Goal: Task Accomplishment & Management: Use online tool/utility

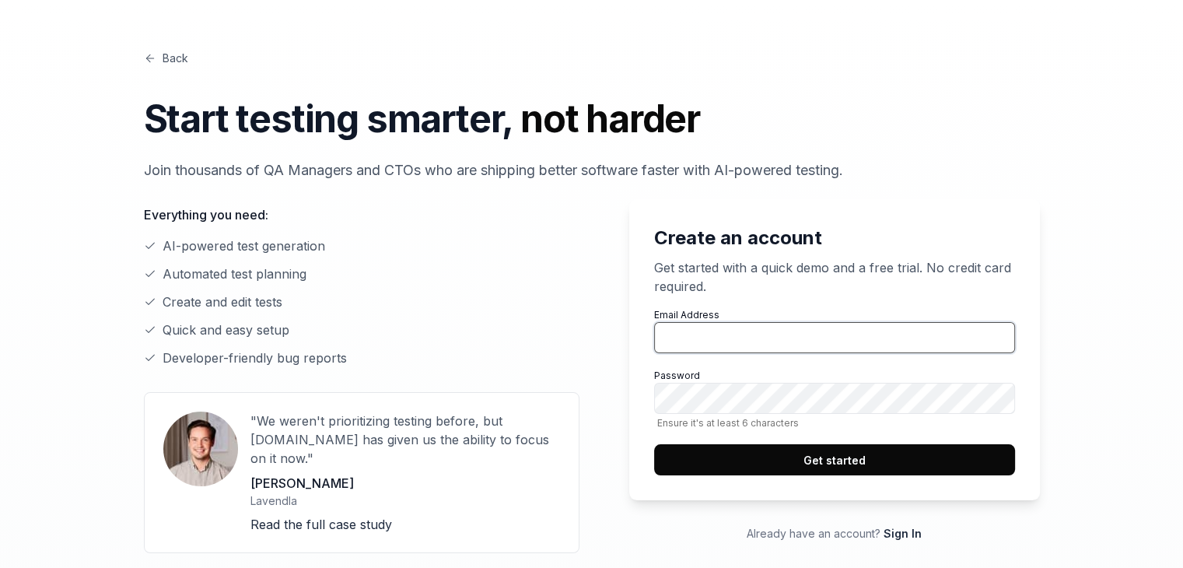
click at [801, 339] on input "Email Address" at bounding box center [834, 337] width 361 height 31
type input "[EMAIL_ADDRESS][DOMAIN_NAME]"
click at [770, 464] on button "Get started" at bounding box center [834, 459] width 361 height 31
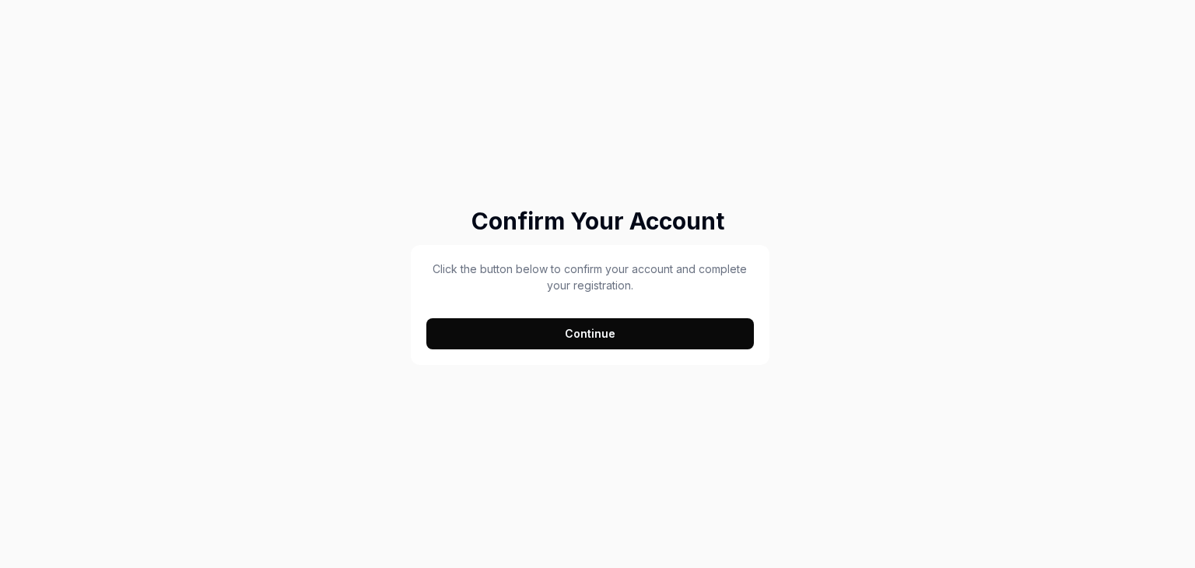
click at [601, 323] on button "Continue" at bounding box center [590, 333] width 328 height 31
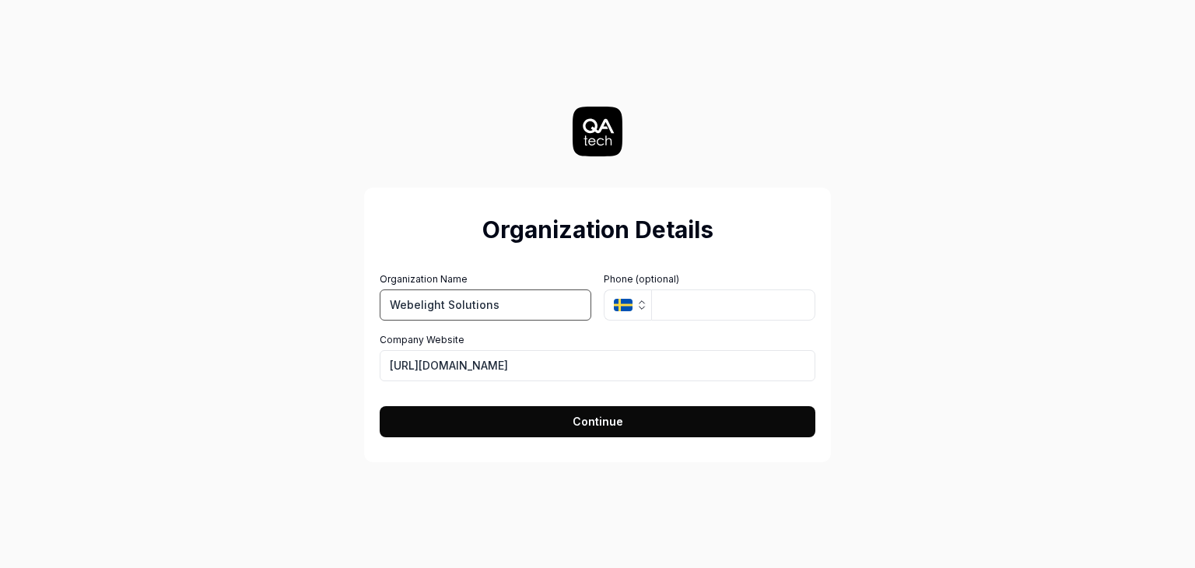
type input "Webelight Solutions"
click at [563, 424] on button "Continue" at bounding box center [598, 421] width 436 height 31
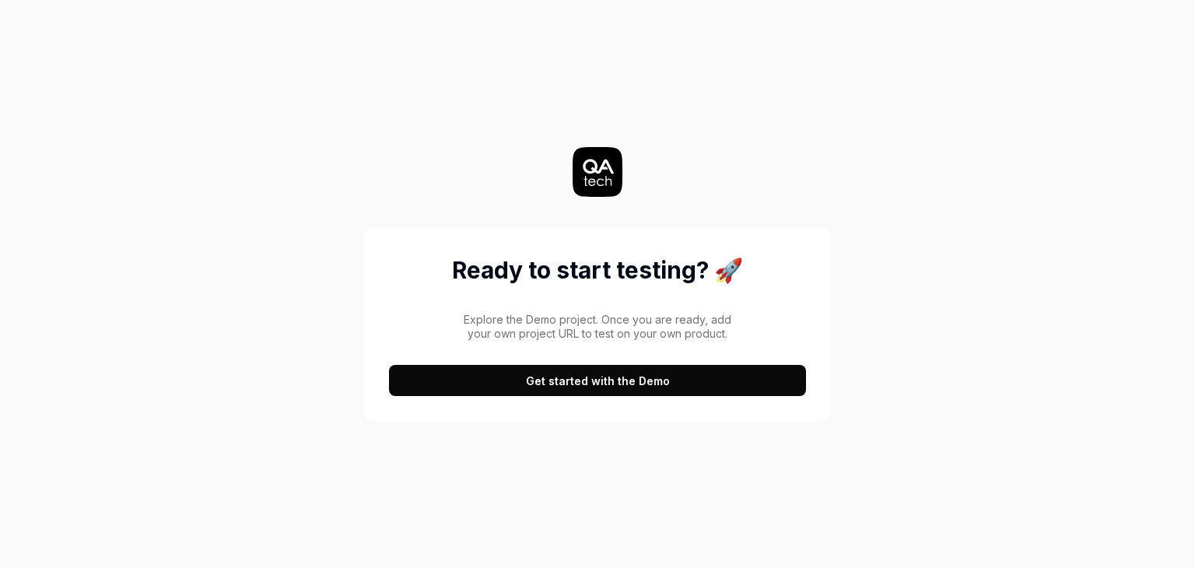
click at [563, 384] on button "Get started with the Demo" at bounding box center [597, 380] width 417 height 31
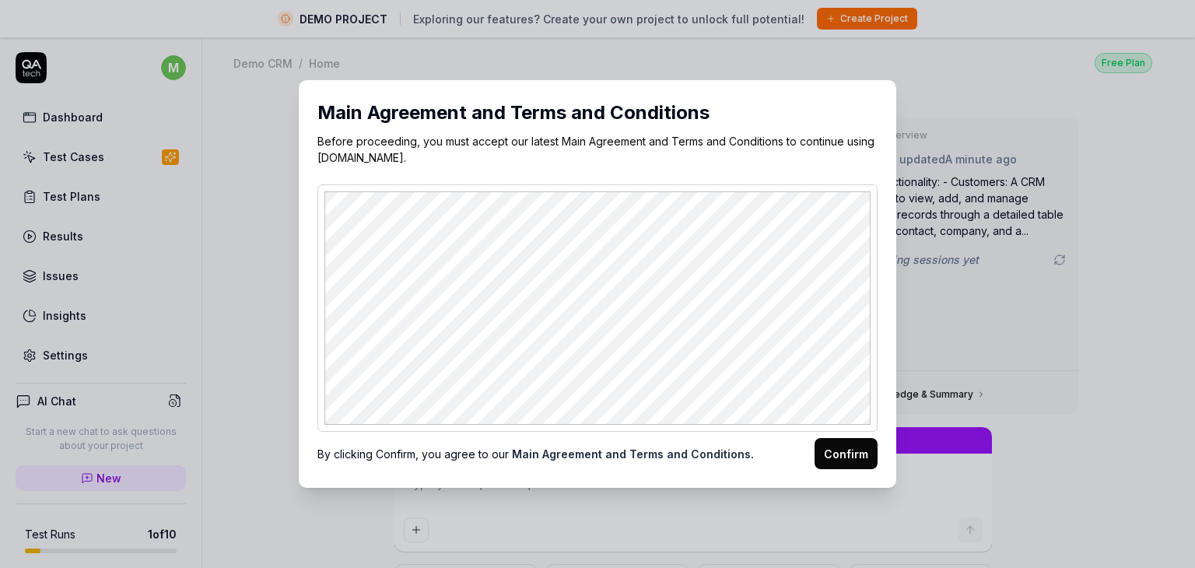
click at [819, 447] on button "Confirm" at bounding box center [846, 453] width 63 height 31
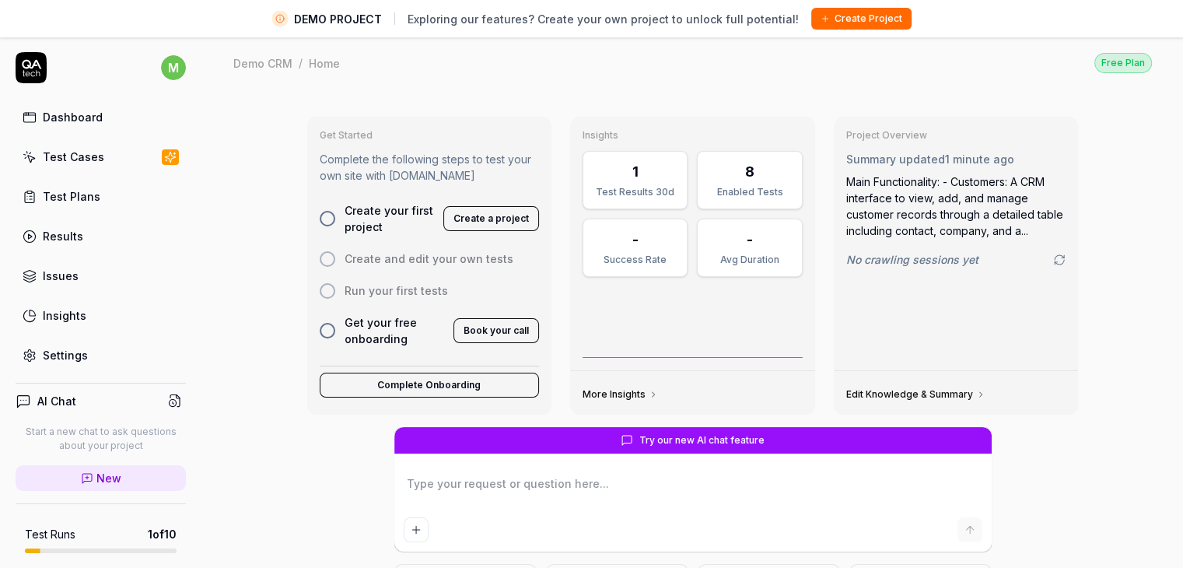
click at [69, 194] on div "Test Plans" at bounding box center [72, 196] width 58 height 16
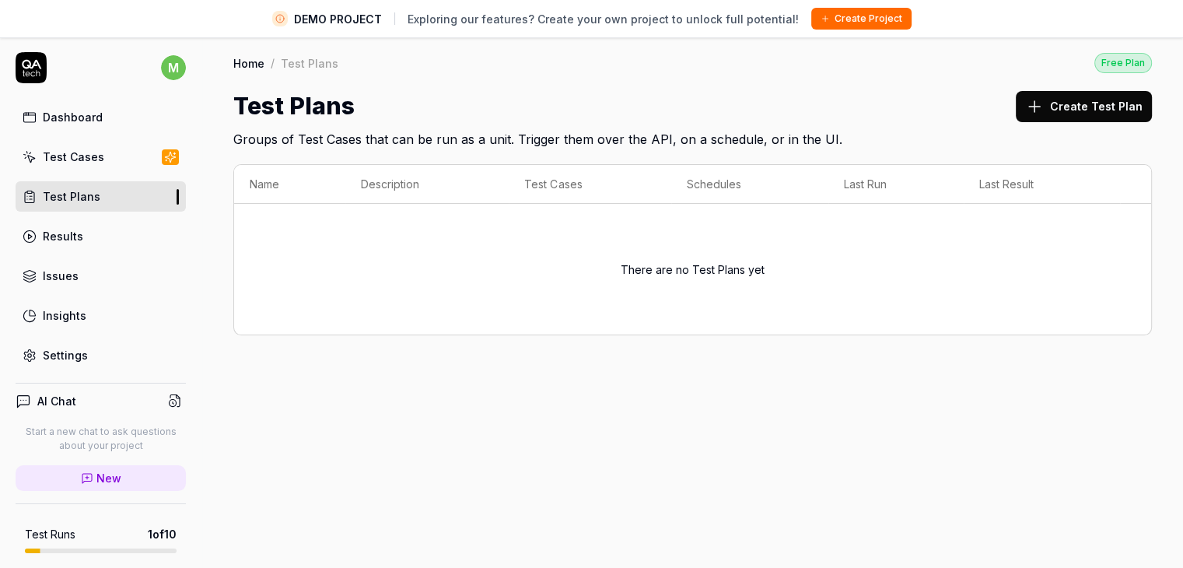
click at [44, 152] on div "Test Cases" at bounding box center [73, 157] width 61 height 16
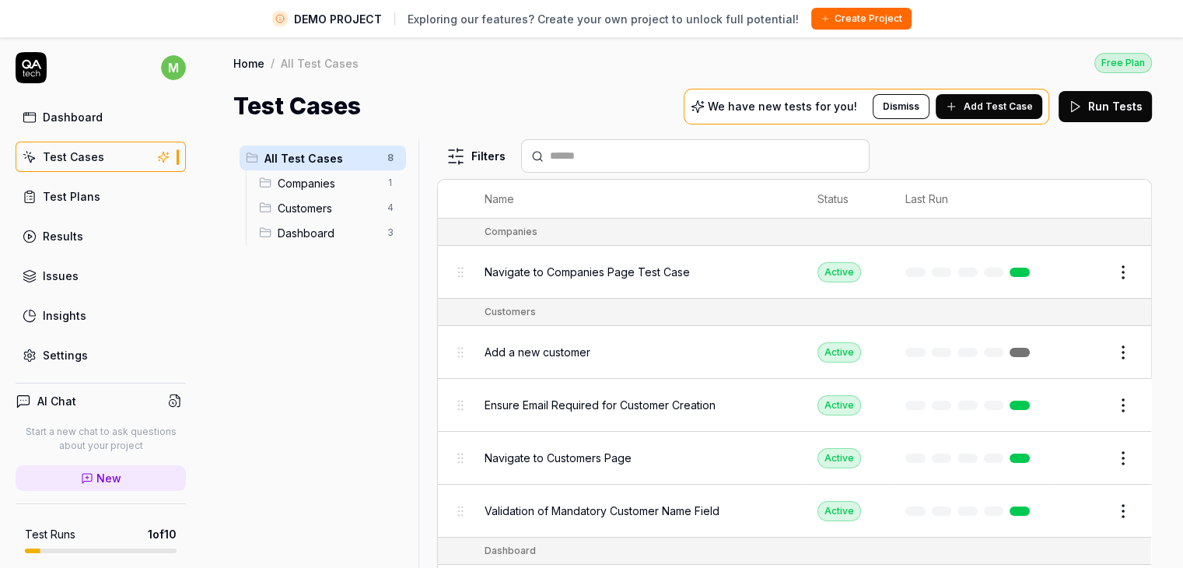
click at [289, 184] on span "Companies" at bounding box center [328, 183] width 100 height 16
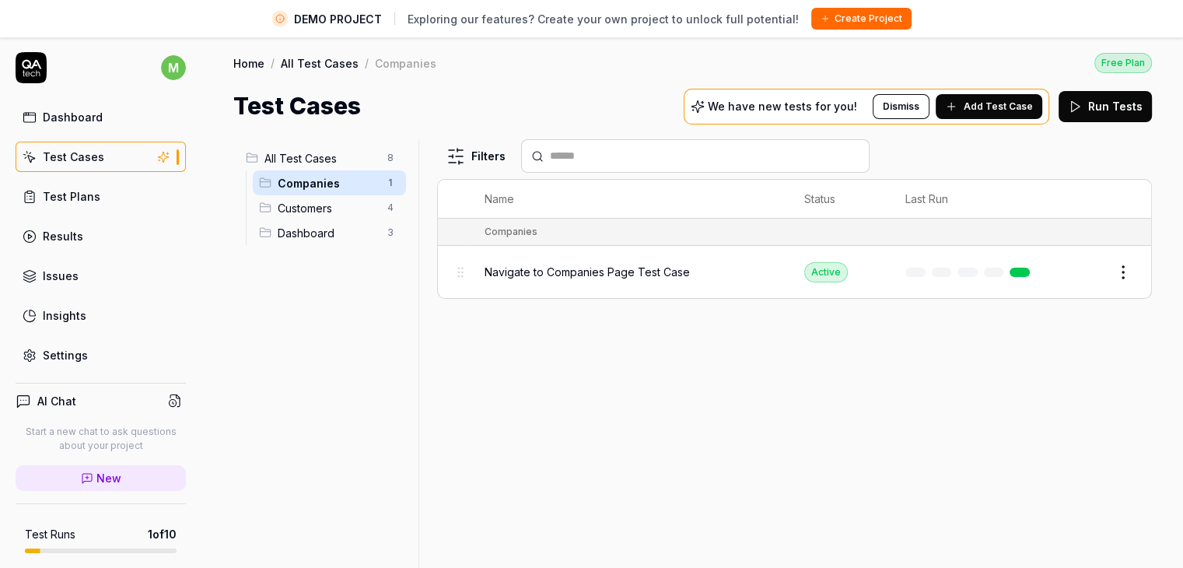
click at [314, 209] on span "Customers" at bounding box center [328, 208] width 100 height 16
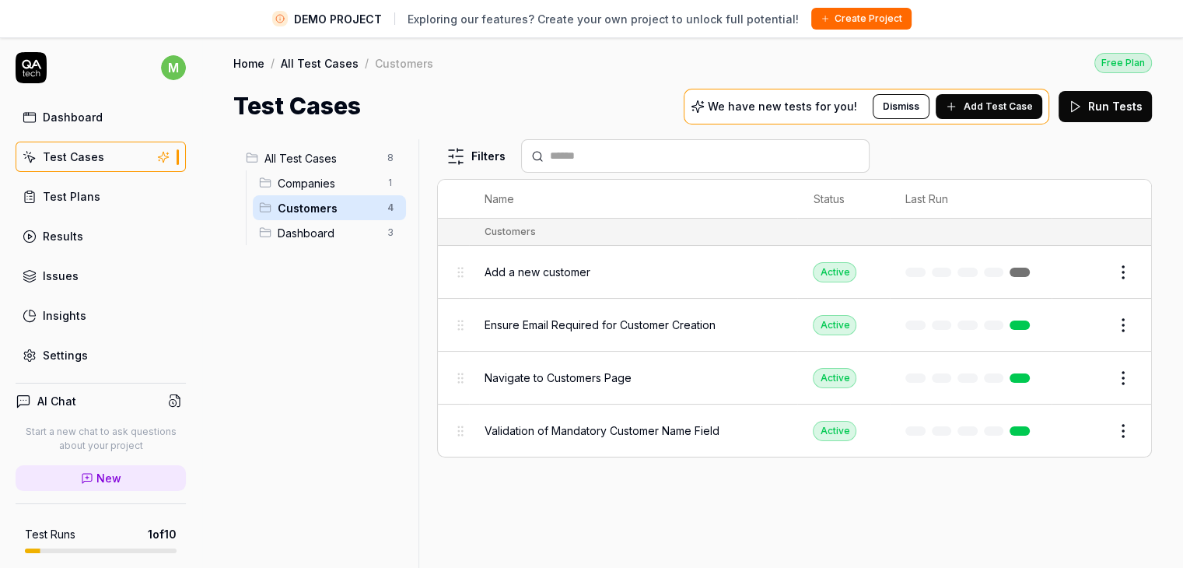
click at [313, 231] on span "Dashboard" at bounding box center [328, 233] width 100 height 16
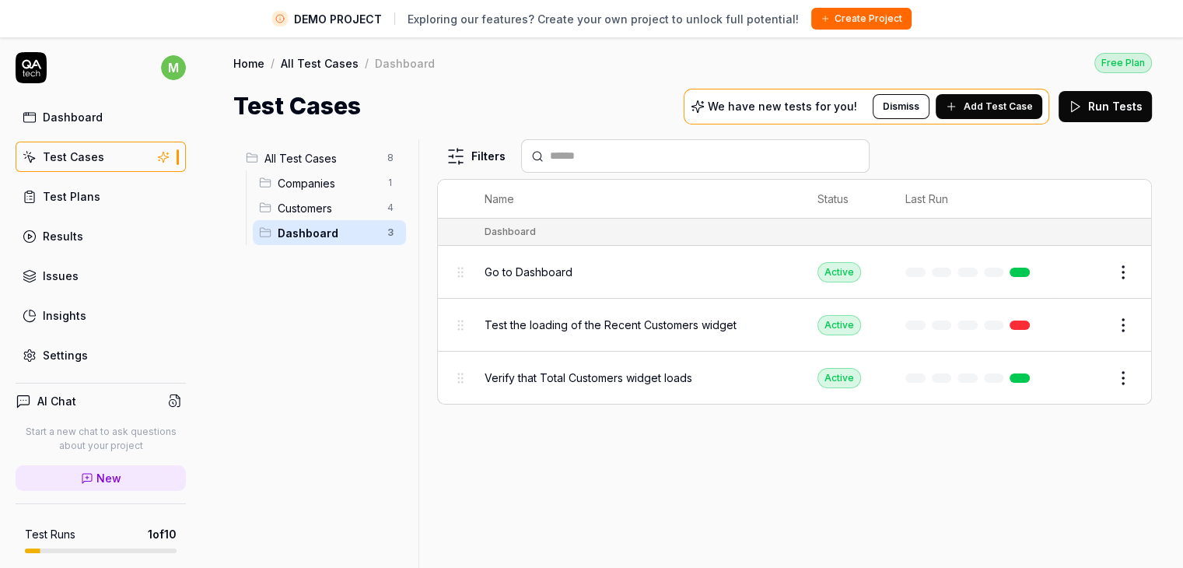
click at [52, 231] on div "Results" at bounding box center [63, 236] width 40 height 16
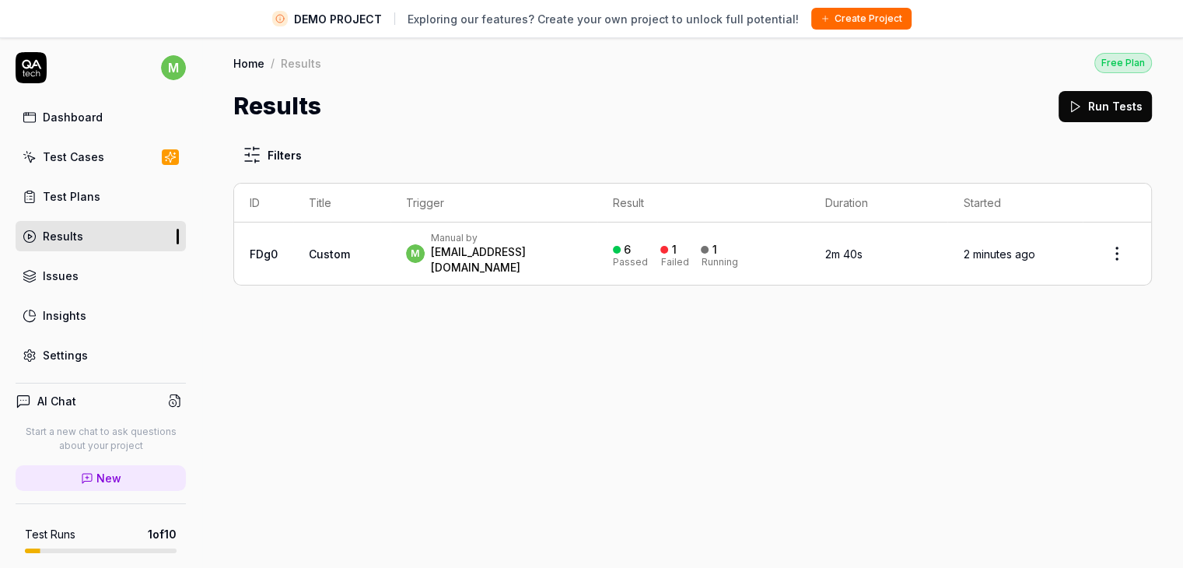
click at [82, 315] on div "Insights" at bounding box center [65, 315] width 44 height 16
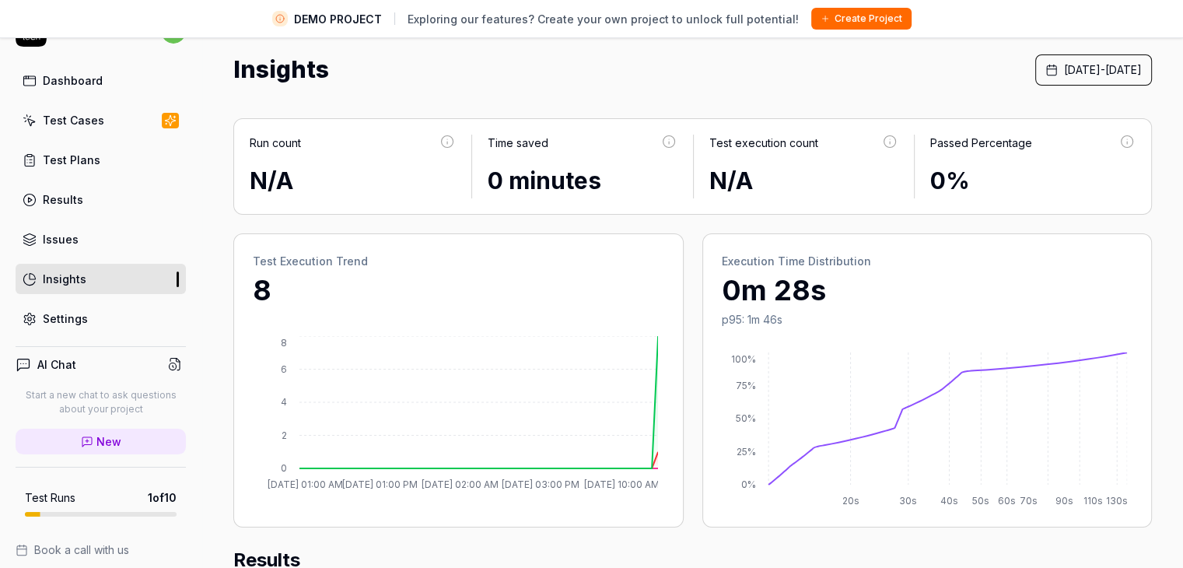
click at [73, 82] on div "Dashboard" at bounding box center [73, 80] width 60 height 16
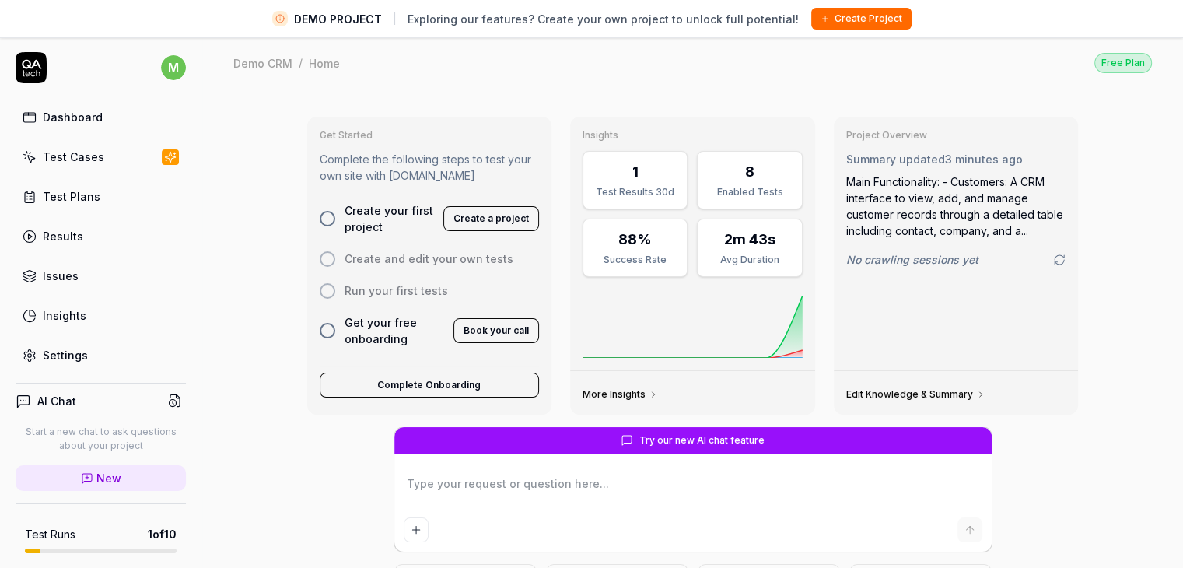
click at [473, 216] on button "Create a project" at bounding box center [491, 218] width 96 height 25
type textarea "*"
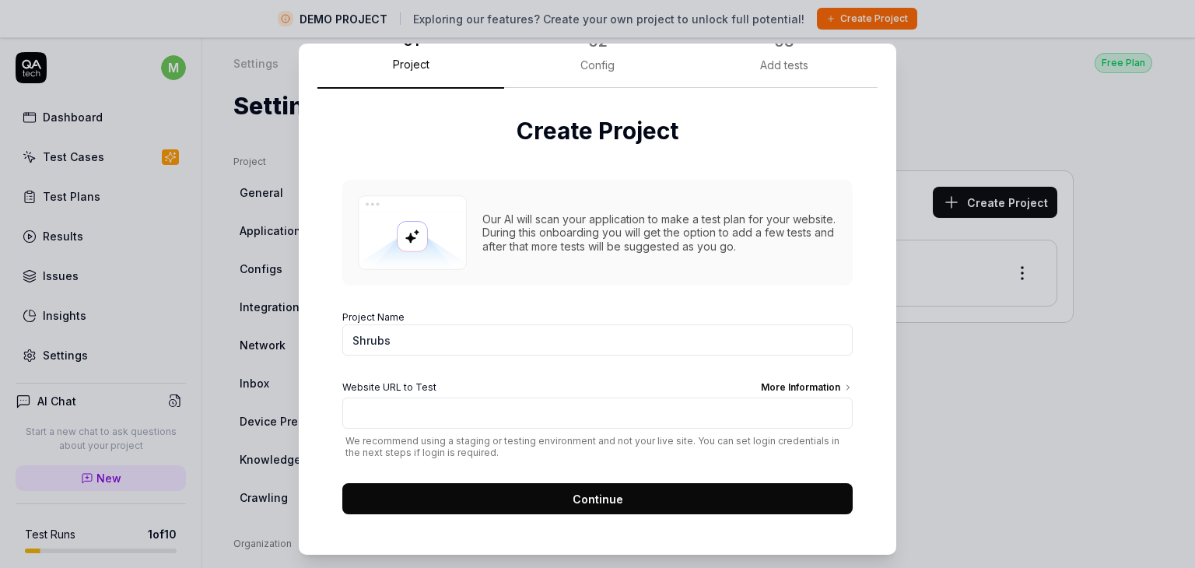
scroll to position [38, 0]
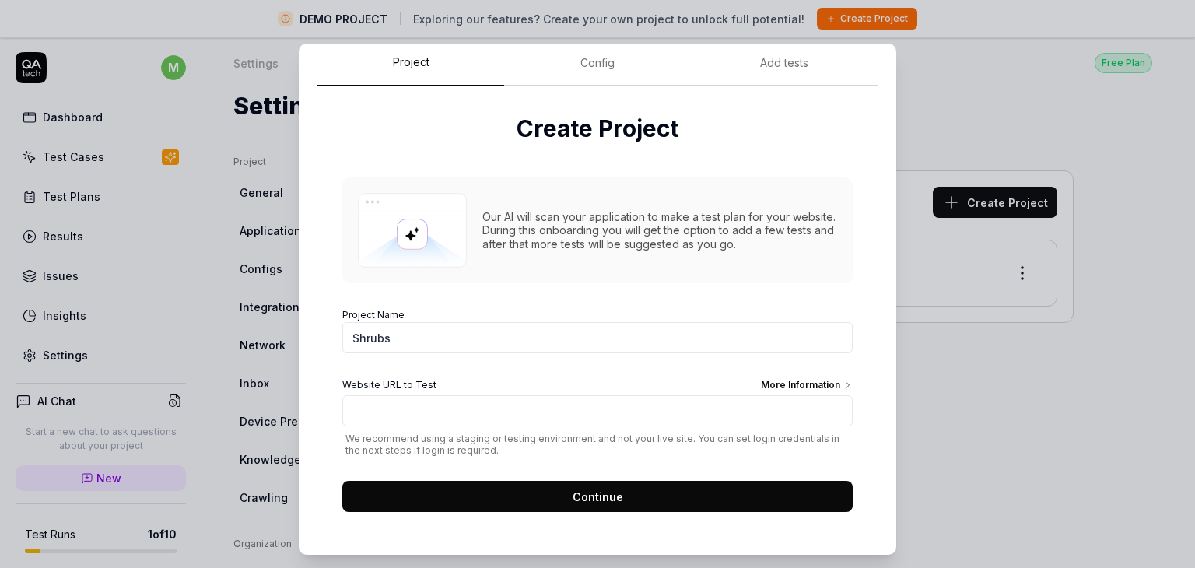
type input "Shrubs"
click at [448, 410] on input "Website URL to Test More Information" at bounding box center [597, 410] width 510 height 31
type input "s"
paste input "[URL][DOMAIN_NAME]"
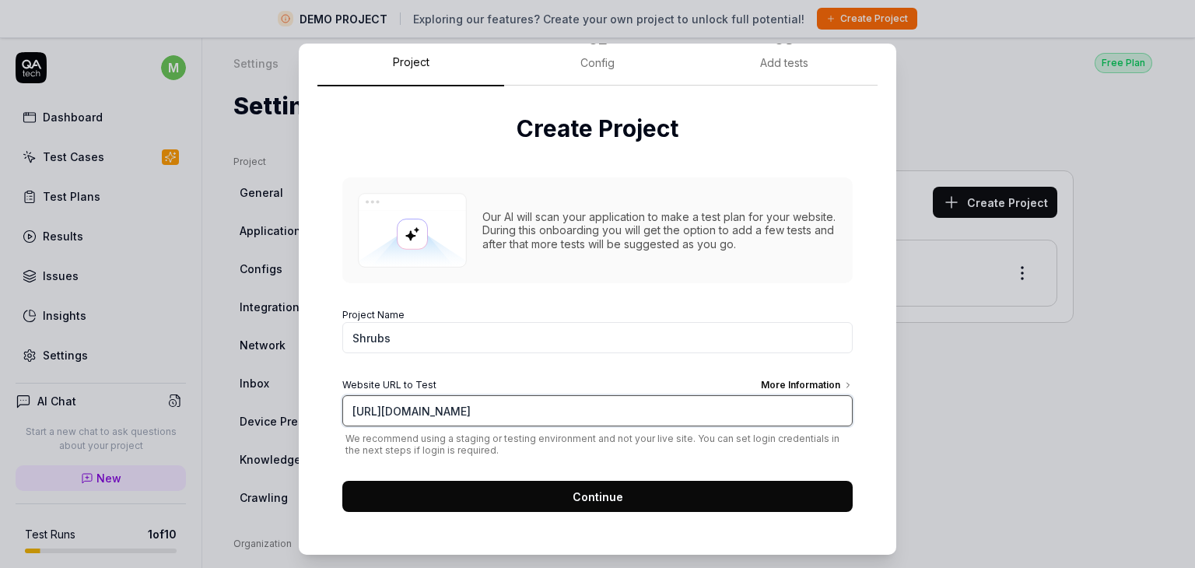
type input "[URL][DOMAIN_NAME]"
click at [597, 491] on span "Continue" at bounding box center [598, 497] width 51 height 16
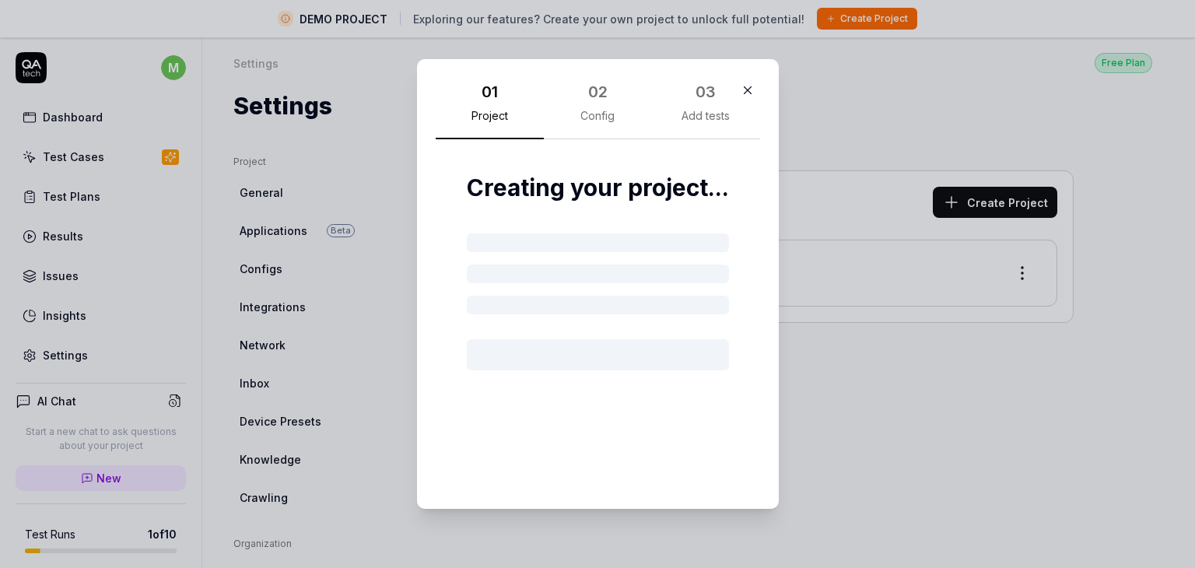
scroll to position [0, 0]
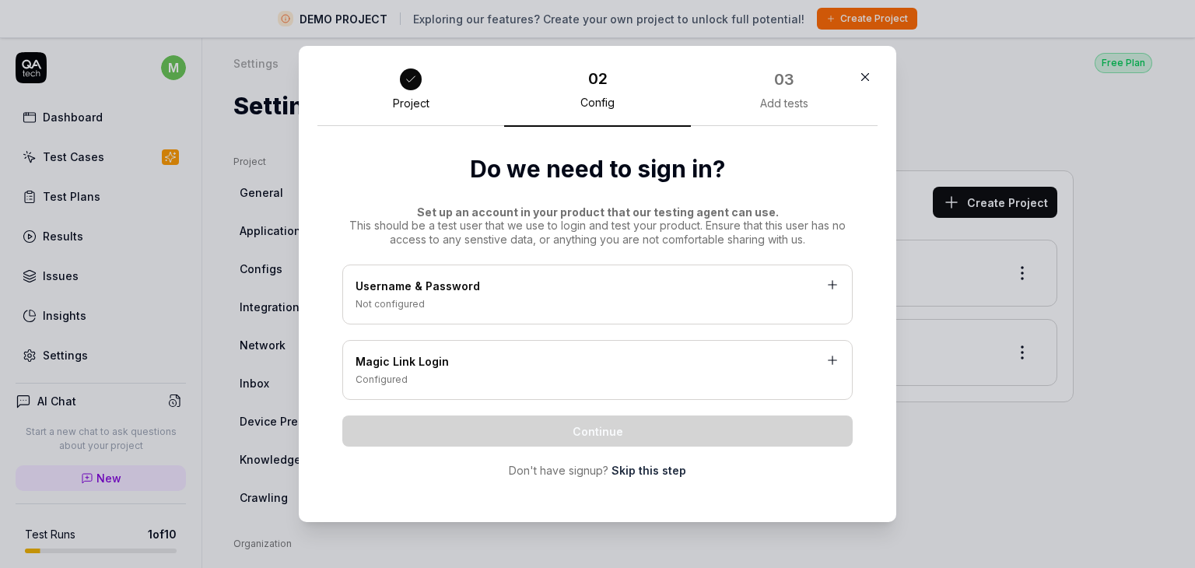
click at [386, 297] on div "Not configured" at bounding box center [598, 304] width 484 height 14
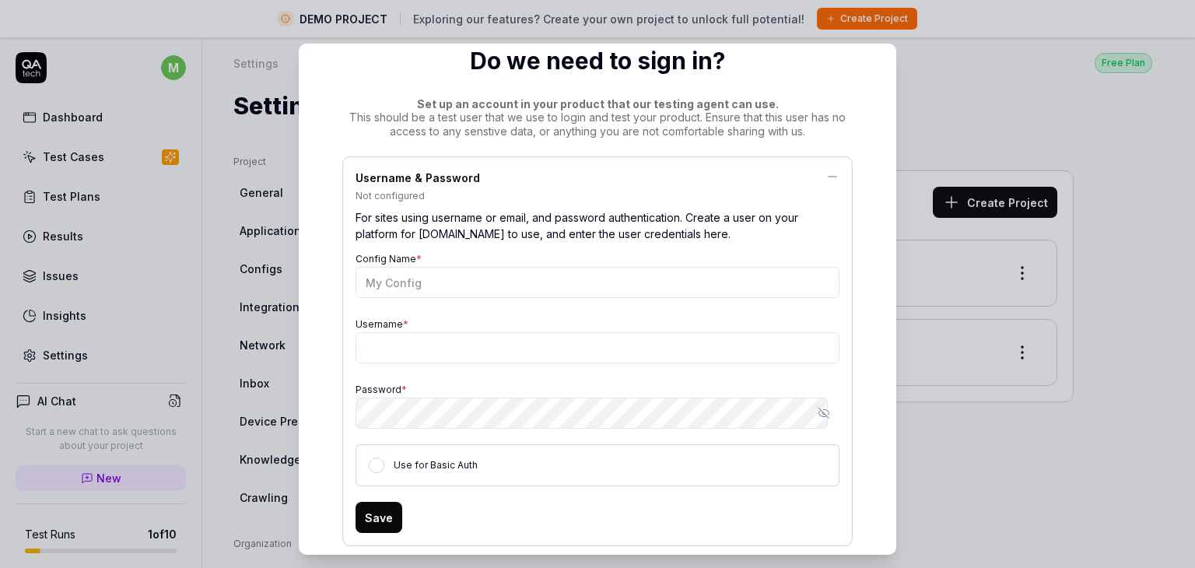
scroll to position [107, 0]
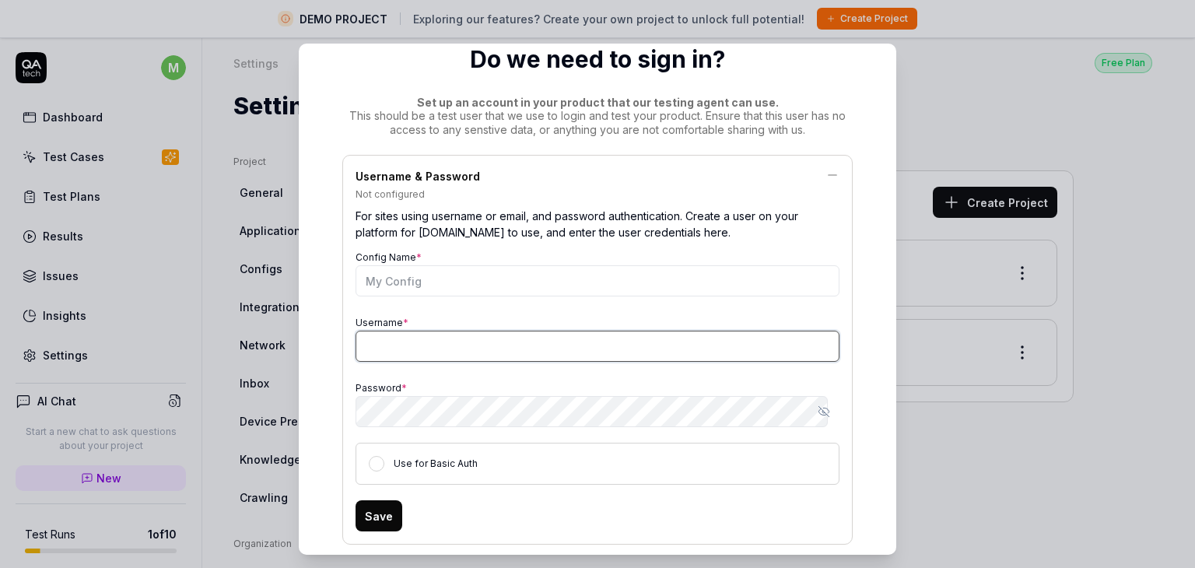
click at [432, 345] on input "Username *" at bounding box center [598, 346] width 484 height 31
paste input "Trickyhaunt@yopmail.com"
type input "Trickyhaunt@yopmail.com"
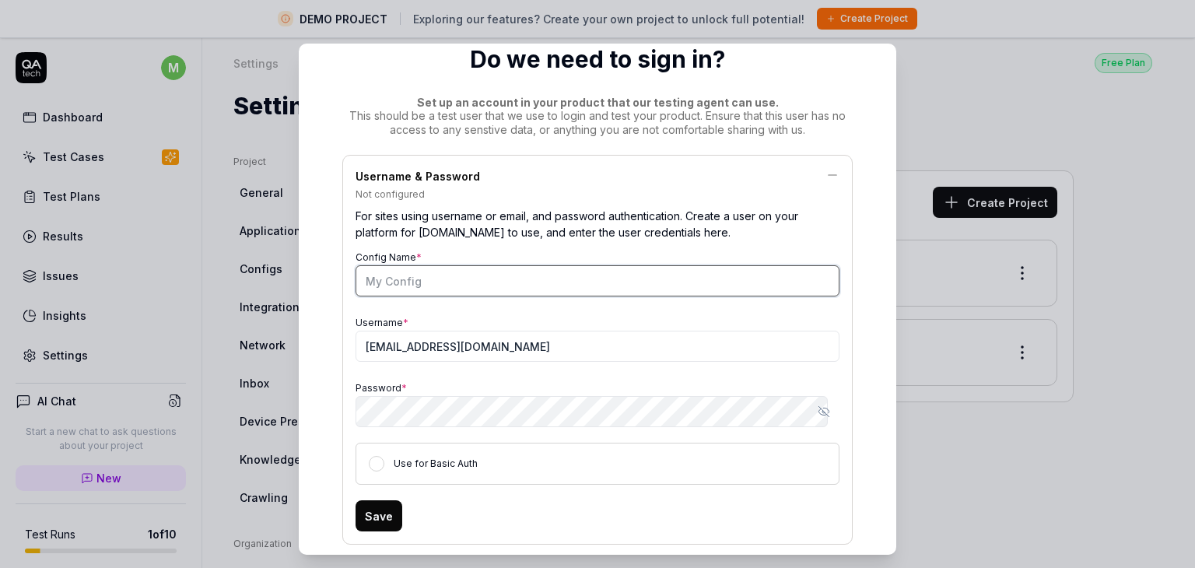
click at [426, 280] on input "Config Name *" at bounding box center [598, 280] width 484 height 31
type input "Shrubs"
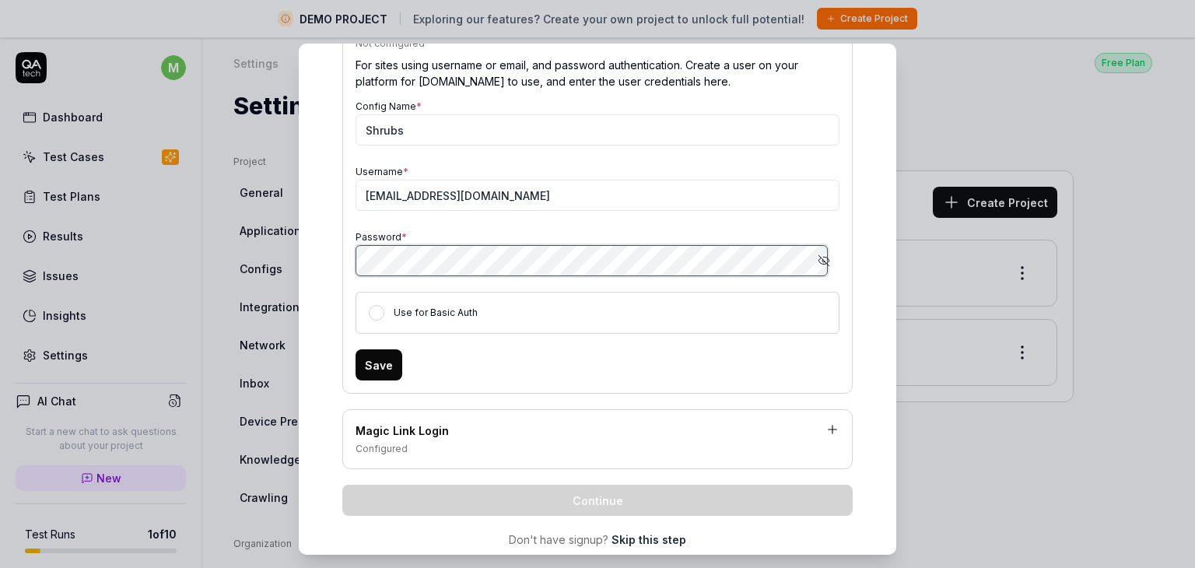
scroll to position [260, 0]
click at [380, 303] on div "Use for Basic Auth" at bounding box center [598, 311] width 484 height 42
click at [372, 310] on button "Use for Basic Auth" at bounding box center [377, 311] width 16 height 16
click at [360, 356] on button "Save" at bounding box center [379, 363] width 47 height 31
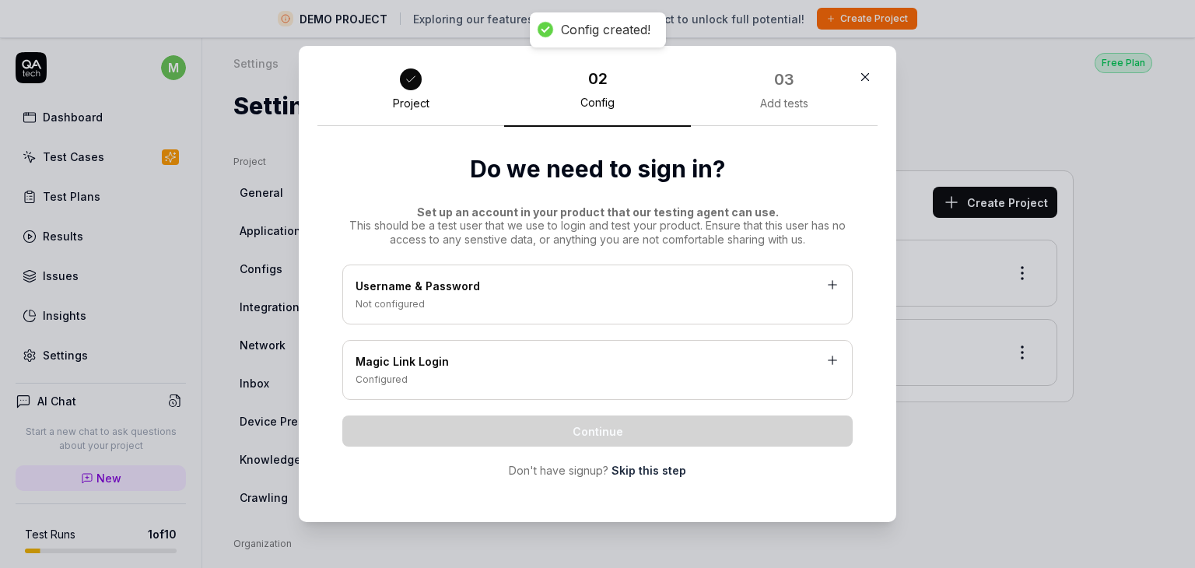
scroll to position [0, 0]
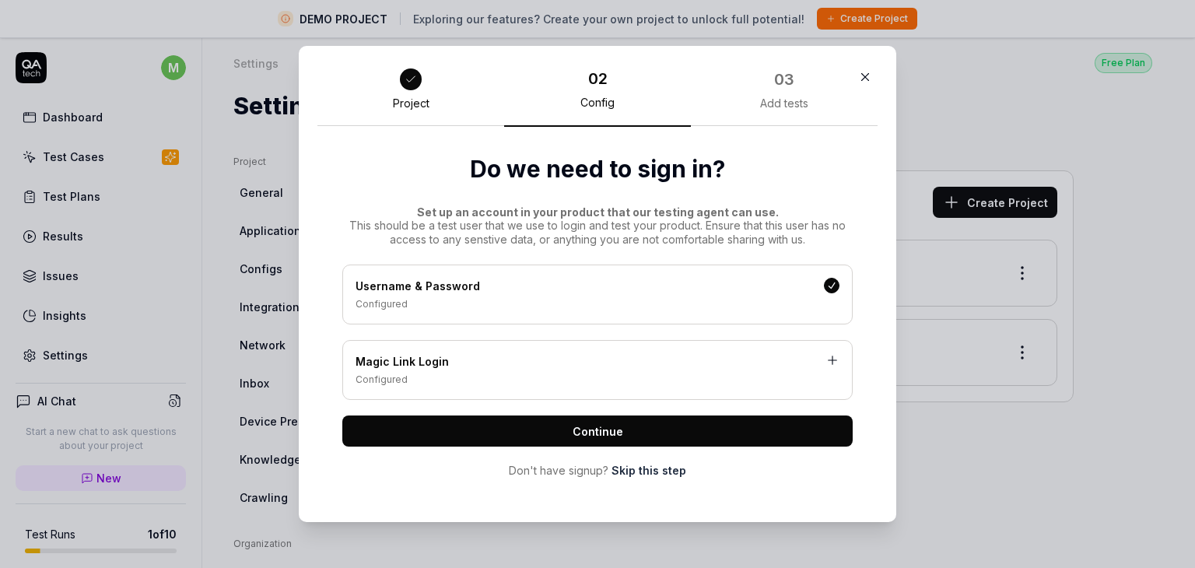
click at [633, 431] on button "Continue" at bounding box center [597, 430] width 510 height 31
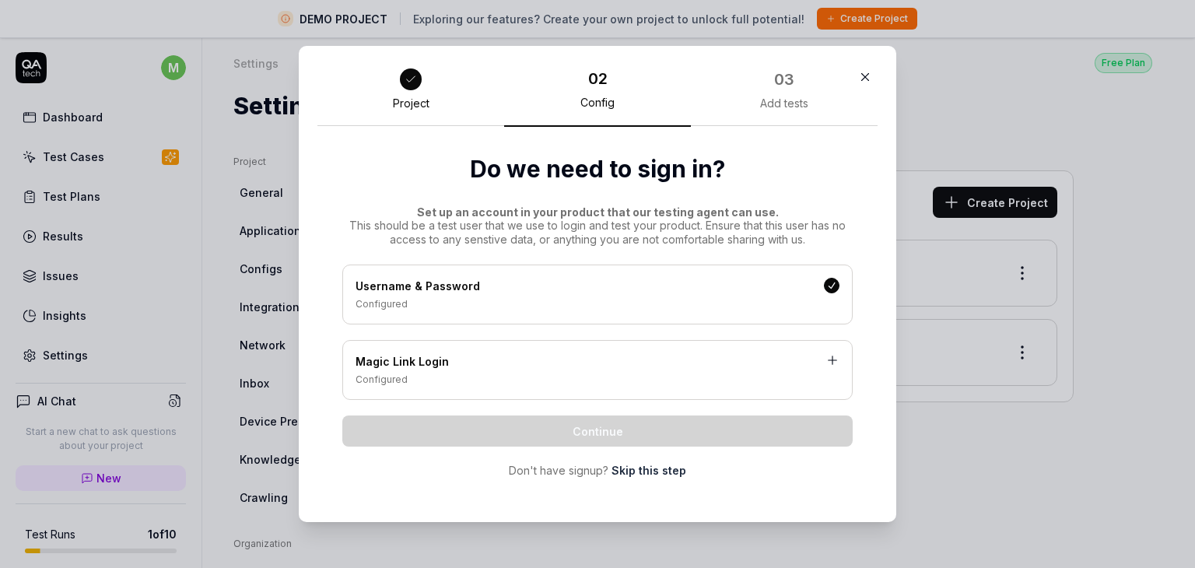
click at [706, 364] on div "Magic Link Login" at bounding box center [598, 362] width 484 height 19
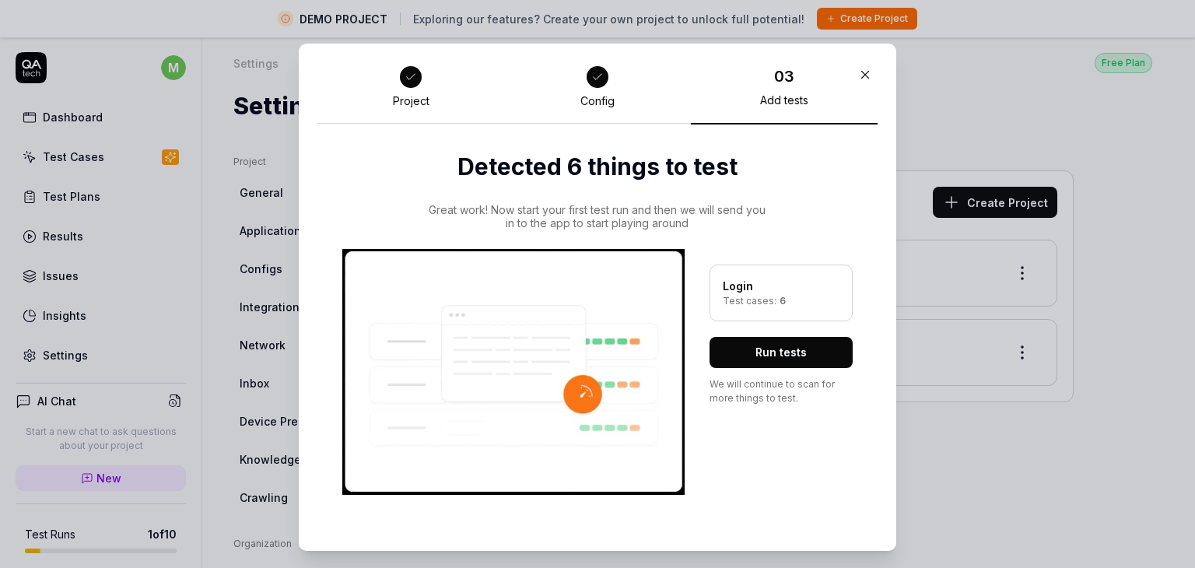
click at [772, 350] on button "Run tests" at bounding box center [780, 352] width 143 height 31
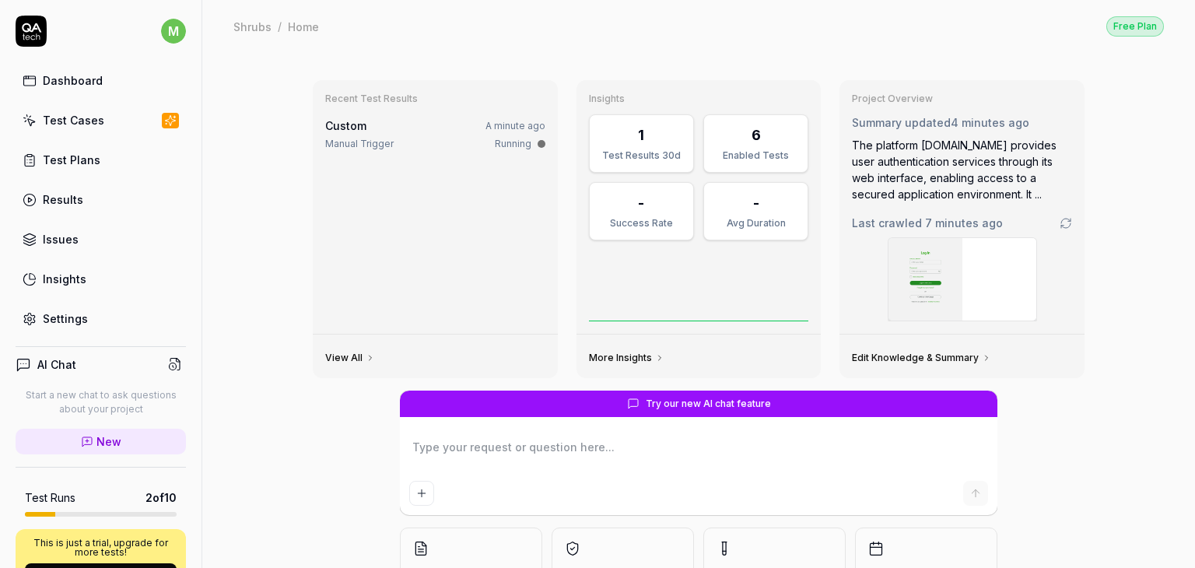
click at [913, 362] on link "Edit Knowledge & Summary" at bounding box center [921, 358] width 139 height 12
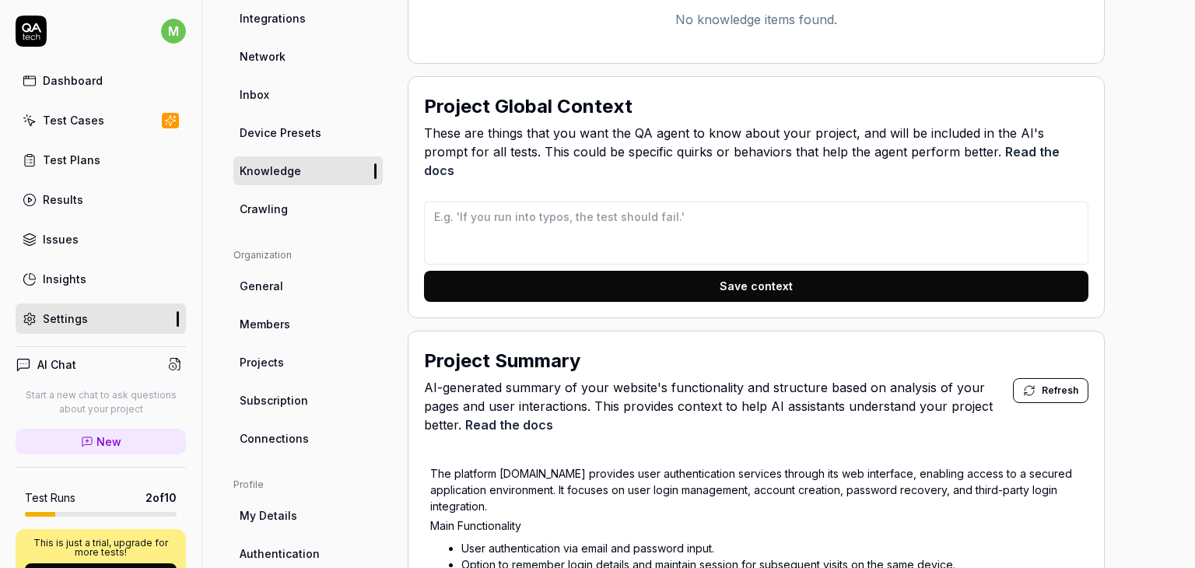
scroll to position [252, 0]
click at [258, 211] on span "Crawling" at bounding box center [264, 209] width 48 height 16
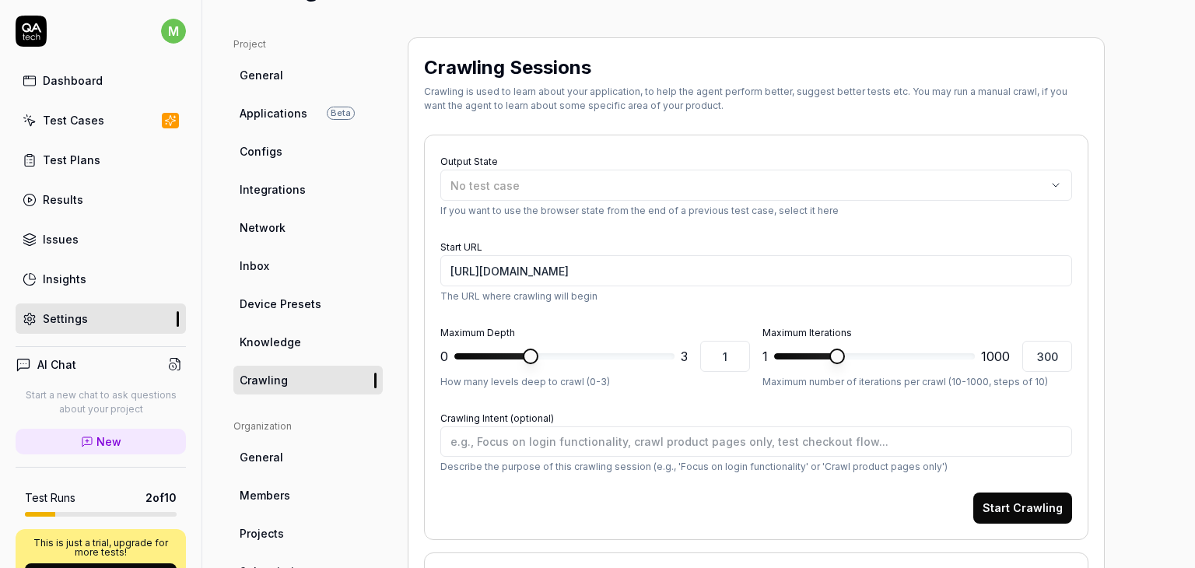
scroll to position [83, 0]
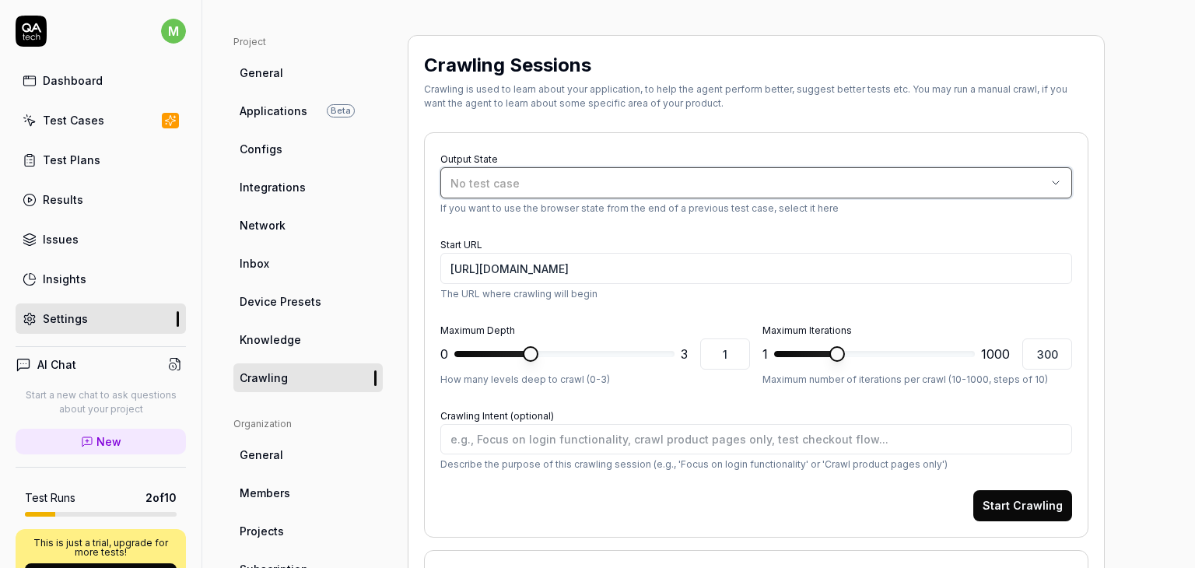
click at [792, 180] on div "No test case" at bounding box center [748, 183] width 596 height 16
click at [878, 225] on form "Output State No test case If you want to use the browser state from the end of …" at bounding box center [756, 335] width 632 height 373
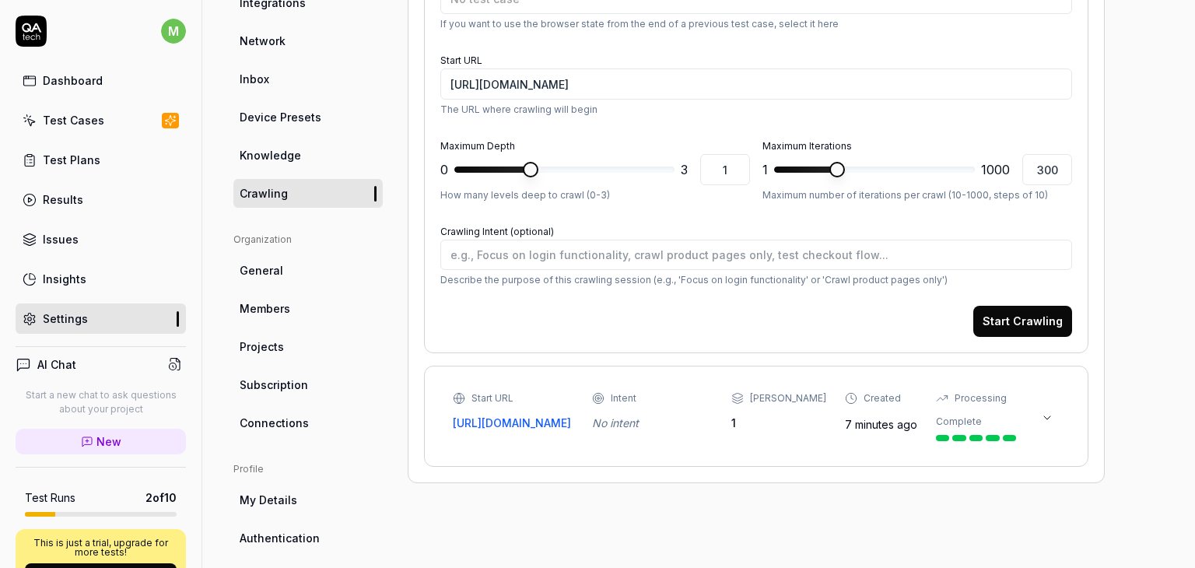
scroll to position [359, 0]
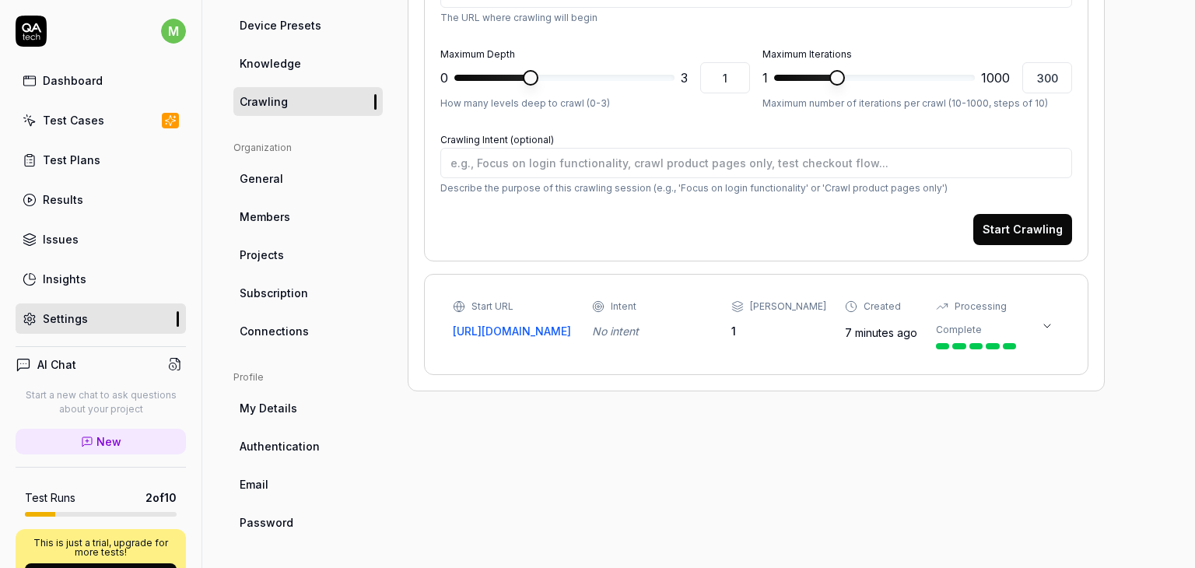
click at [1046, 324] on icon at bounding box center [1047, 326] width 12 height 12
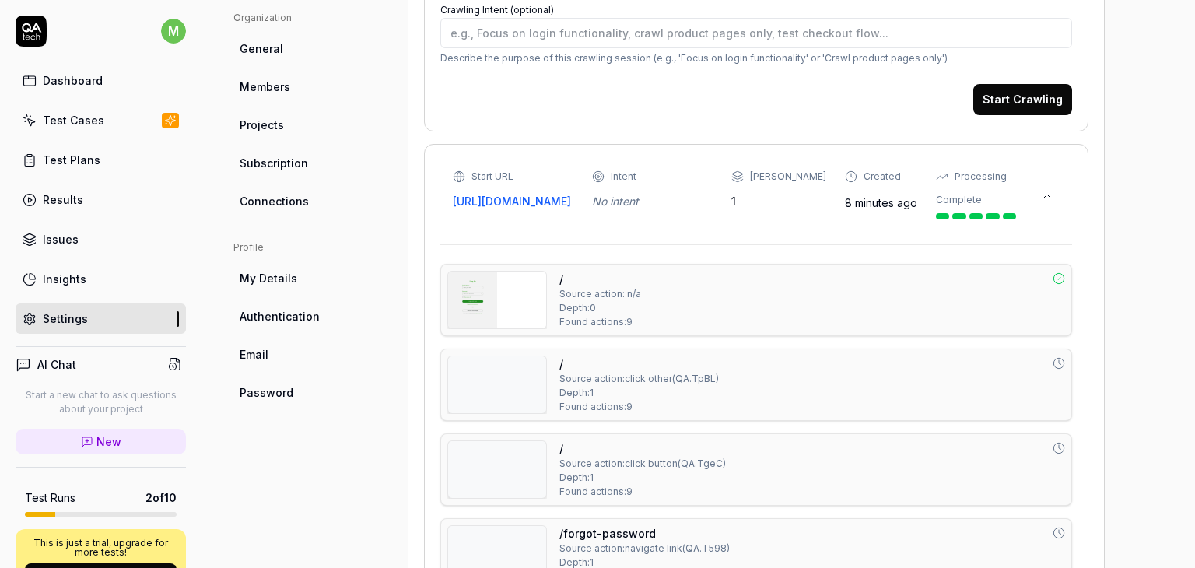
scroll to position [664, 0]
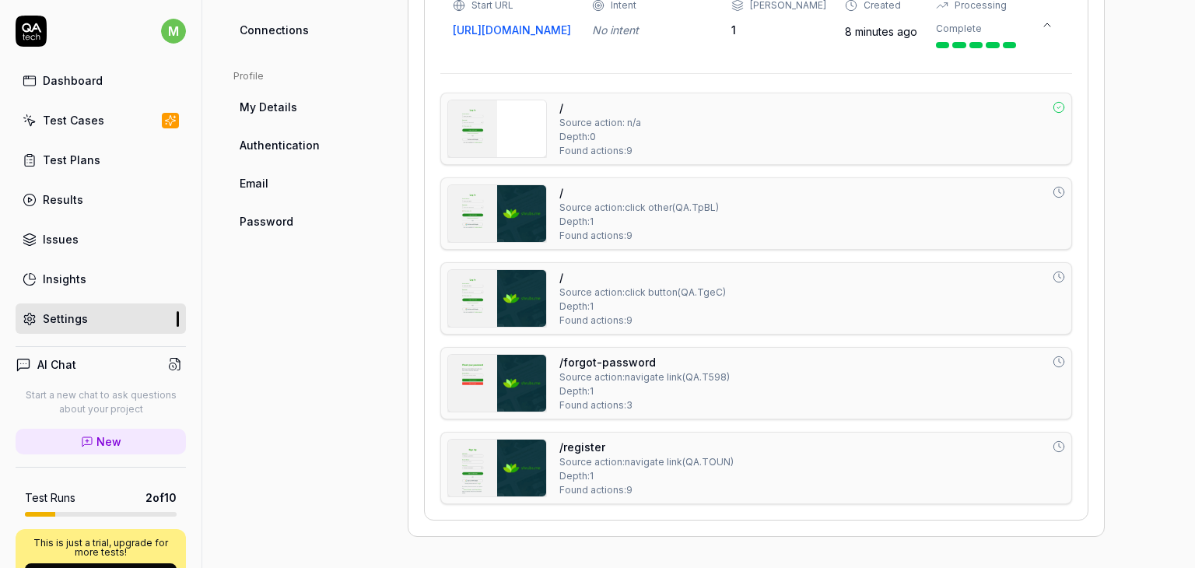
click at [591, 119] on span "Source action: n/a" at bounding box center [600, 123] width 82 height 14
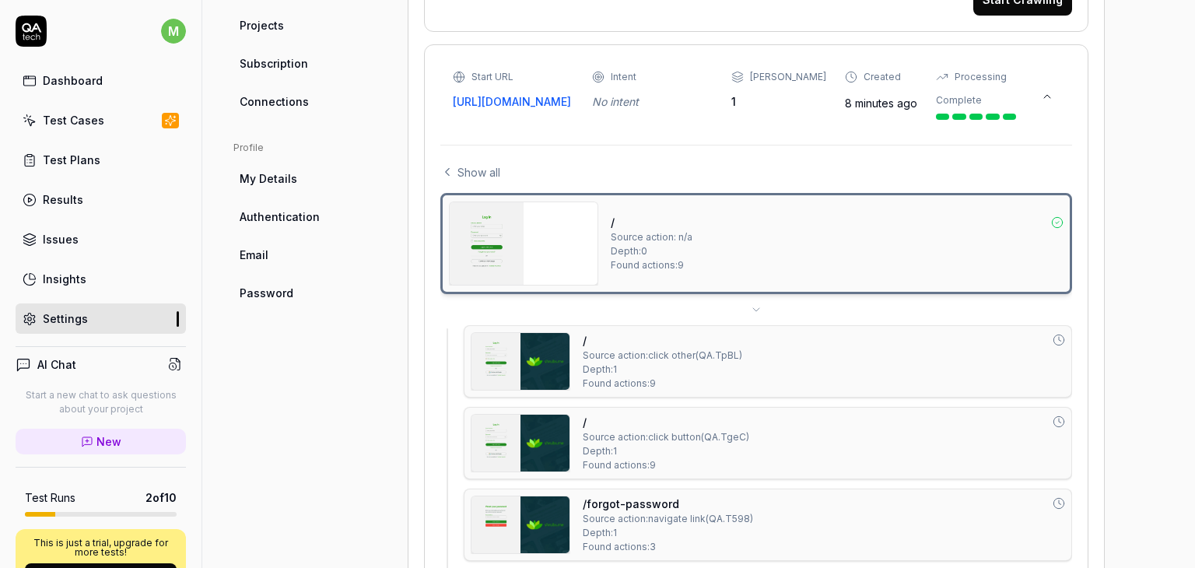
scroll to position [587, 0]
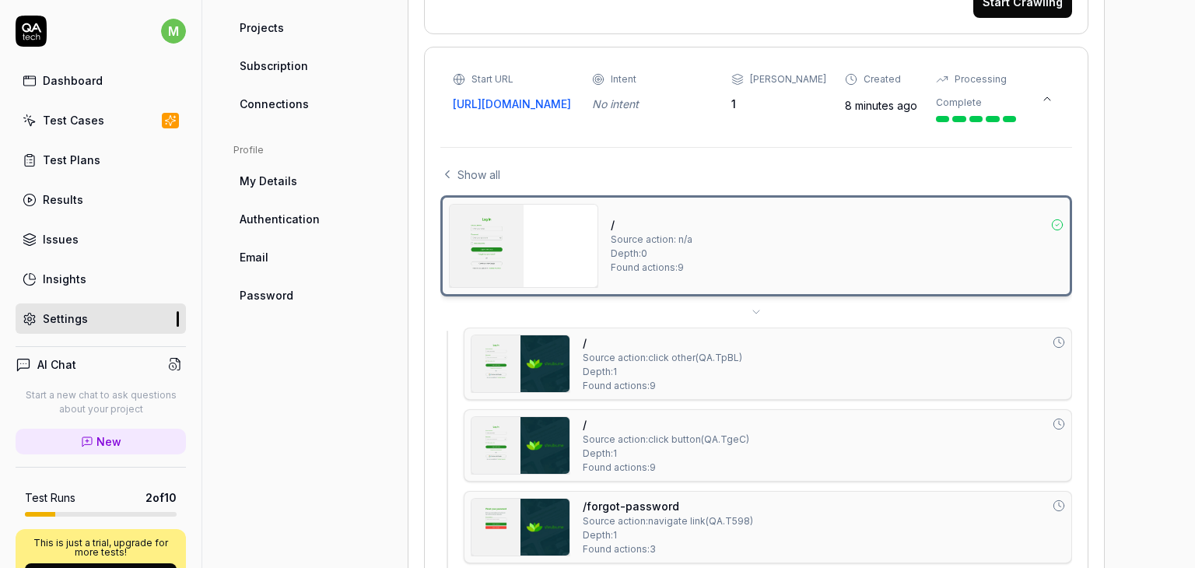
click at [529, 278] on img at bounding box center [524, 246] width 148 height 82
click at [494, 365] on img at bounding box center [520, 363] width 98 height 57
click at [86, 77] on div "Dashboard" at bounding box center [73, 80] width 60 height 16
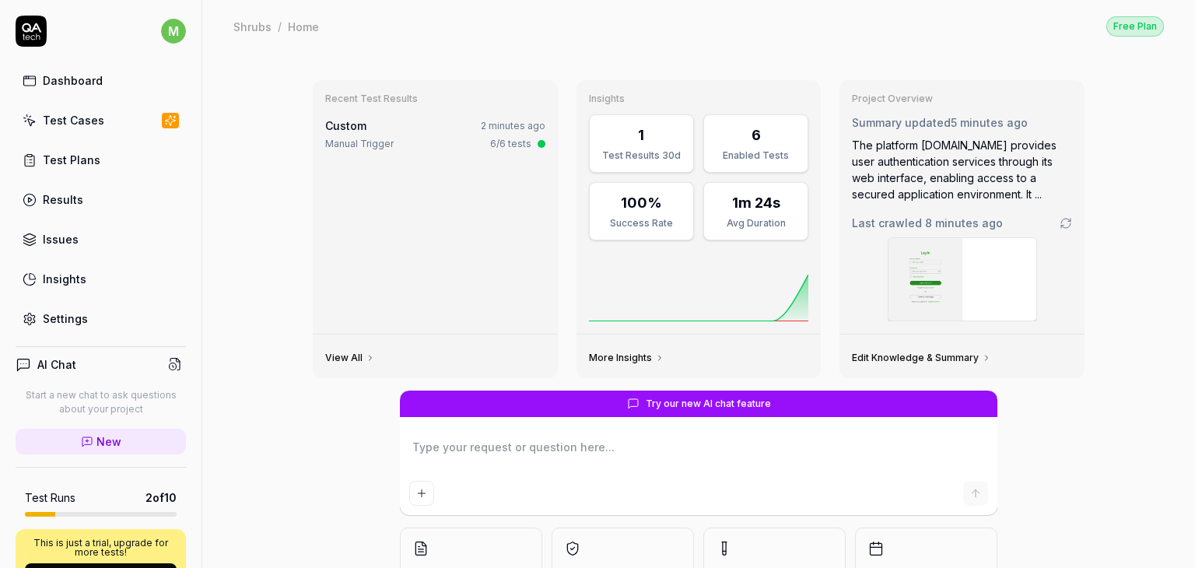
type textarea "*"
click at [356, 144] on div "Manual Trigger" at bounding box center [359, 144] width 68 height 14
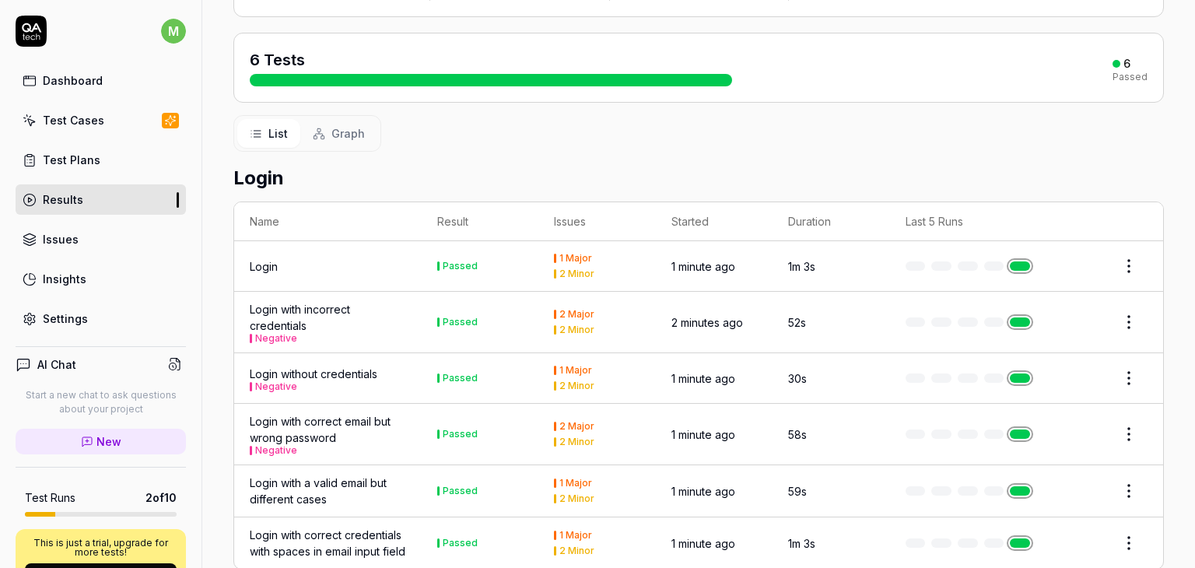
scroll to position [202, 0]
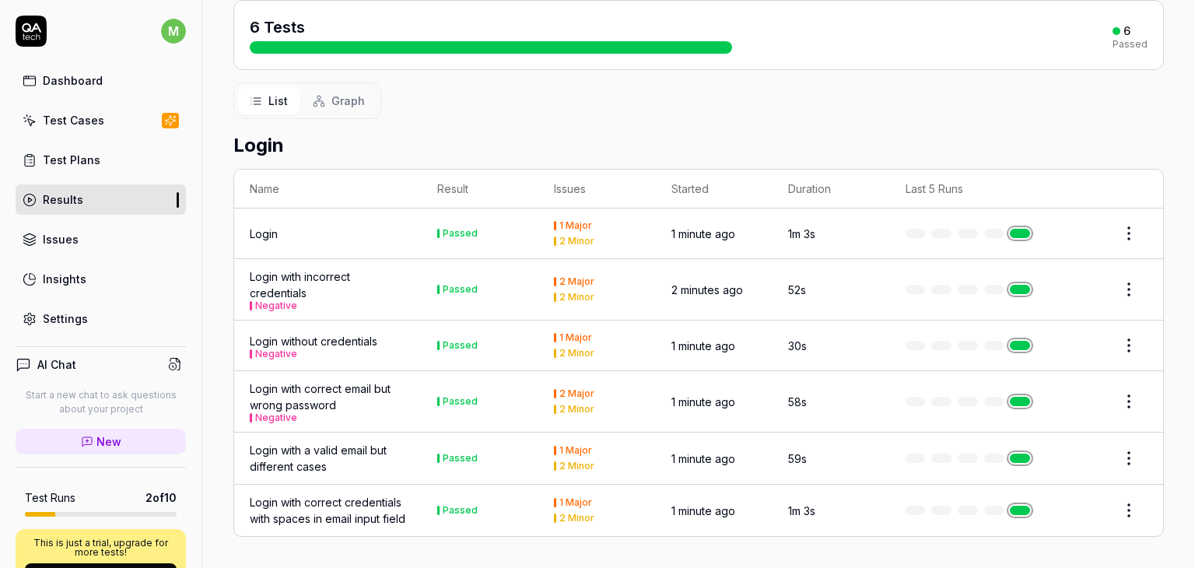
click at [1121, 220] on html "m Dashboard Test Cases Test Plans Results Issues Insights Settings AI Chat Star…" at bounding box center [597, 284] width 1195 height 568
drag, startPoint x: 1112, startPoint y: 145, endPoint x: 1118, endPoint y: 274, distance: 128.5
click at [1118, 274] on html "m Dashboard Test Cases Test Plans Results Issues Insights Settings AI Chat Star…" at bounding box center [597, 284] width 1195 height 568
click at [1055, 103] on html "m Dashboard Test Cases Test Plans Results Issues Insights Settings AI Chat Star…" at bounding box center [597, 284] width 1195 height 568
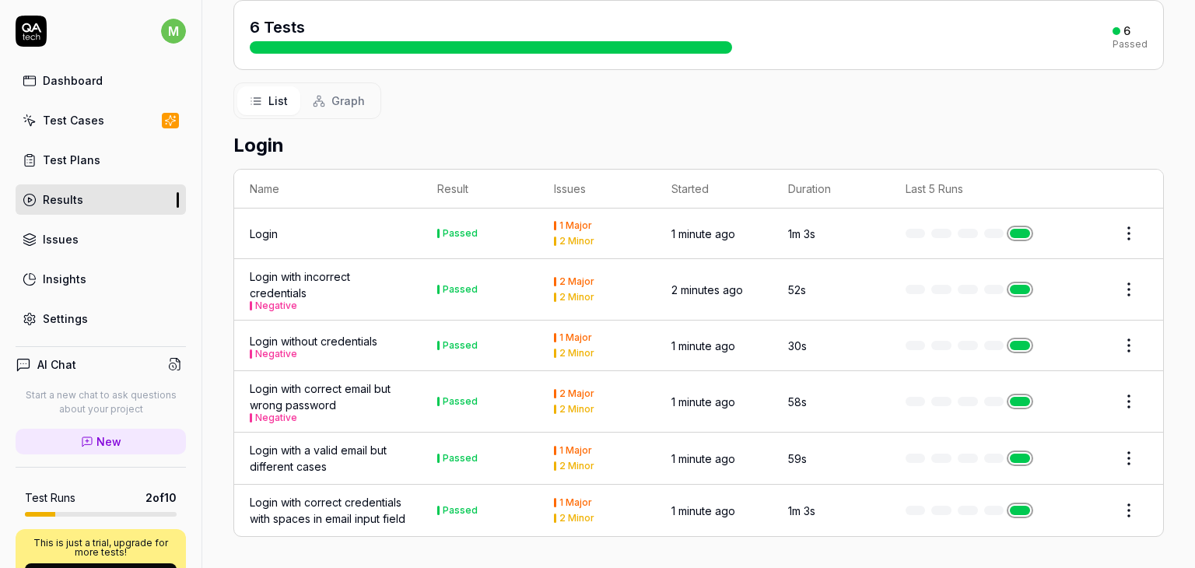
click at [329, 86] on button "Graph" at bounding box center [338, 100] width 77 height 29
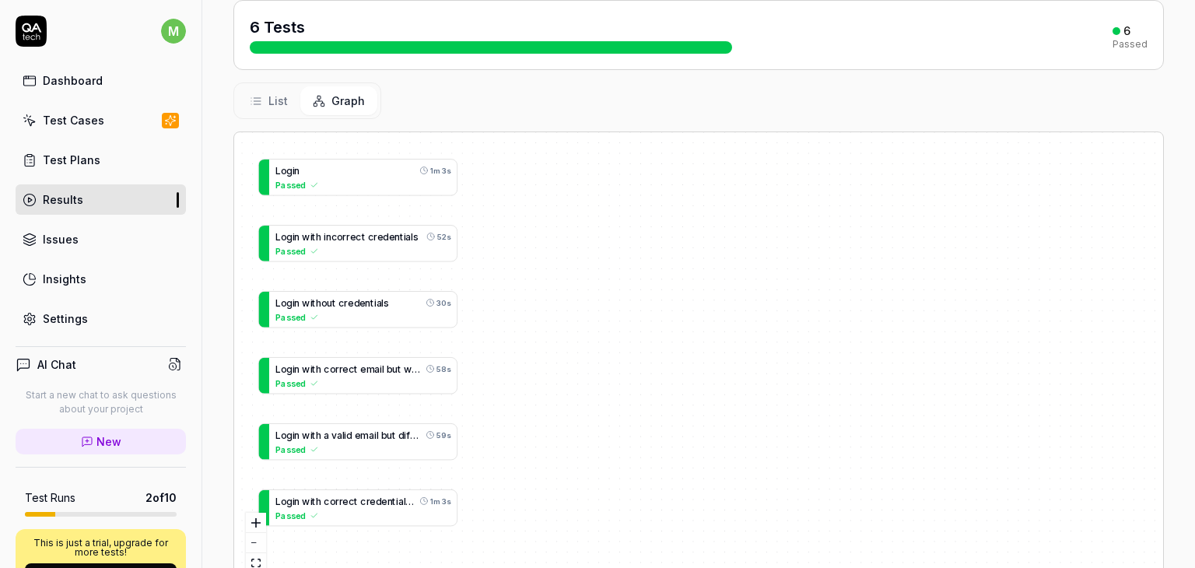
click at [272, 93] on span "List" at bounding box center [277, 101] width 19 height 16
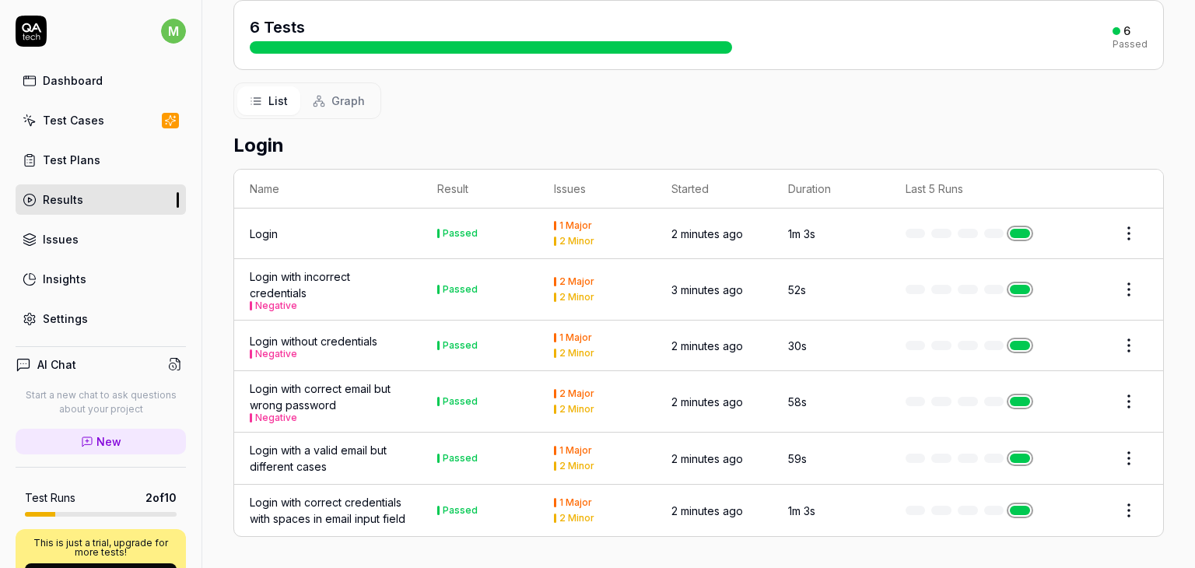
click at [548, 212] on td "1 Major 2 Minor" at bounding box center [596, 233] width 117 height 51
click at [559, 221] on div "1 Major" at bounding box center [575, 225] width 33 height 9
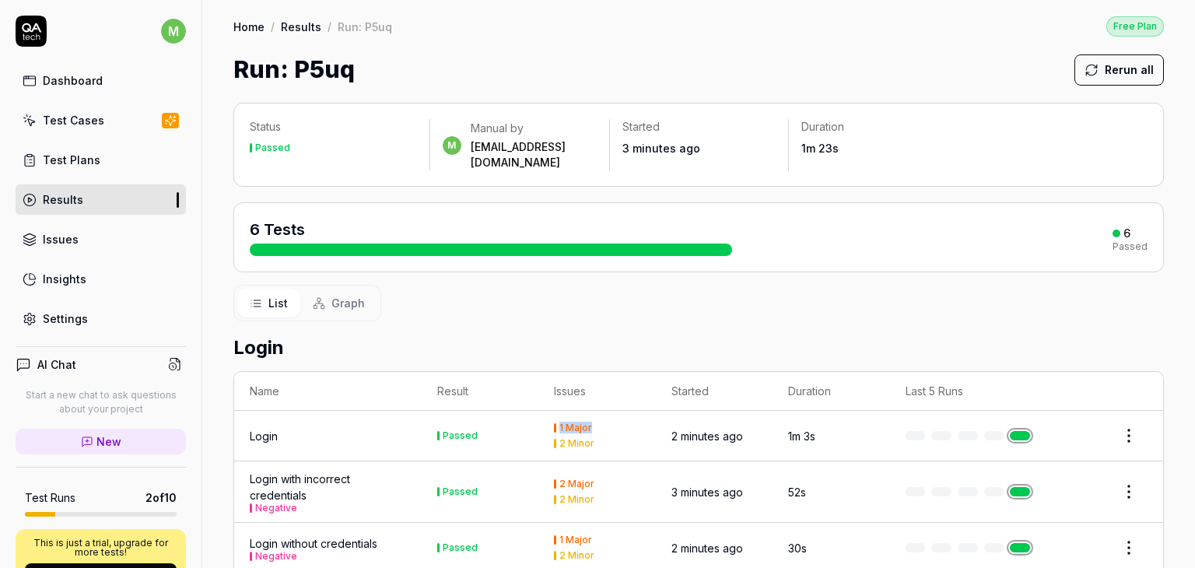
click at [293, 26] on link "Results" at bounding box center [301, 27] width 40 height 16
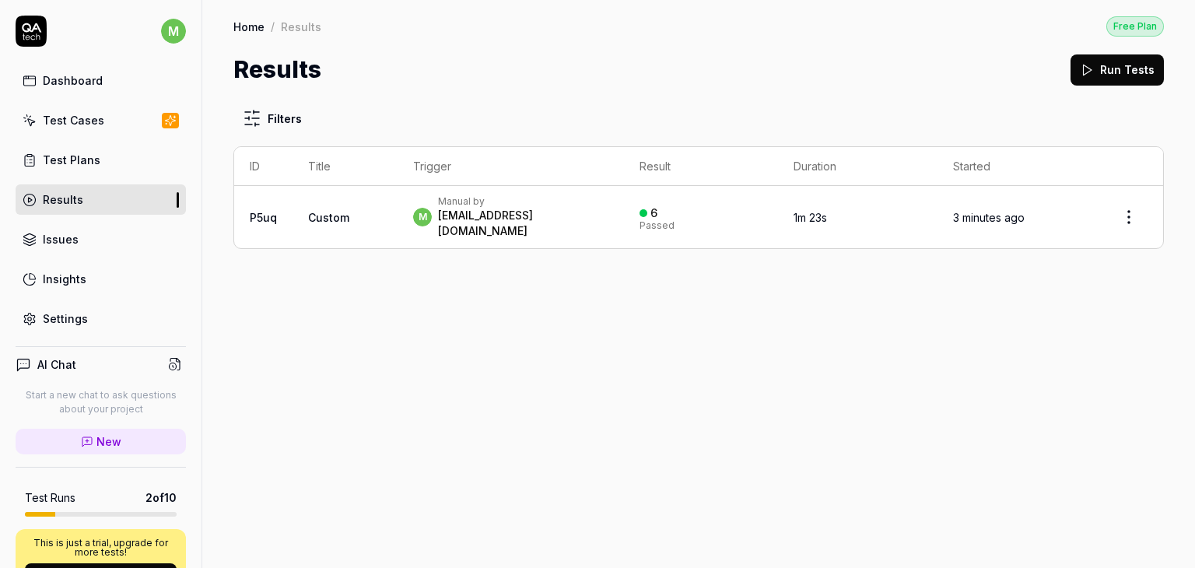
click at [72, 118] on div "Test Cases" at bounding box center [73, 120] width 61 height 16
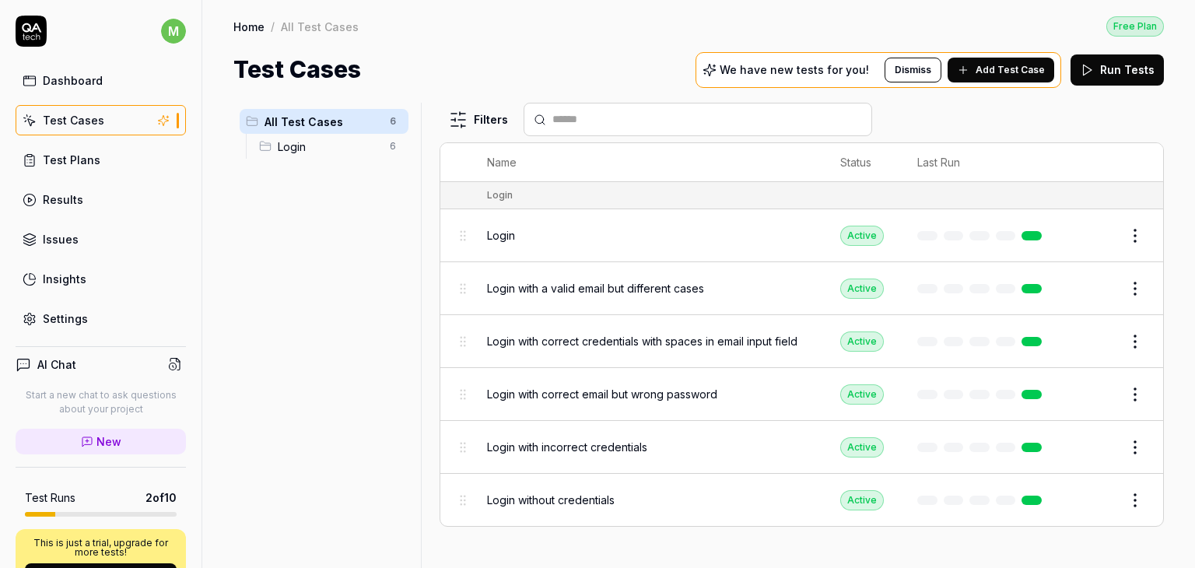
click at [1004, 79] on button "Add Test Case" at bounding box center [1001, 70] width 107 height 25
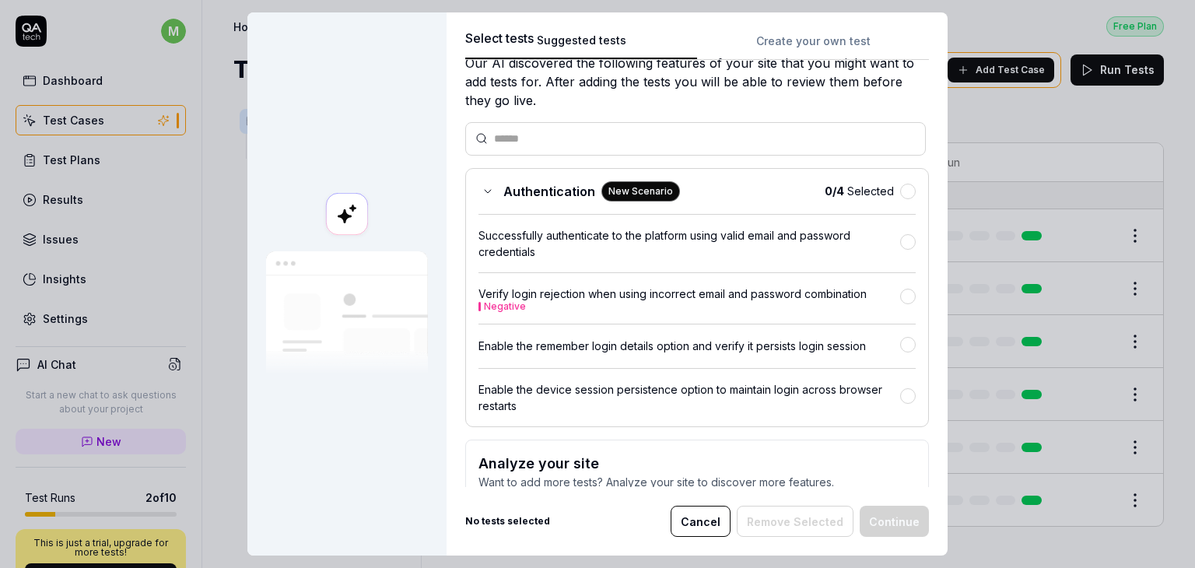
scroll to position [52, 0]
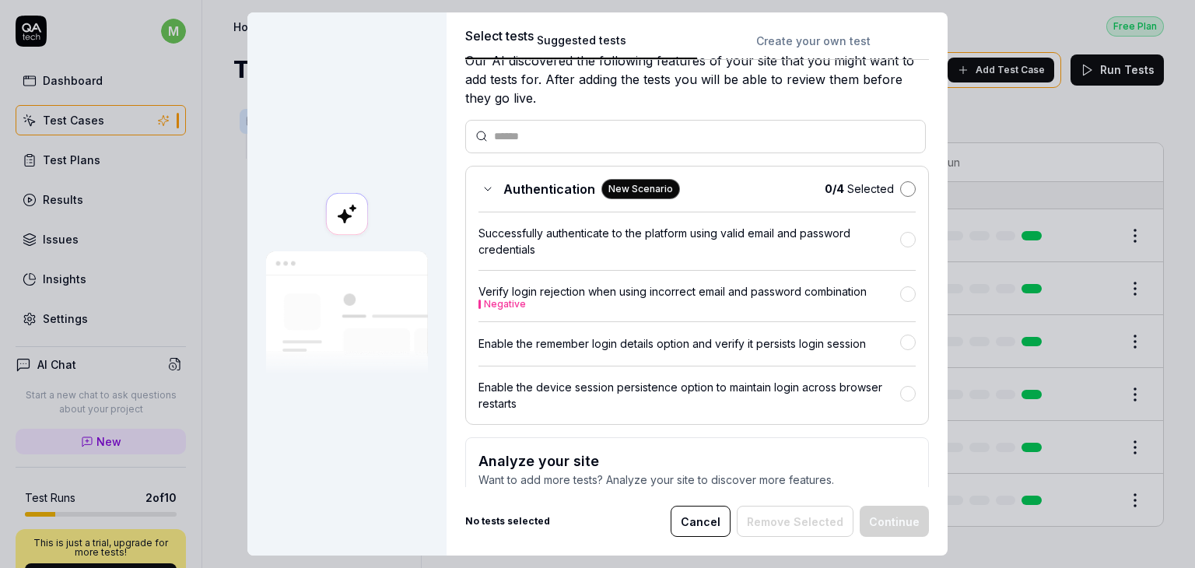
click at [900, 191] on button "button" at bounding box center [908, 189] width 16 height 16
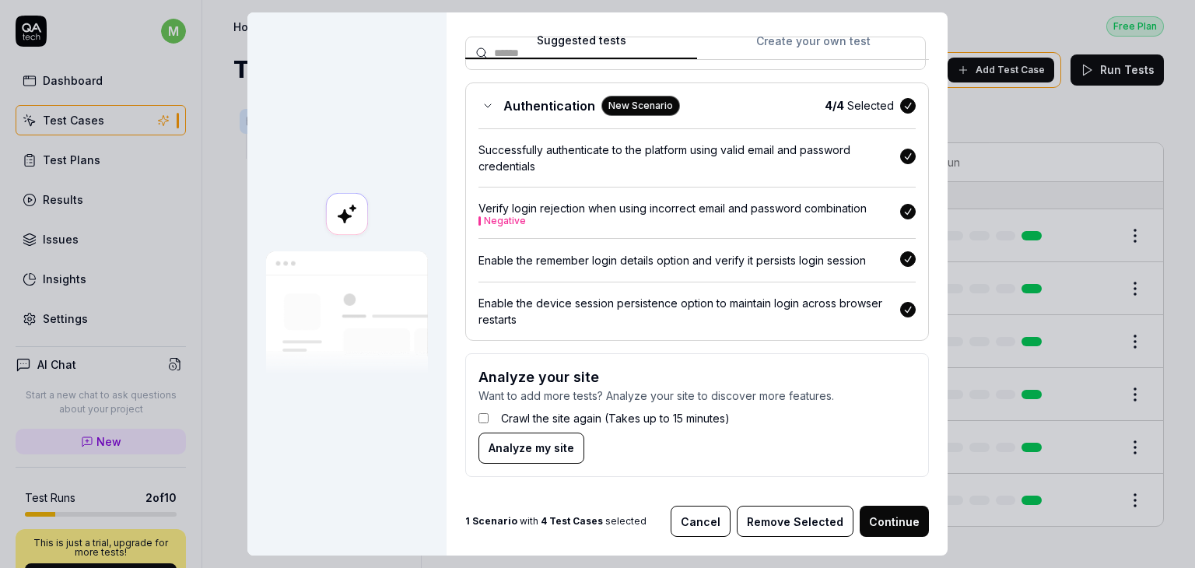
scroll to position [0, 0]
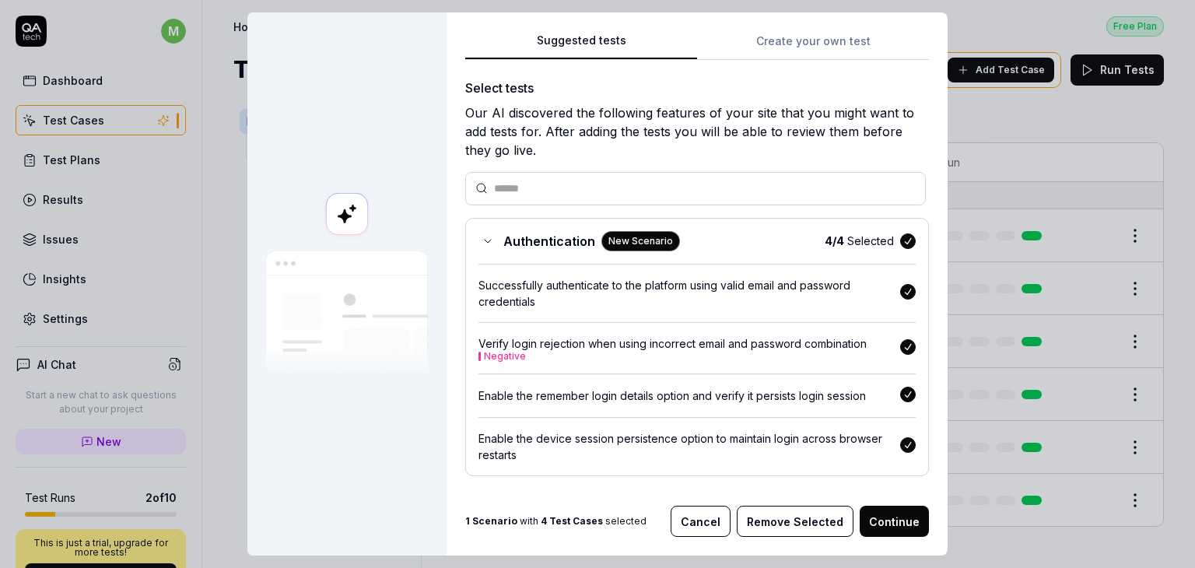
click at [895, 520] on button "Continue" at bounding box center [894, 521] width 69 height 31
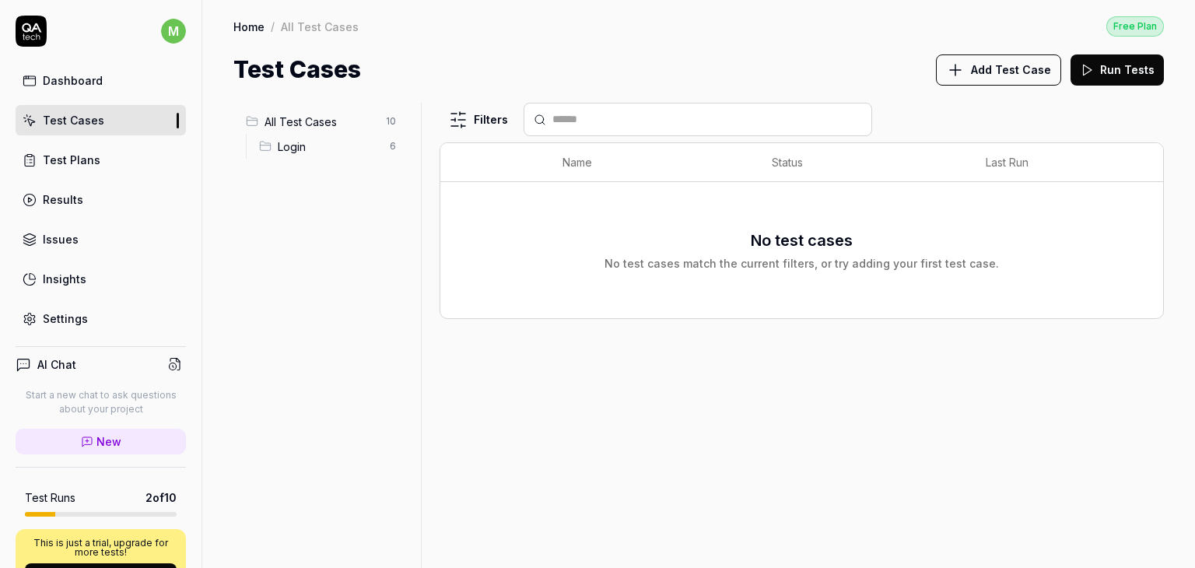
click at [289, 146] on span "Login" at bounding box center [329, 146] width 103 height 16
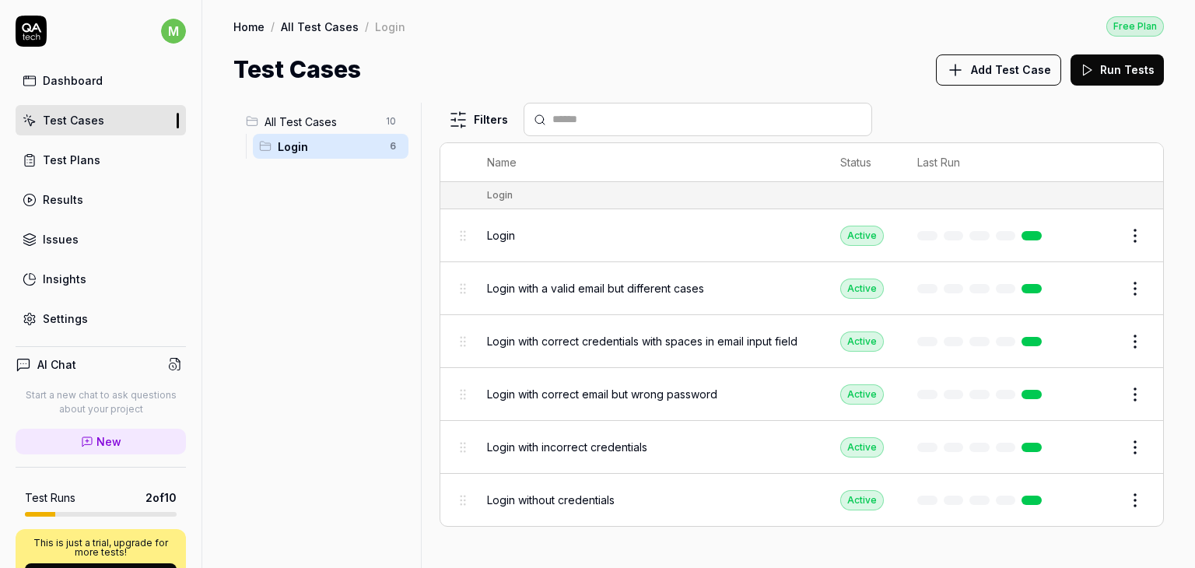
click at [293, 126] on span "All Test Cases" at bounding box center [321, 122] width 112 height 16
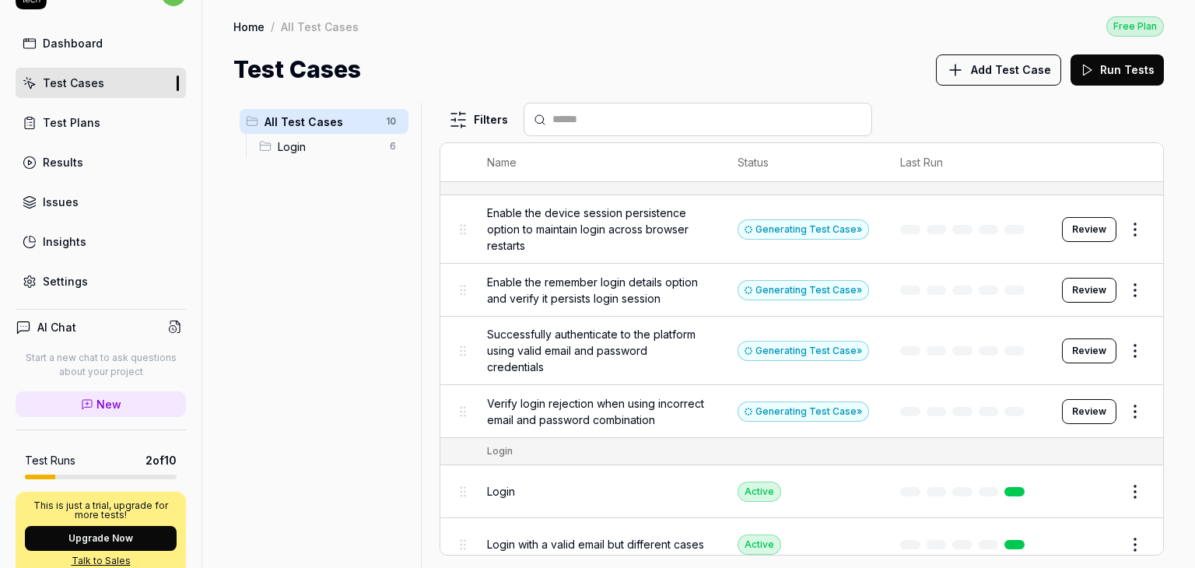
click at [965, 73] on icon at bounding box center [955, 70] width 19 height 19
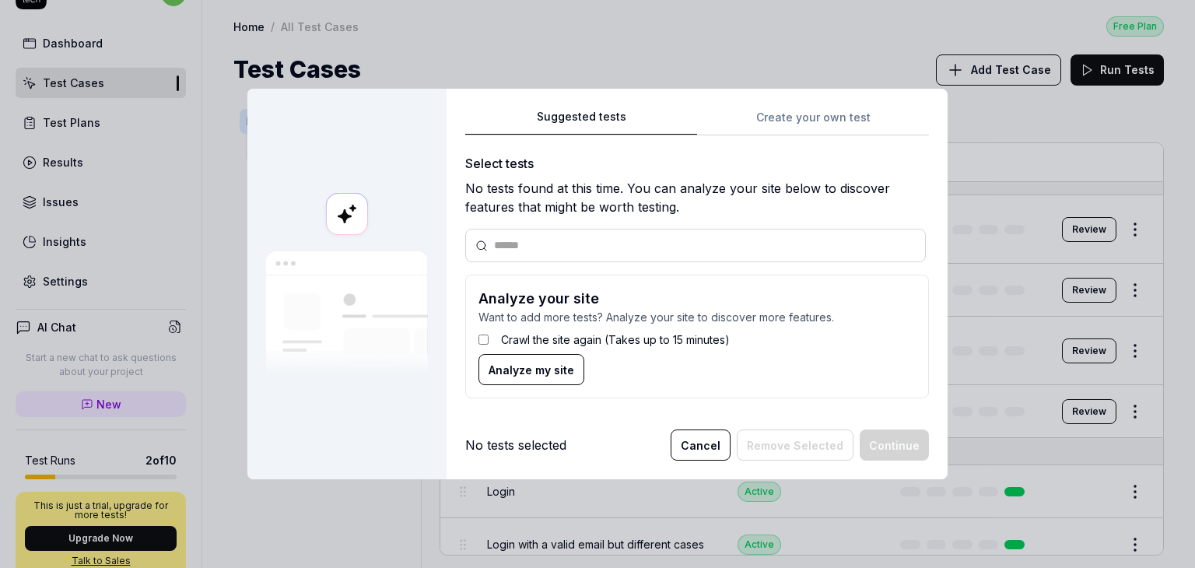
click at [496, 365] on span "Analyze my site" at bounding box center [532, 370] width 86 height 16
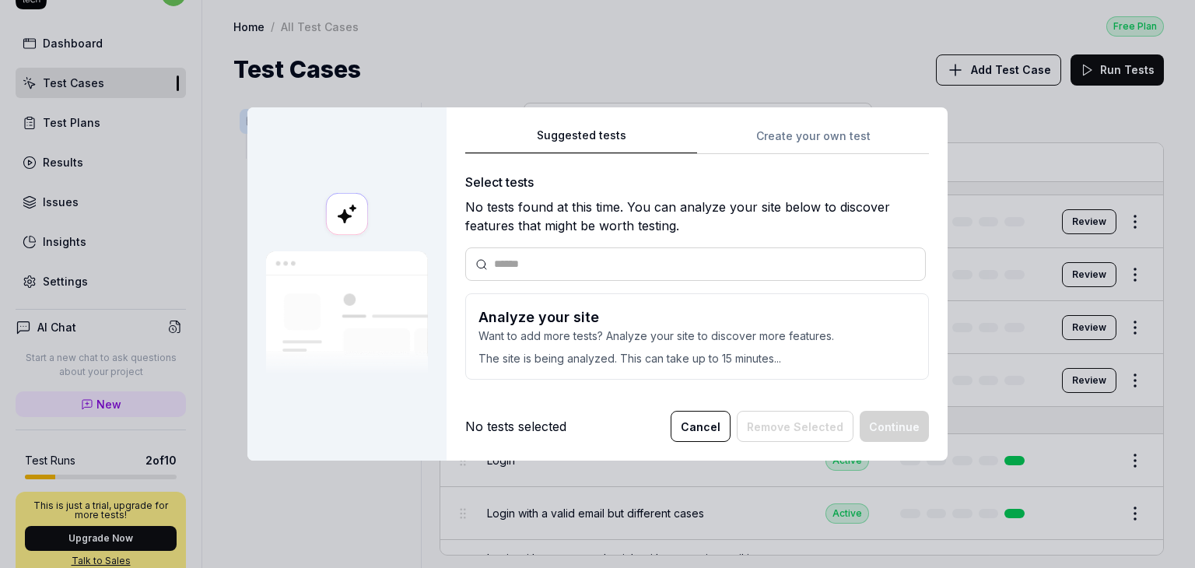
click at [762, 231] on div "No tests found at this time. You can analyze your site below to discover featur…" at bounding box center [697, 216] width 464 height 37
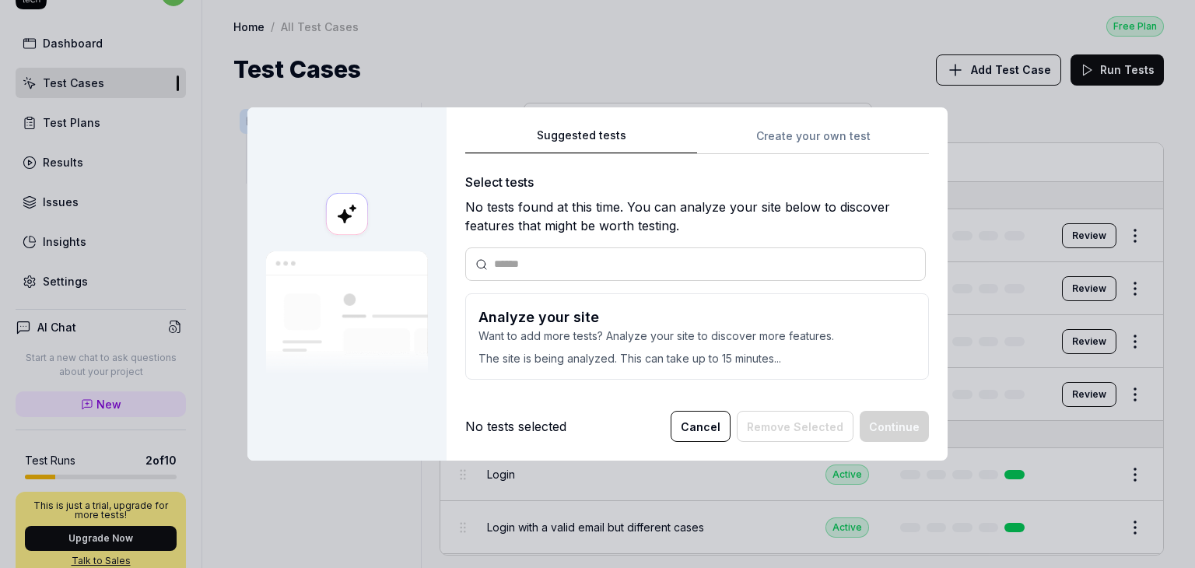
click at [762, 231] on div "No tests found at this time. You can analyze your site below to discover featur…" at bounding box center [697, 216] width 464 height 37
click at [677, 337] on p "Want to add more tests? Analyze your site to discover more features." at bounding box center [696, 336] width 437 height 16
click at [528, 432] on div "No tests selected" at bounding box center [515, 426] width 101 height 19
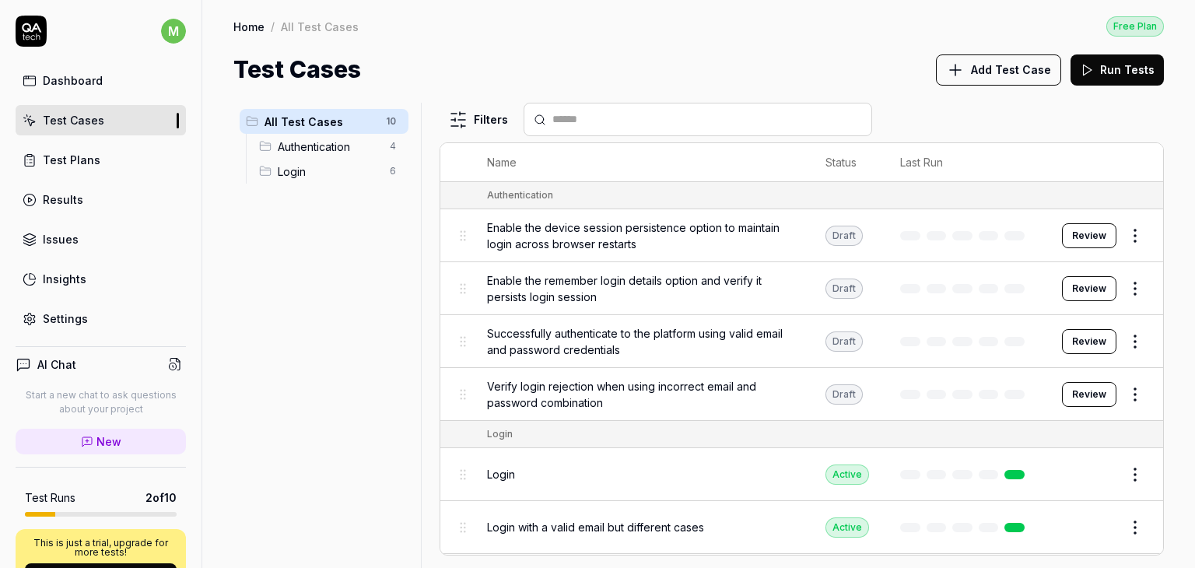
click at [1081, 232] on button "Review" at bounding box center [1089, 235] width 54 height 25
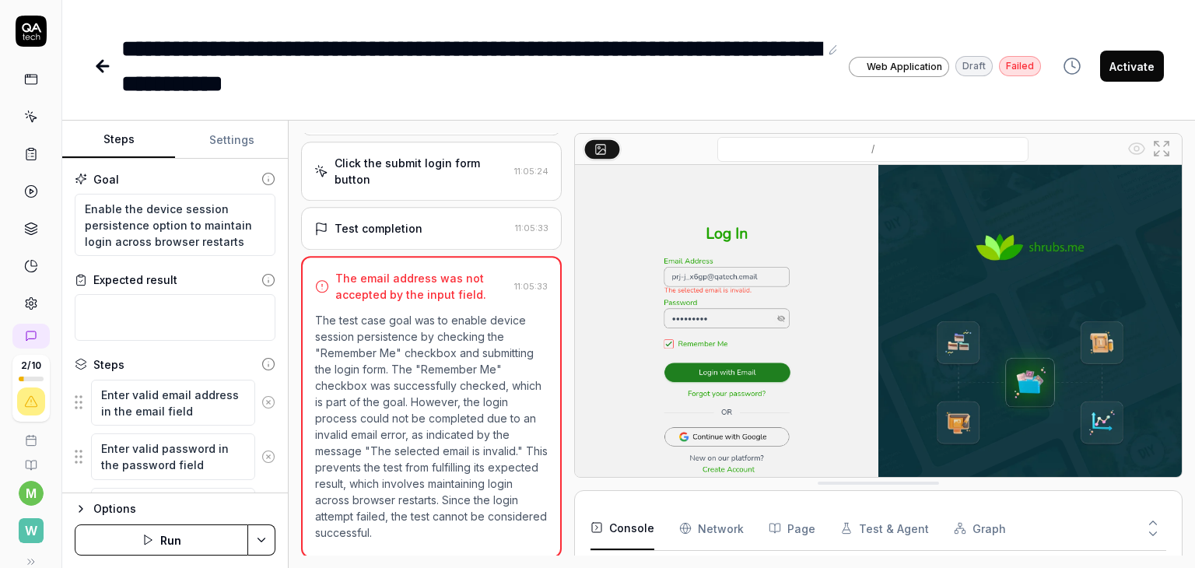
scroll to position [274, 0]
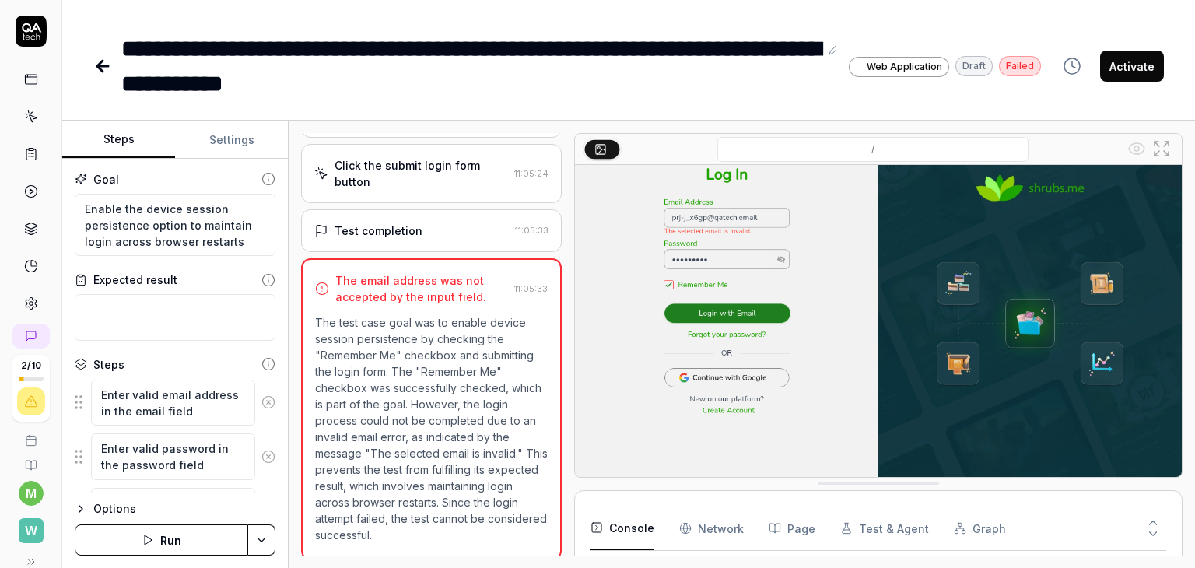
click at [386, 236] on div "Test completion 11:05:33" at bounding box center [431, 230] width 261 height 43
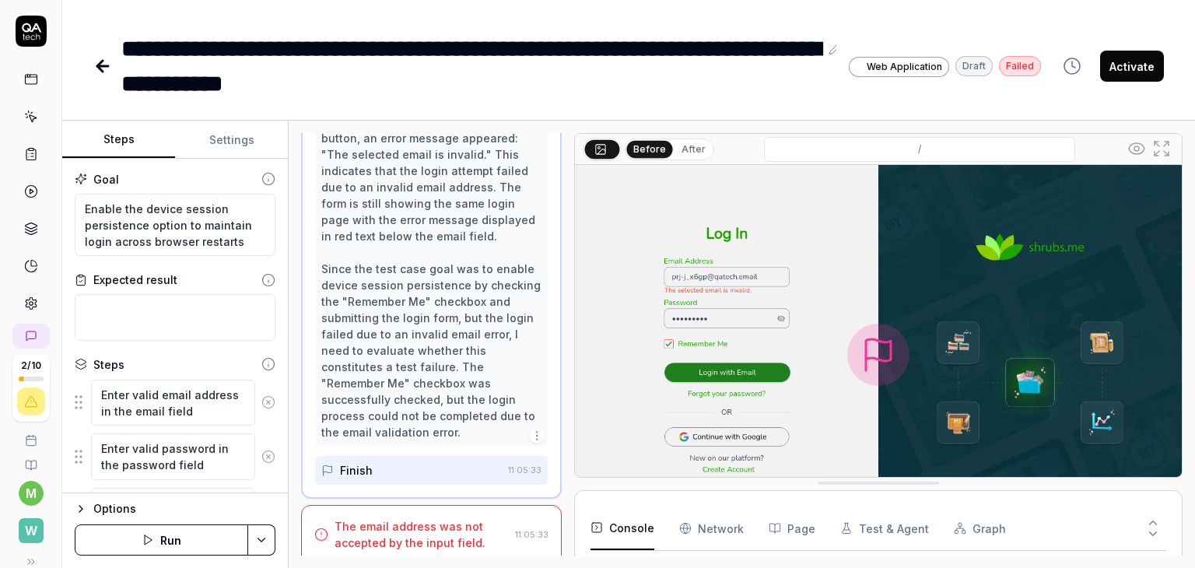
scroll to position [419, 0]
click at [373, 462] on div "Finish" at bounding box center [411, 467] width 180 height 29
click at [436, 518] on div "The email address was not accepted by the input field." at bounding box center [422, 531] width 174 height 33
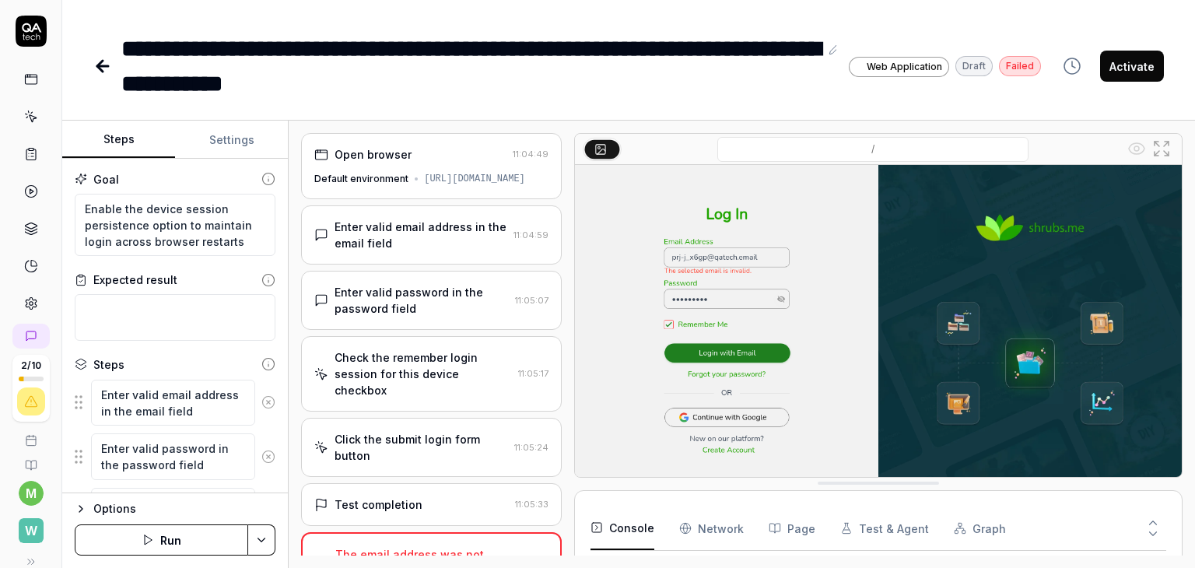
scroll to position [10, 0]
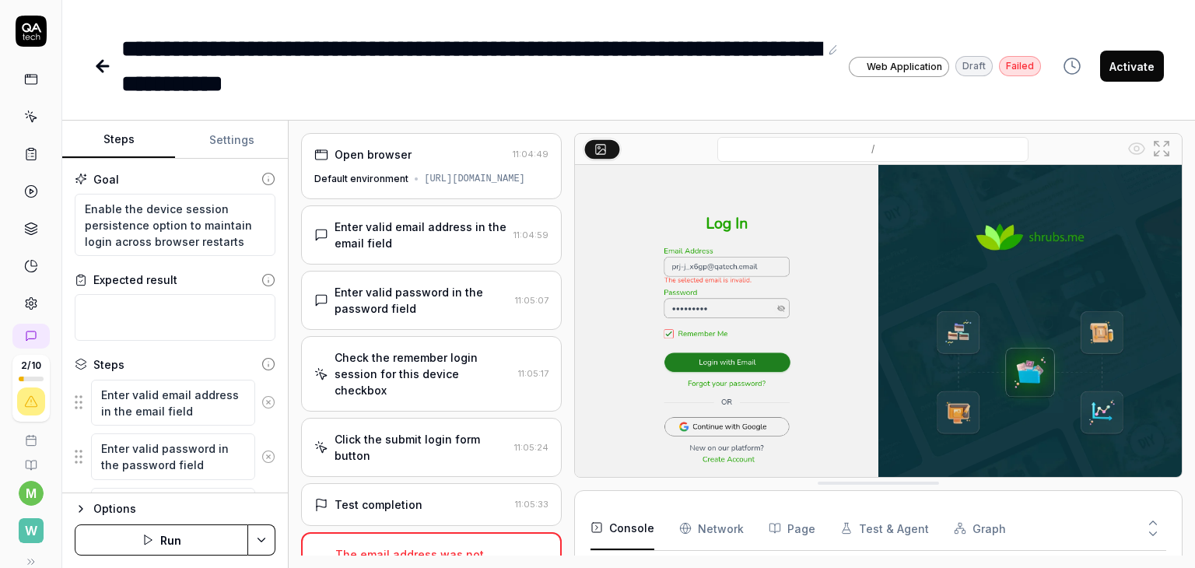
click at [1155, 538] on icon at bounding box center [1153, 534] width 14 height 14
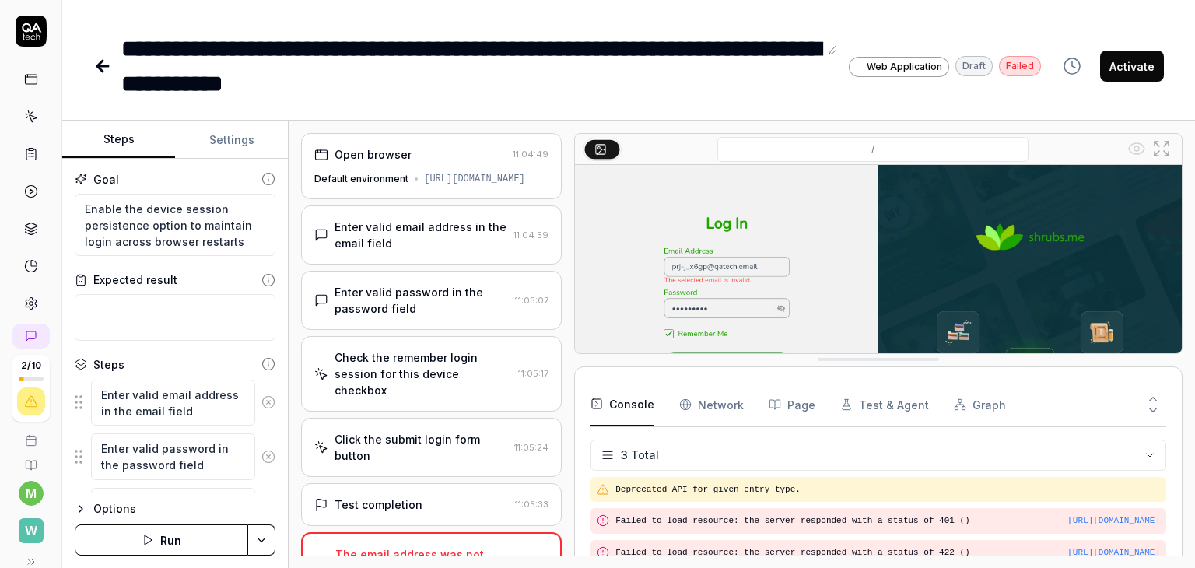
scroll to position [0, 0]
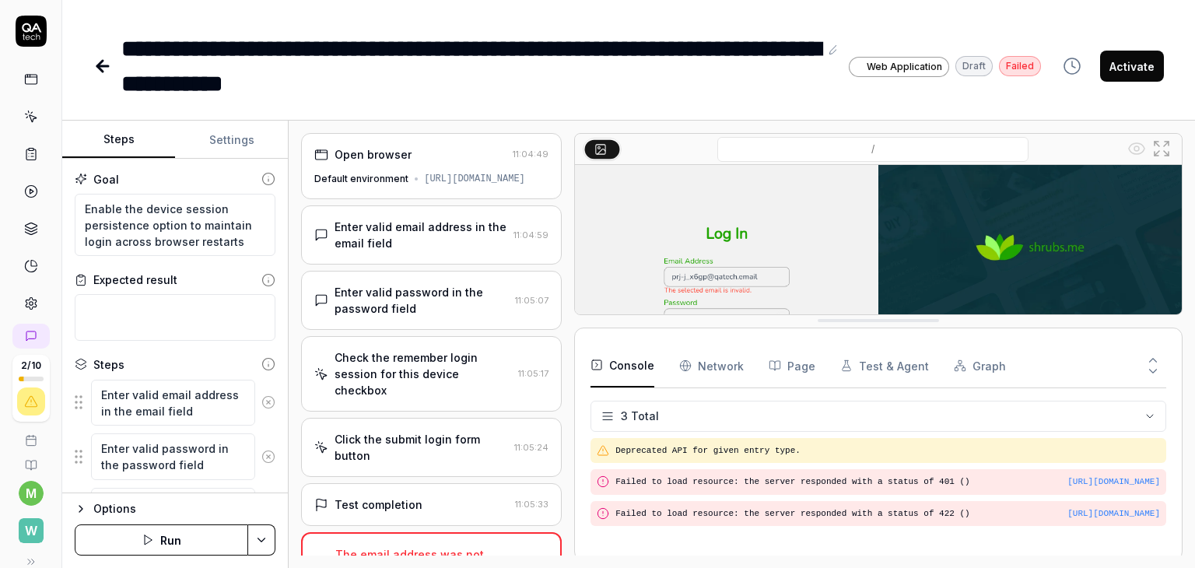
drag, startPoint x: 1007, startPoint y: 486, endPoint x: 1000, endPoint y: 323, distance: 163.5
click at [719, 364] on Requests "Network" at bounding box center [711, 365] width 65 height 44
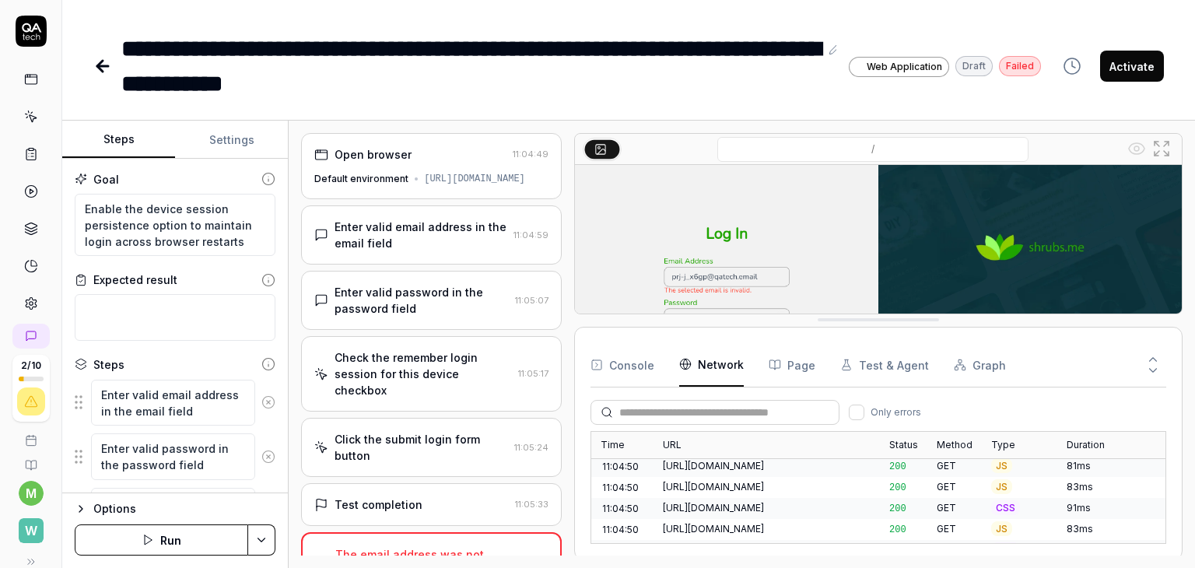
scroll to position [1371, 0]
click at [874, 359] on button "Test & Agent" at bounding box center [884, 365] width 89 height 44
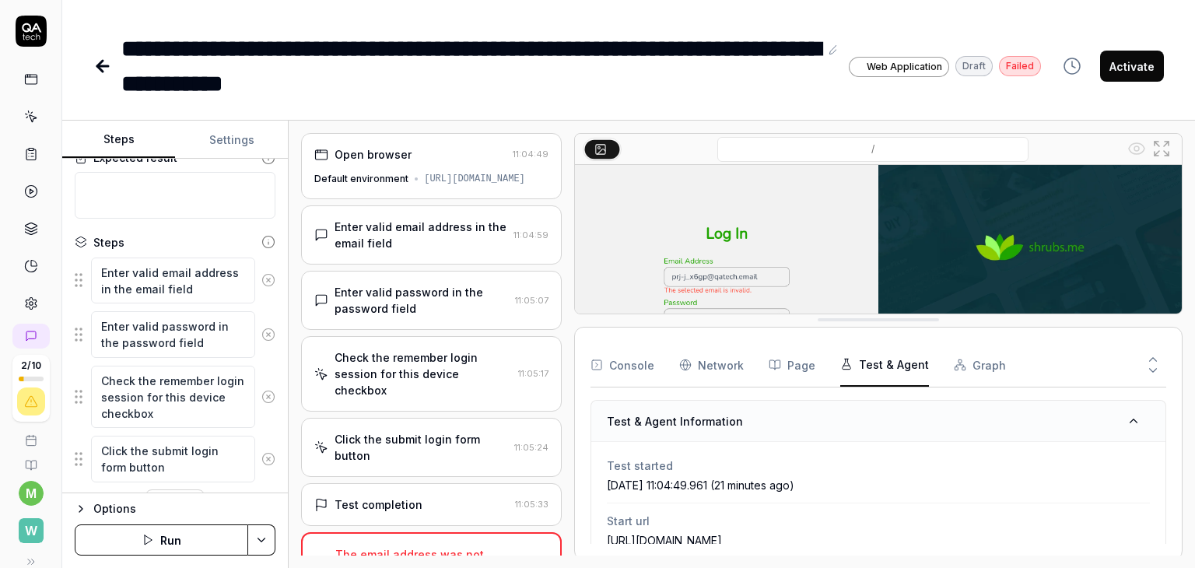
scroll to position [121, 0]
click at [185, 277] on textarea "Enter valid email address in the email field" at bounding box center [173, 281] width 164 height 47
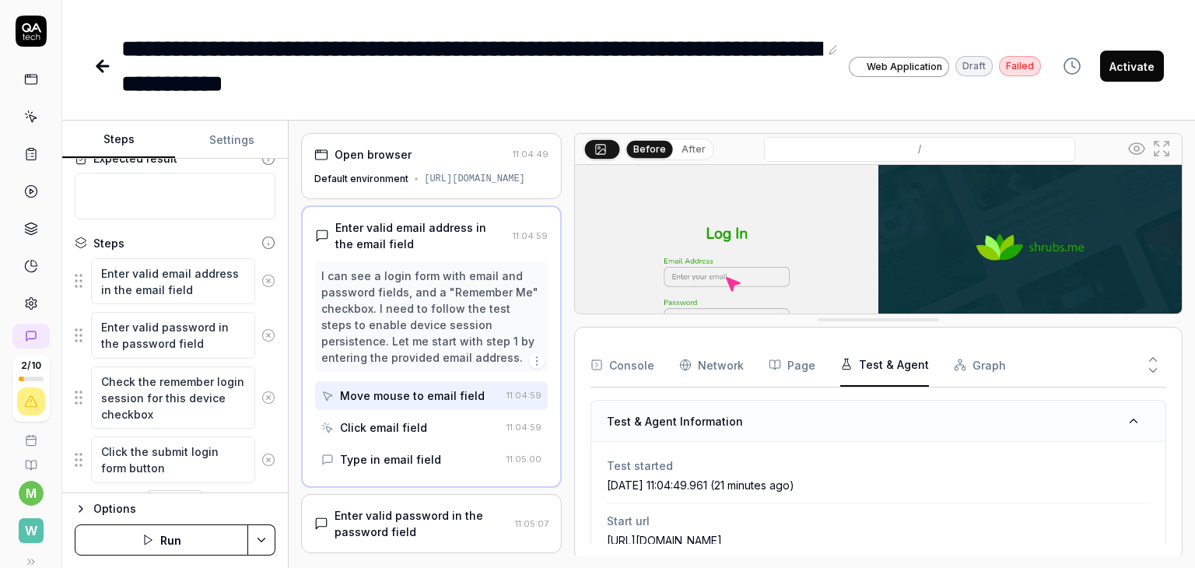
click at [370, 468] on div "Type in email field" at bounding box center [390, 459] width 101 height 16
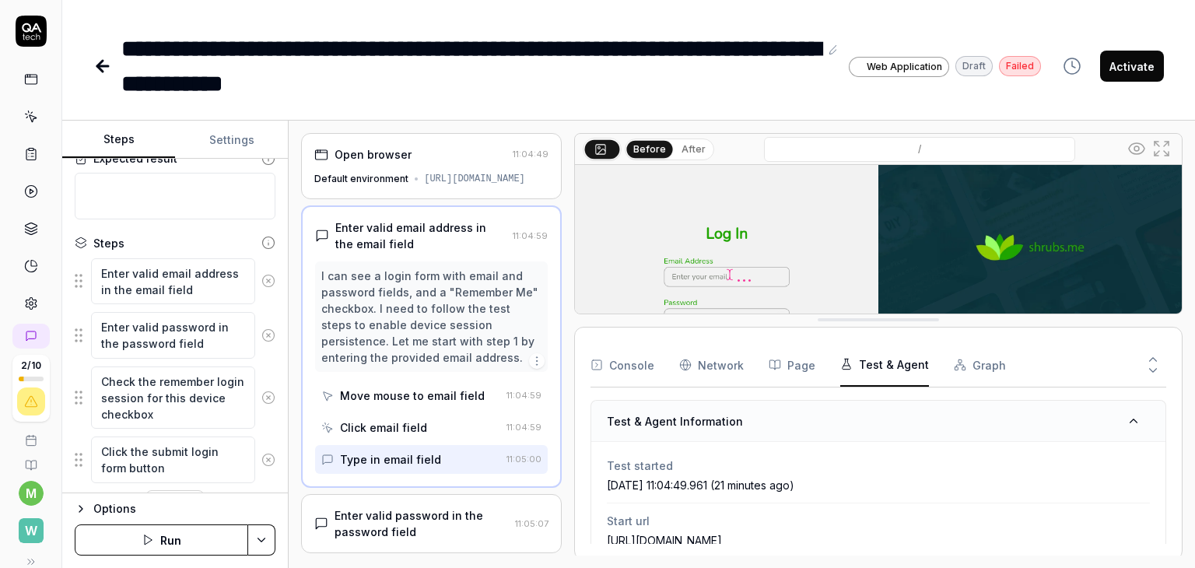
scroll to position [254, 0]
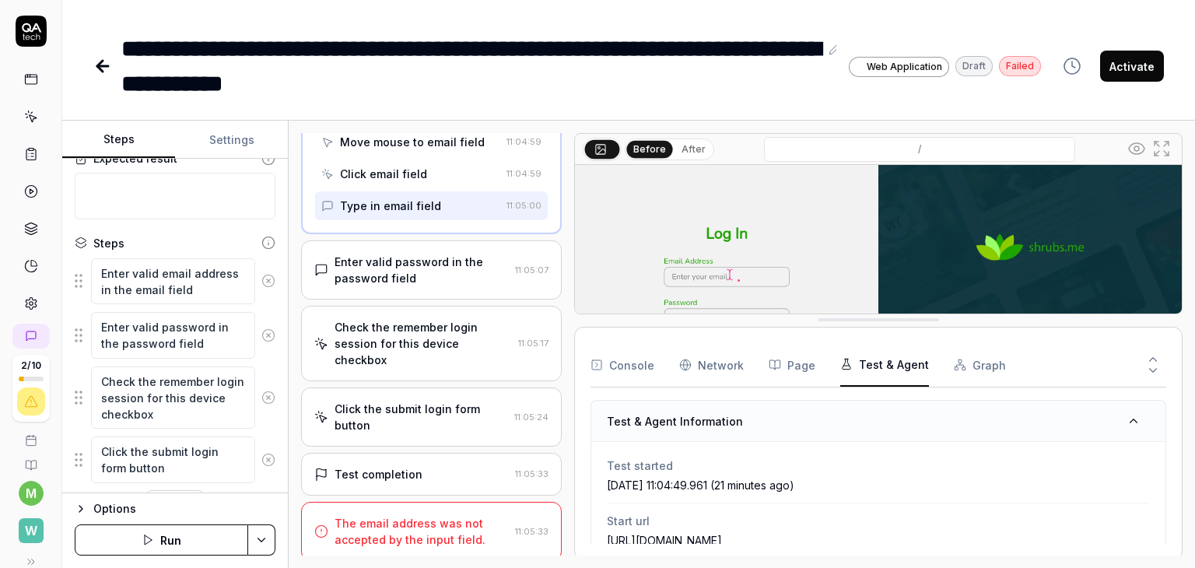
click at [405, 277] on div "Enter valid password in the password field" at bounding box center [422, 270] width 174 height 33
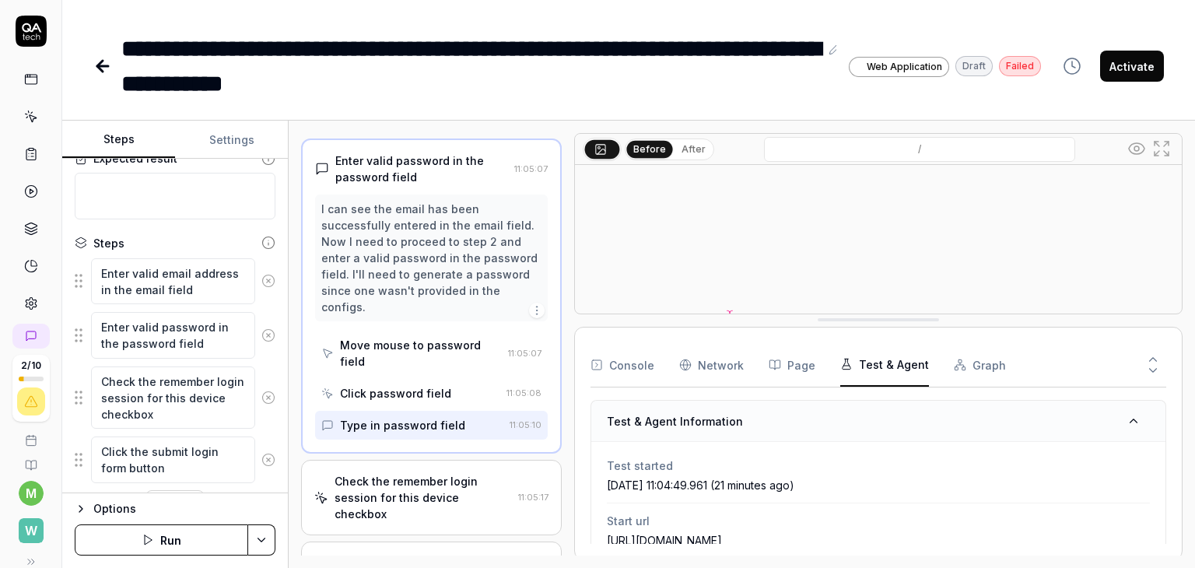
scroll to position [133, 0]
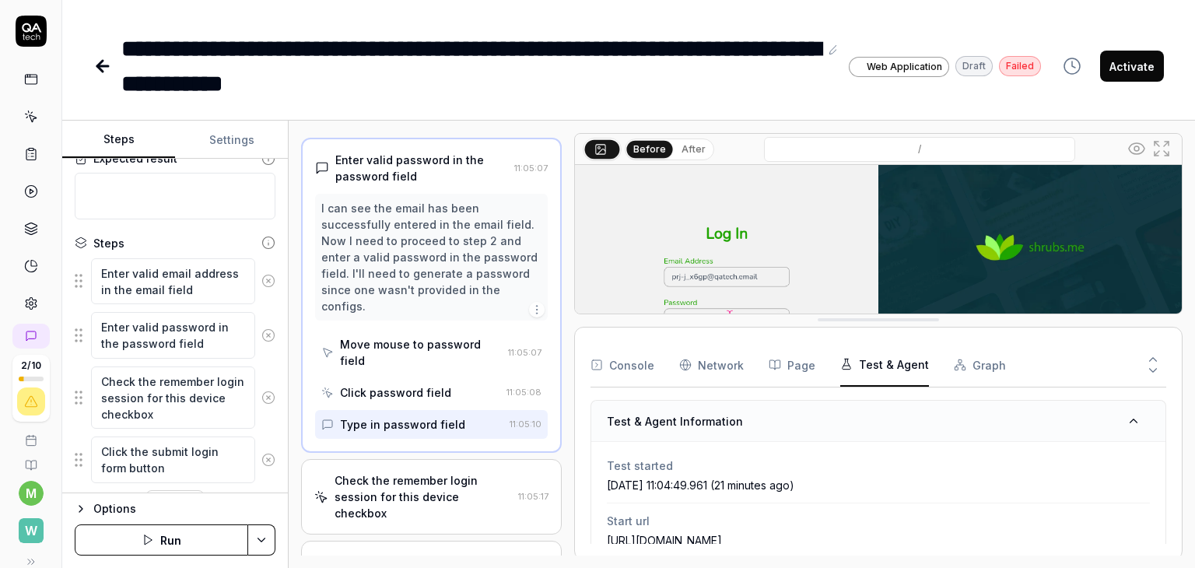
click at [413, 401] on div "Click password field" at bounding box center [395, 392] width 111 height 16
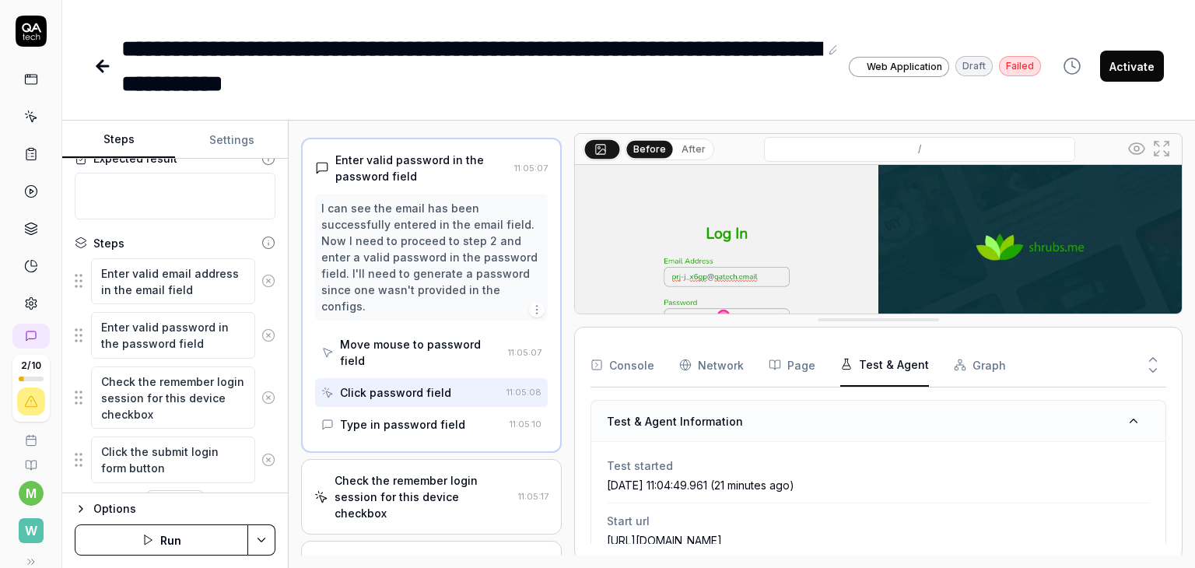
scroll to position [90, 0]
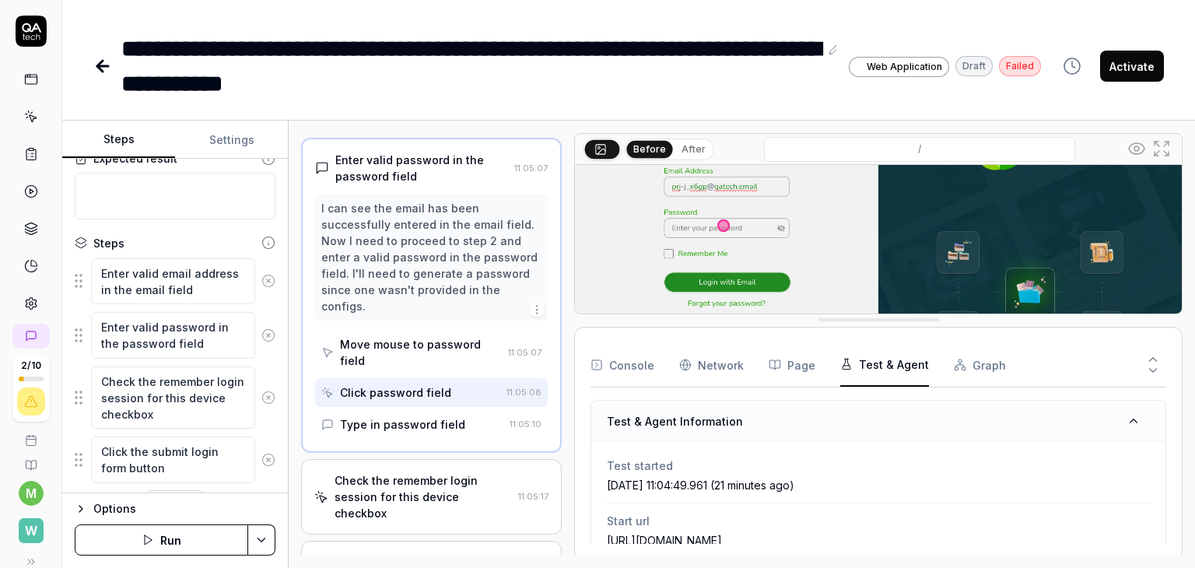
click at [445, 359] on div "Move mouse to password field" at bounding box center [421, 352] width 162 height 33
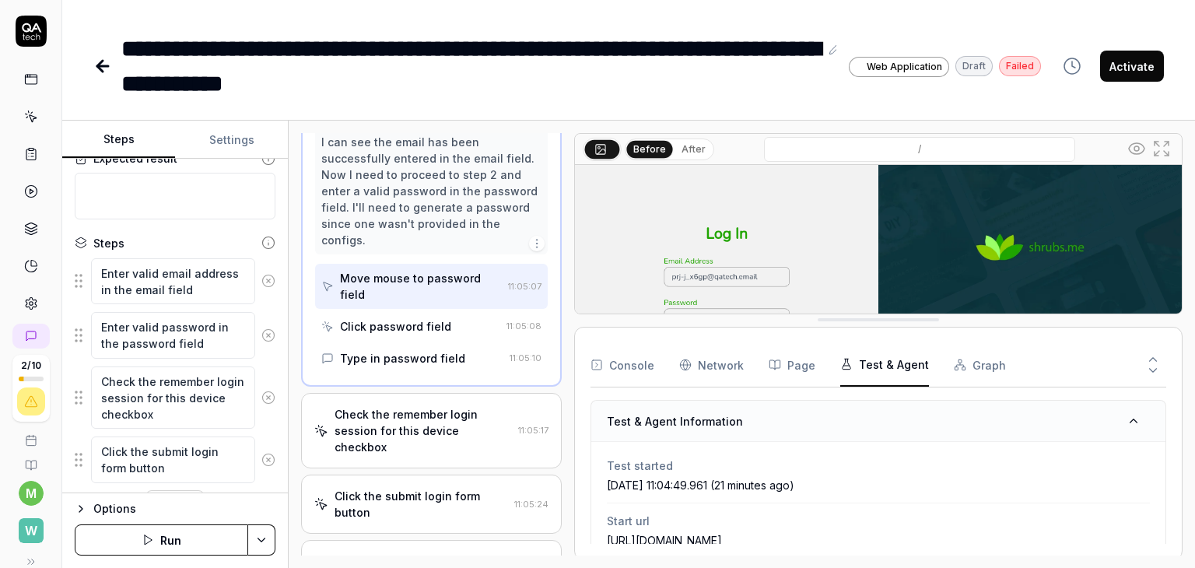
scroll to position [286, 0]
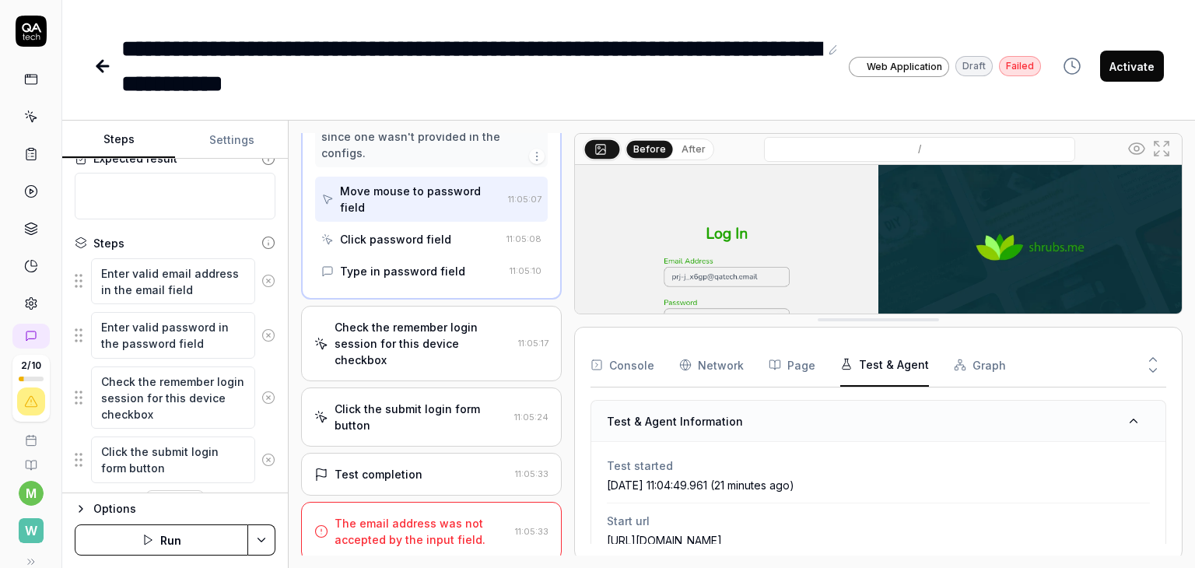
click at [424, 346] on div "Check the remember login session for this device checkbox" at bounding box center [423, 343] width 177 height 49
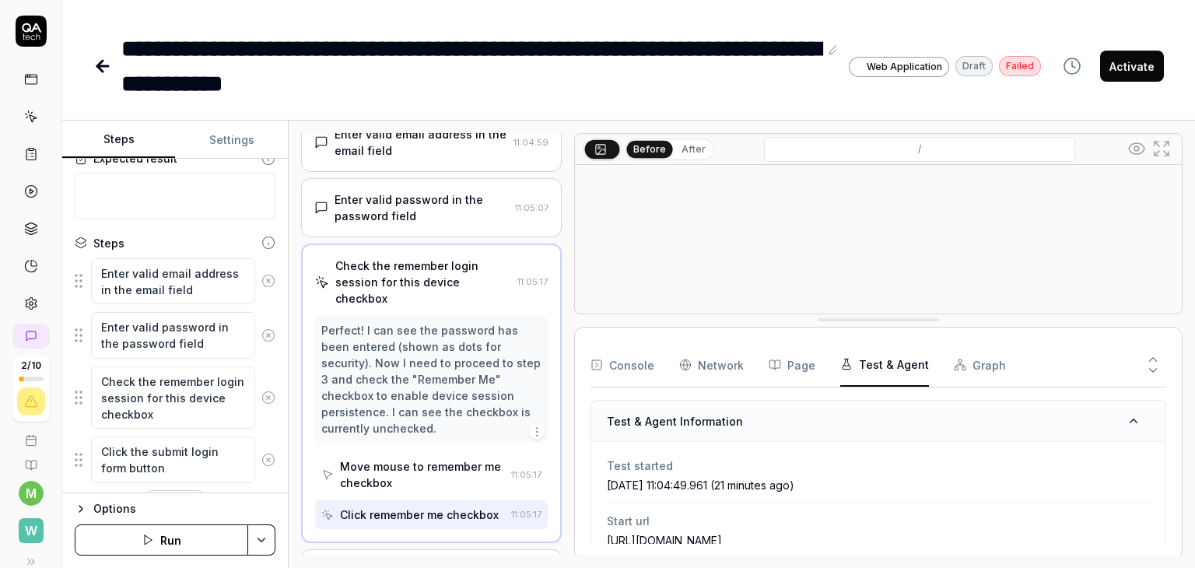
scroll to position [271, 0]
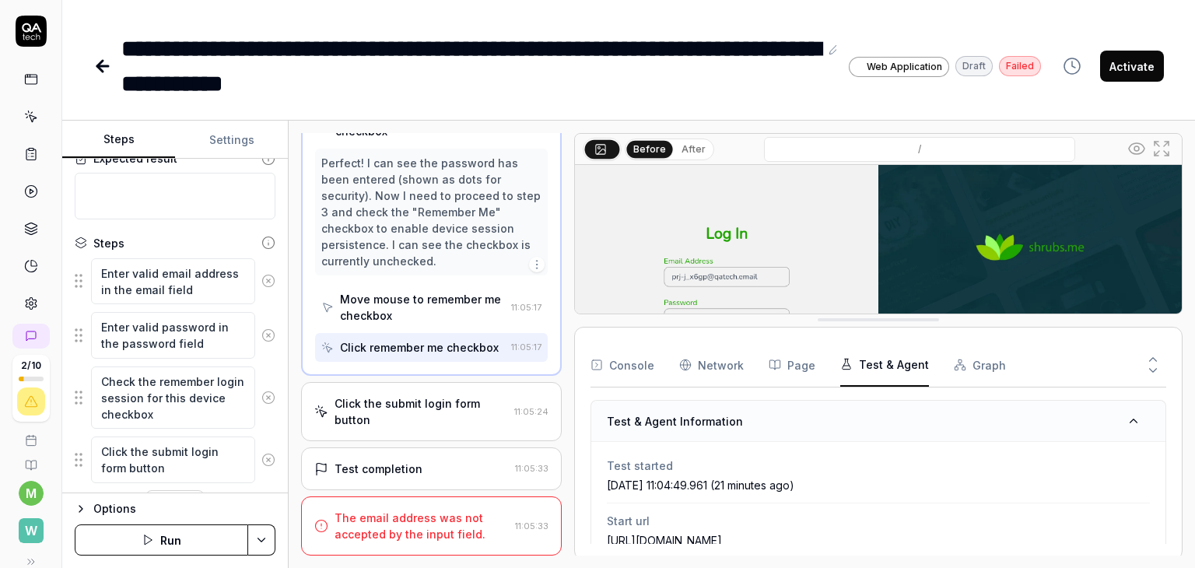
click at [413, 399] on div "Click the submit login form button" at bounding box center [421, 411] width 173 height 33
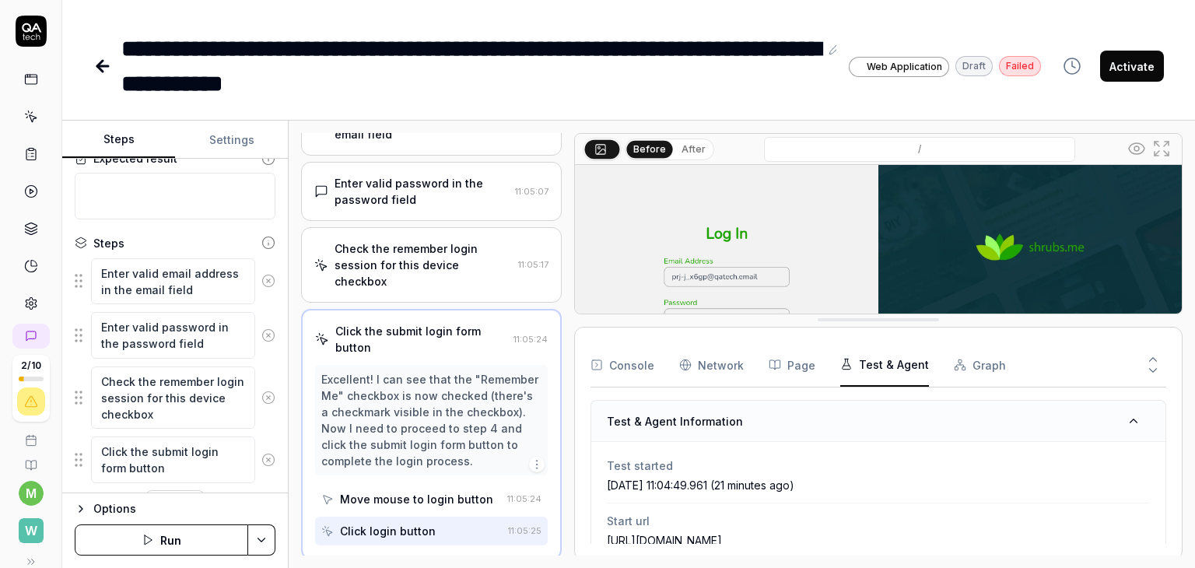
scroll to position [222, 0]
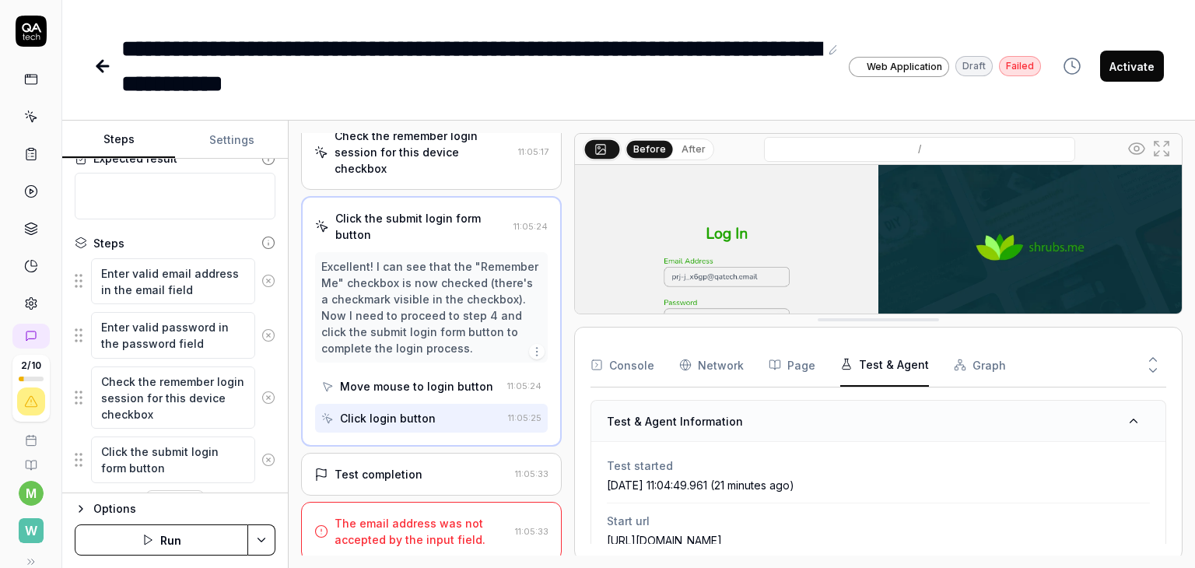
click at [373, 473] on div "Test completion" at bounding box center [379, 474] width 88 height 16
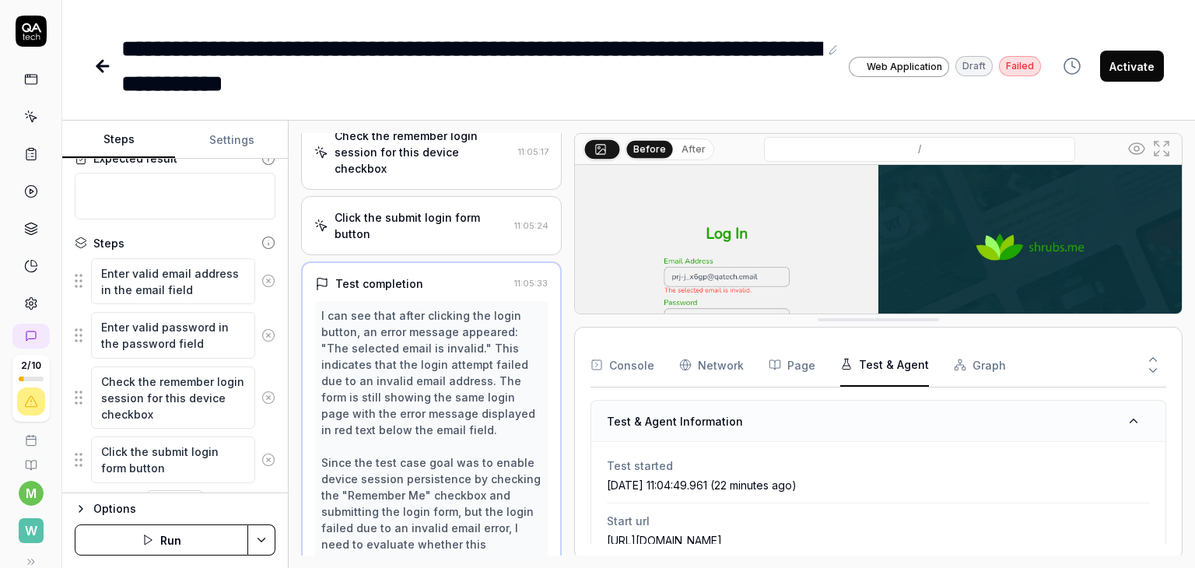
scroll to position [354, 0]
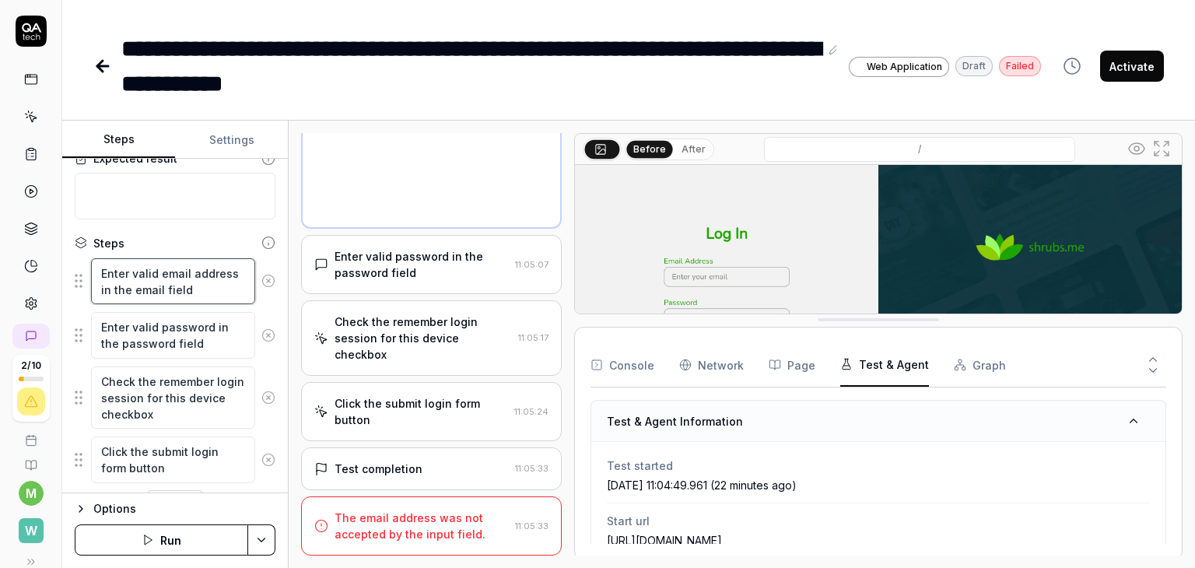
click at [151, 293] on textarea "Enter valid email address in the email field" at bounding box center [173, 281] width 164 height 47
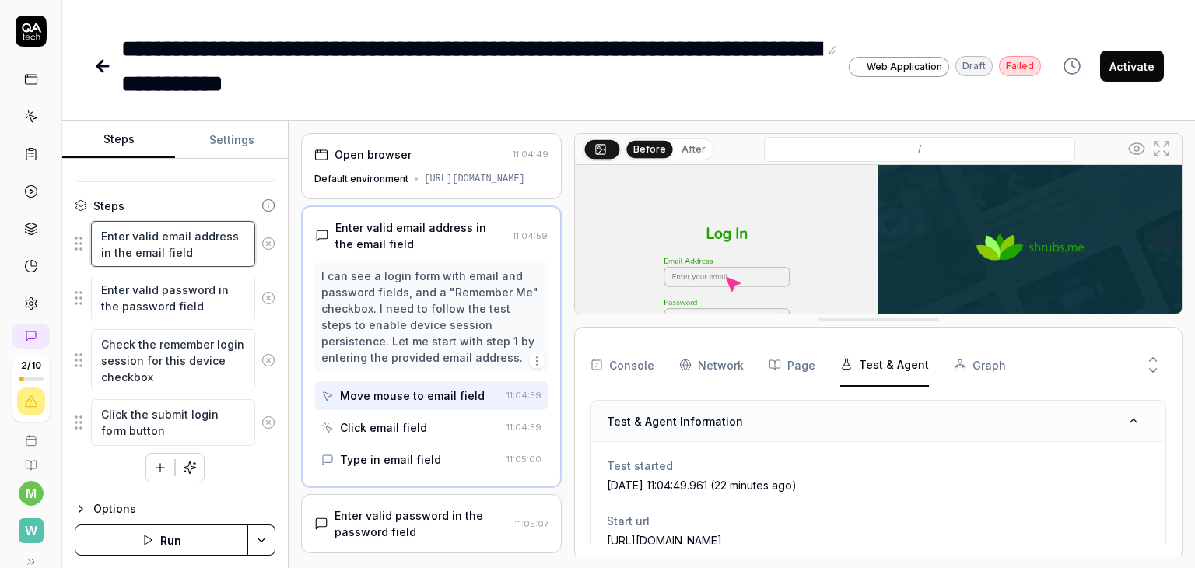
scroll to position [0, 0]
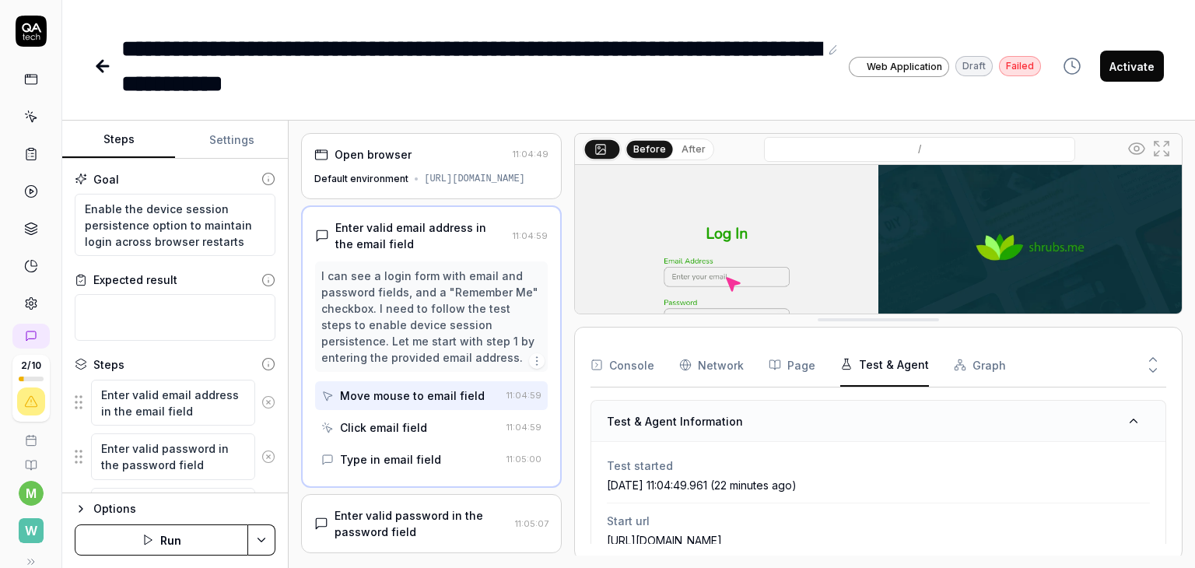
click at [105, 61] on icon at bounding box center [102, 66] width 19 height 19
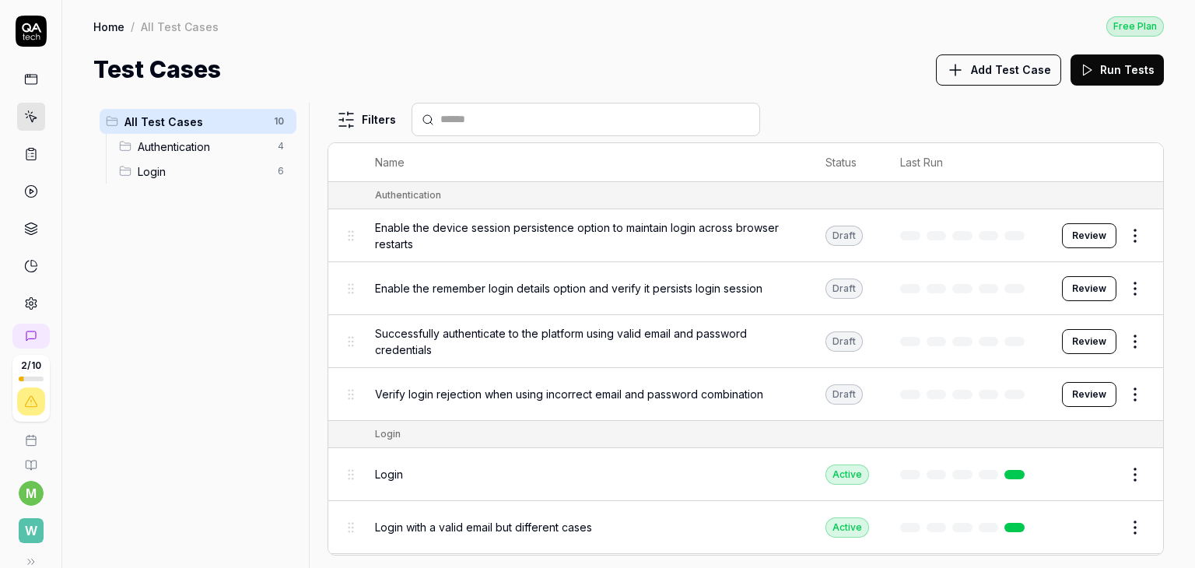
click at [1087, 232] on button "Review" at bounding box center [1089, 235] width 54 height 25
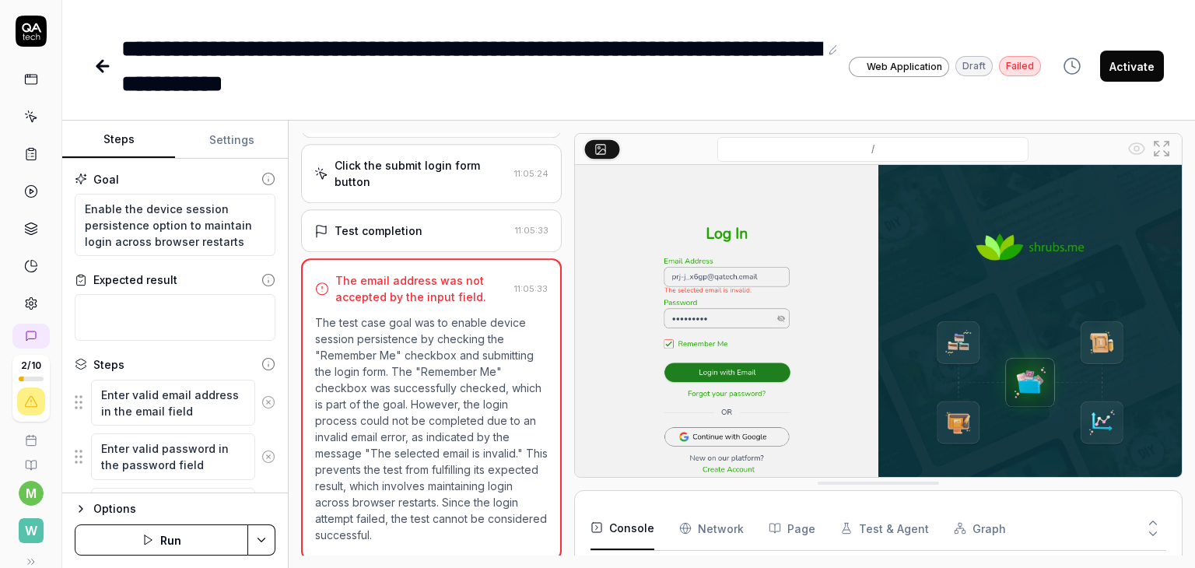
scroll to position [274, 0]
click at [146, 548] on button "Run" at bounding box center [161, 539] width 173 height 31
click at [107, 67] on icon at bounding box center [102, 66] width 19 height 19
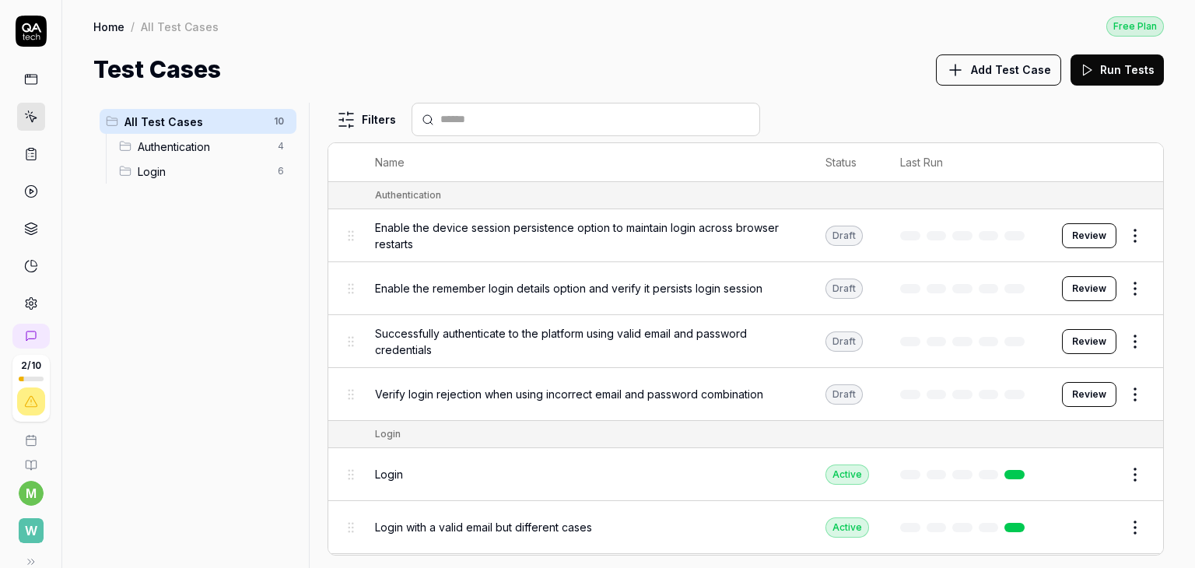
click at [1123, 231] on html "2 / 10 m W Home / All Test Cases Free Plan Home / All Test Cases Free Plan Test…" at bounding box center [597, 284] width 1195 height 568
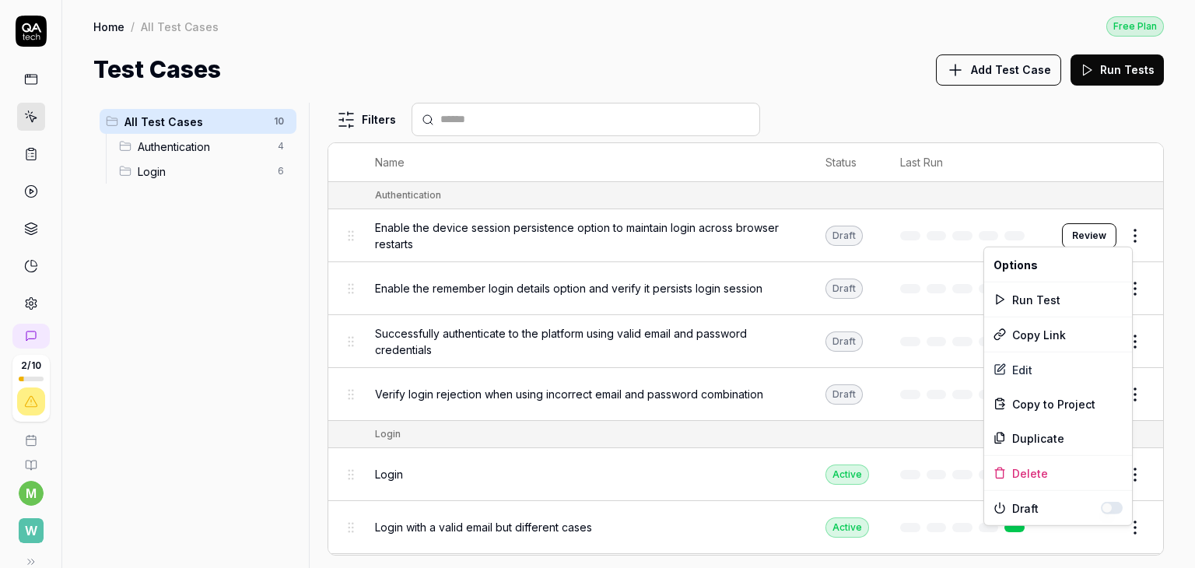
click at [1060, 148] on html "2 / 10 m W Home / All Test Cases Free Plan Home / All Test Cases Free Plan Test…" at bounding box center [597, 284] width 1195 height 568
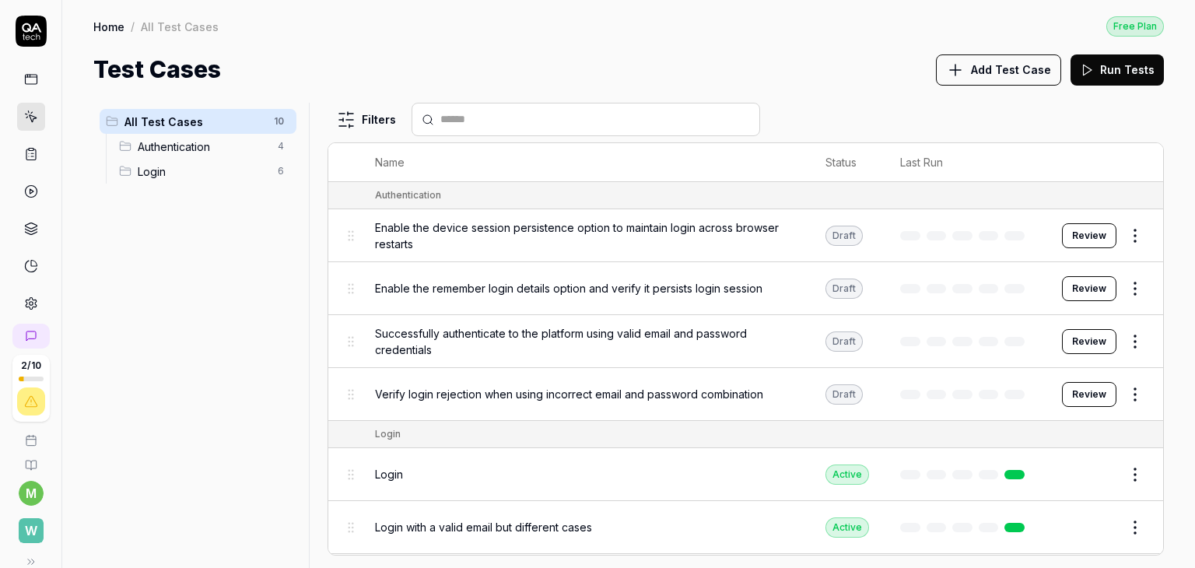
click at [1123, 286] on html "2 / 10 m W Home / All Test Cases Free Plan Home / All Test Cases Free Plan Test…" at bounding box center [597, 284] width 1195 height 568
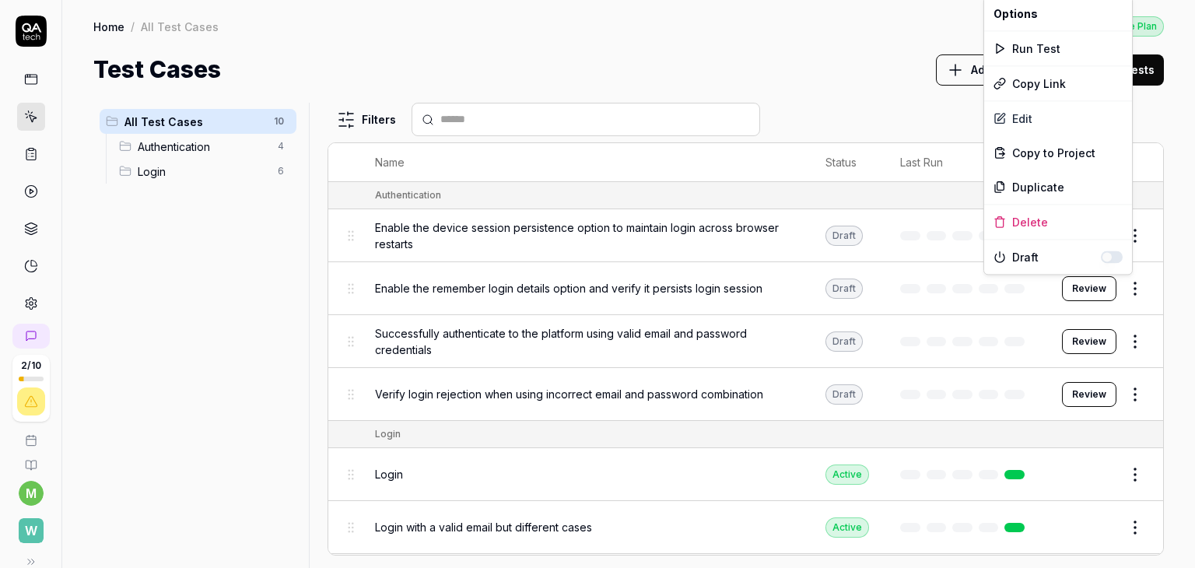
click at [823, 116] on html "2 / 10 m W Home / All Test Cases Free Plan Home / All Test Cases Free Plan Test…" at bounding box center [597, 284] width 1195 height 568
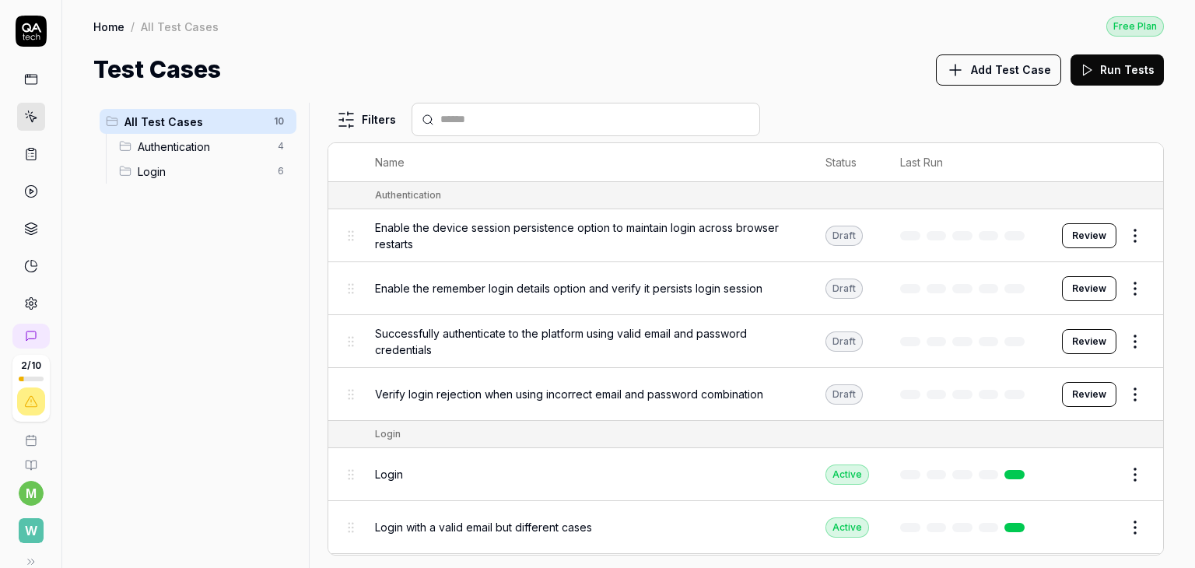
click at [975, 68] on button "Add Test Case" at bounding box center [998, 69] width 125 height 31
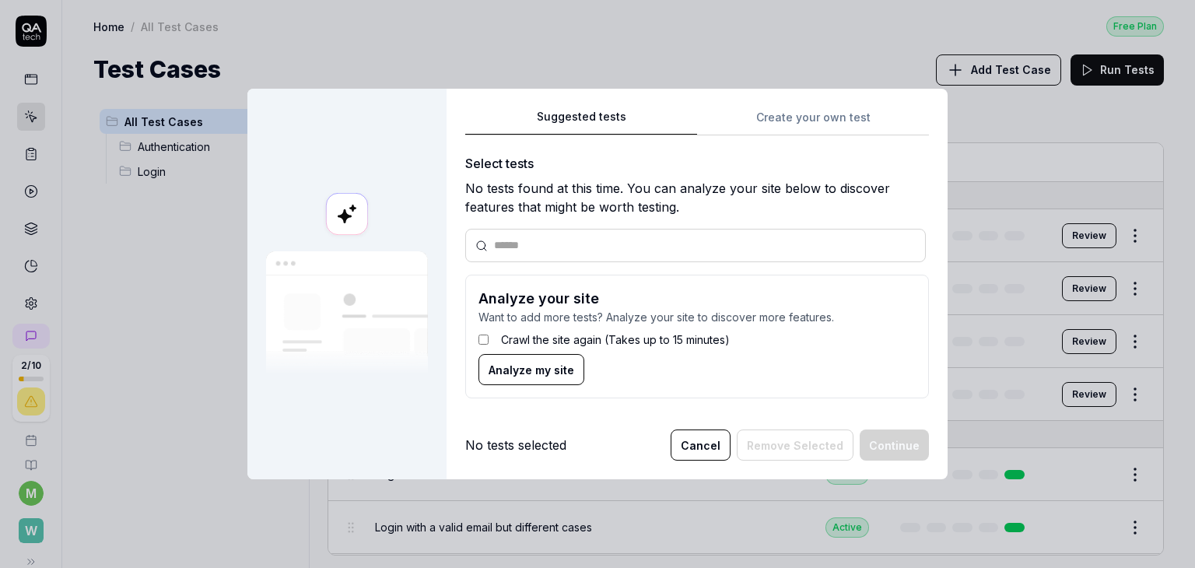
click at [804, 122] on div "Suggested tests Create your own test Select tests No tests found at this time. …" at bounding box center [697, 259] width 464 height 304
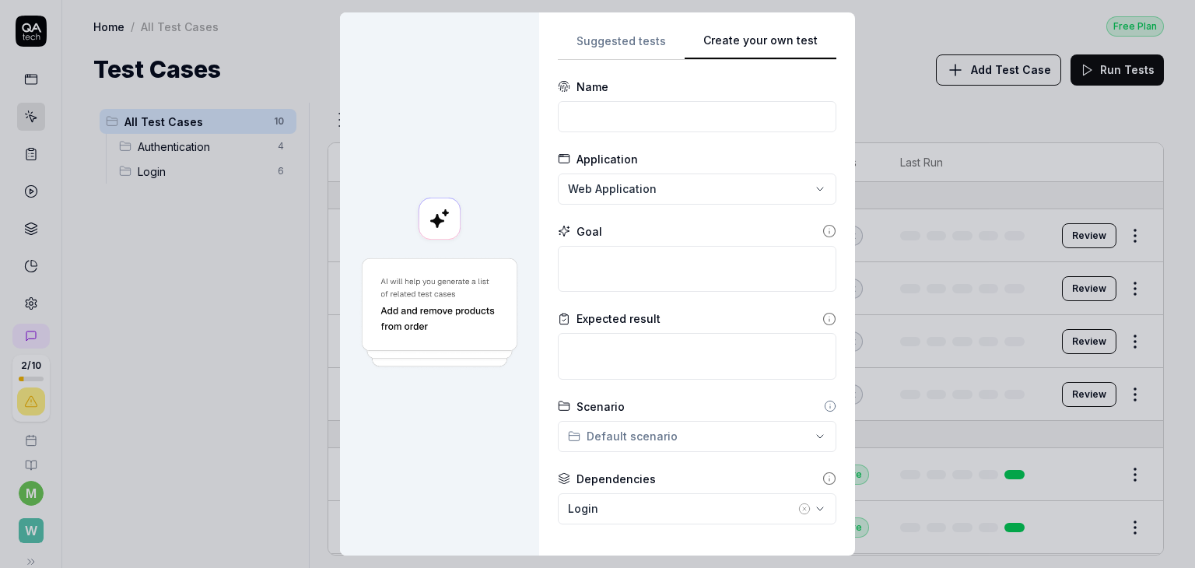
click at [682, 184] on div "**********" at bounding box center [597, 284] width 1195 height 568
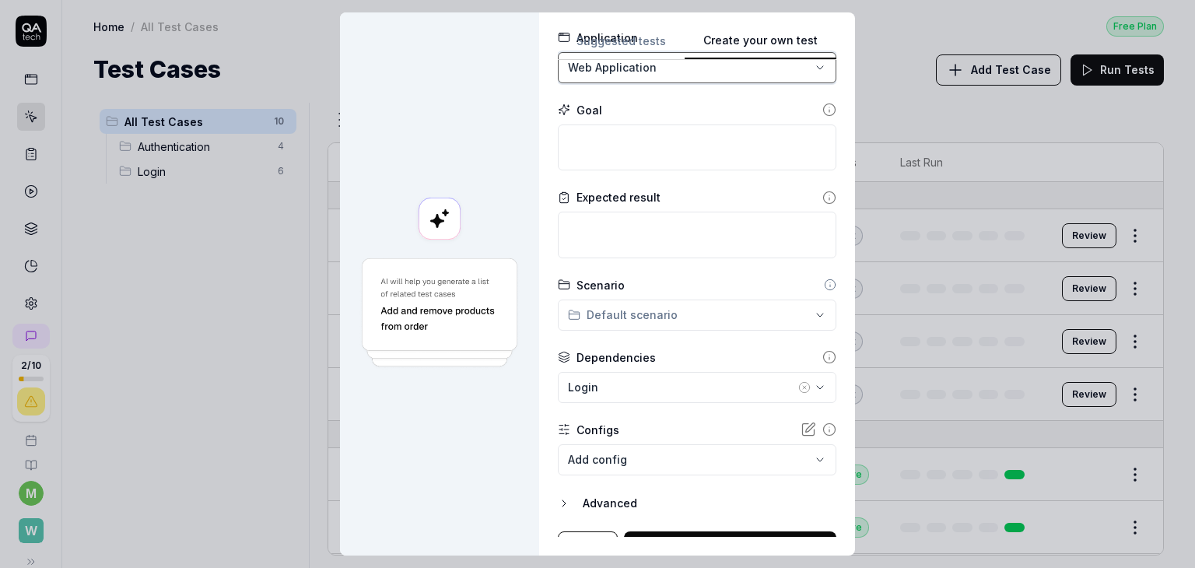
scroll to position [146, 0]
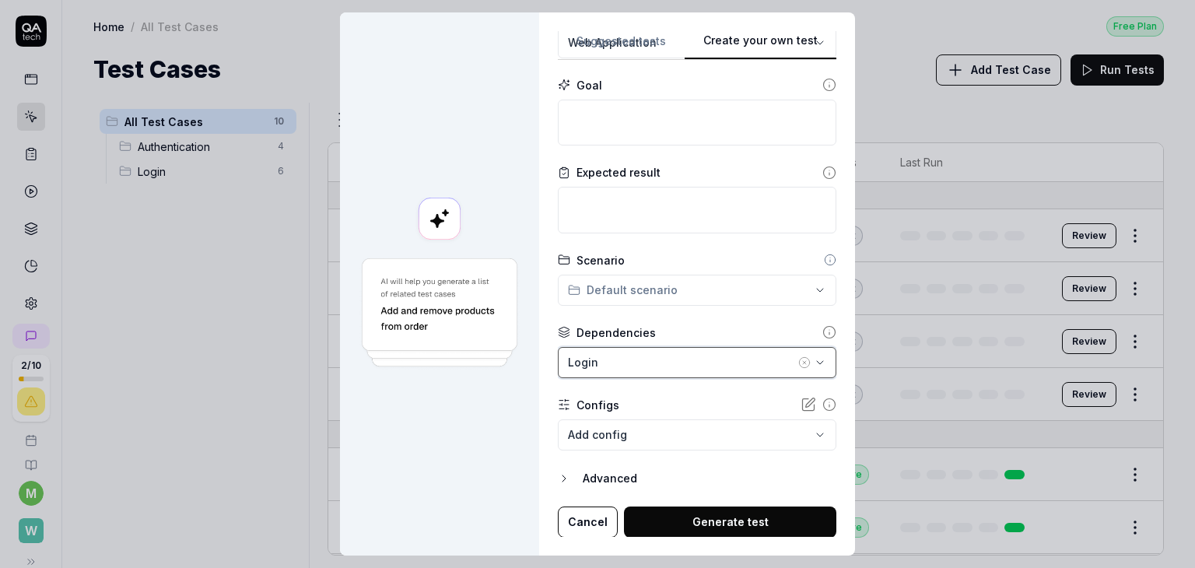
click at [626, 362] on div "Login" at bounding box center [681, 362] width 227 height 16
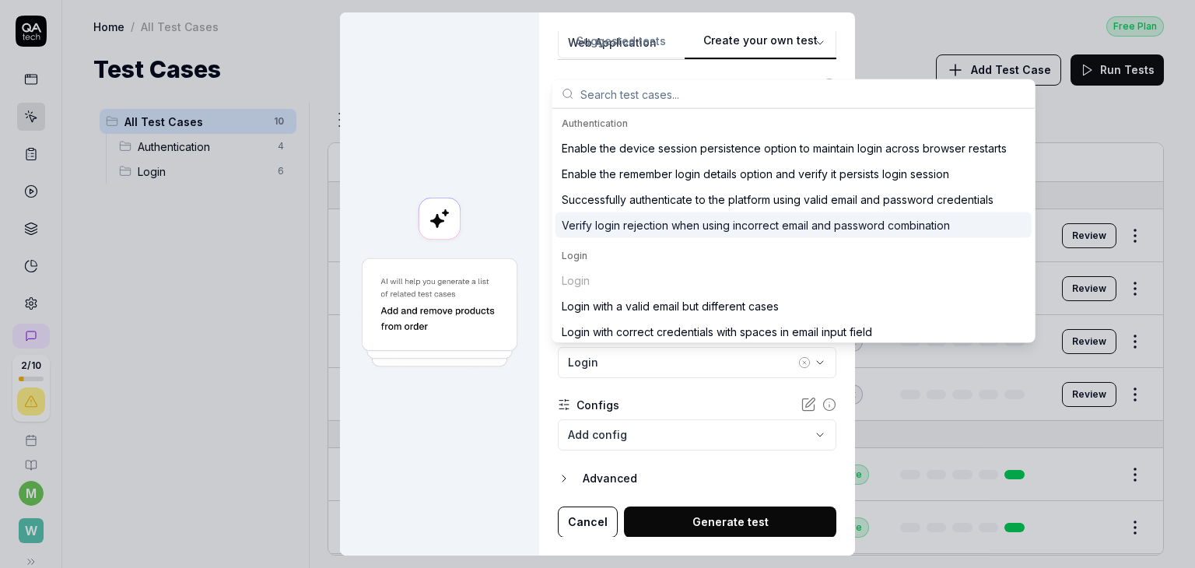
scroll to position [82, 0]
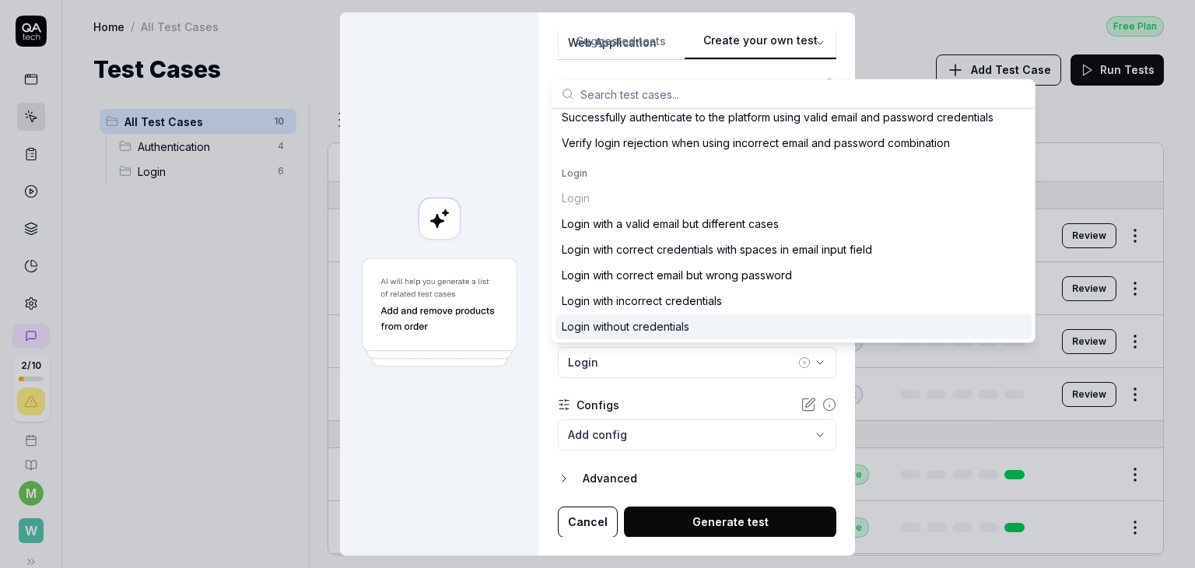
click at [412, 464] on div at bounding box center [439, 283] width 199 height 543
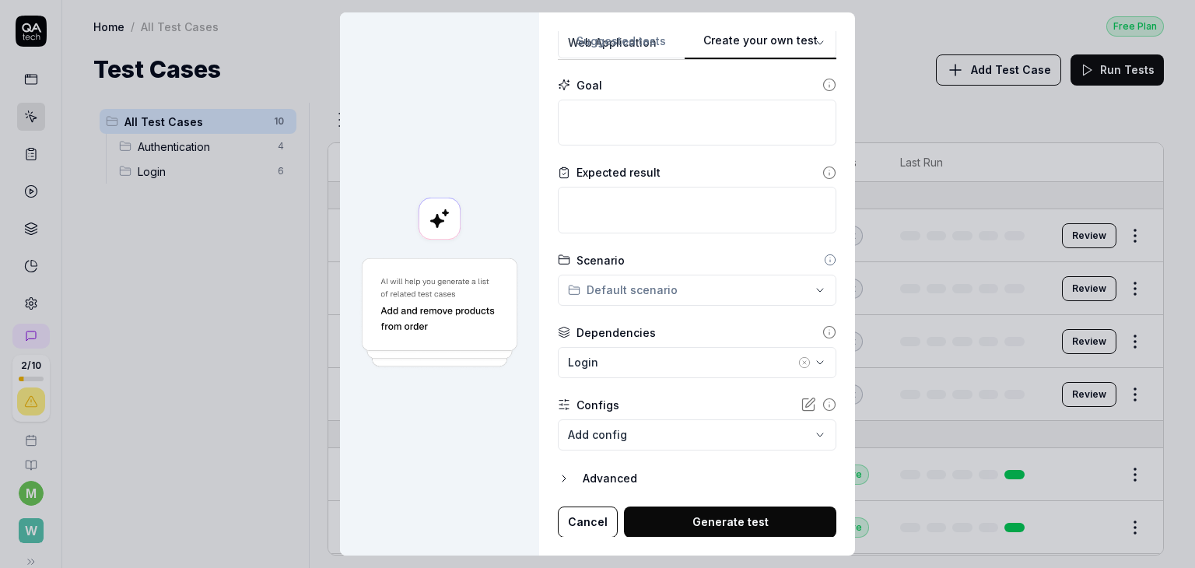
click at [558, 482] on icon "button" at bounding box center [564, 478] width 12 height 12
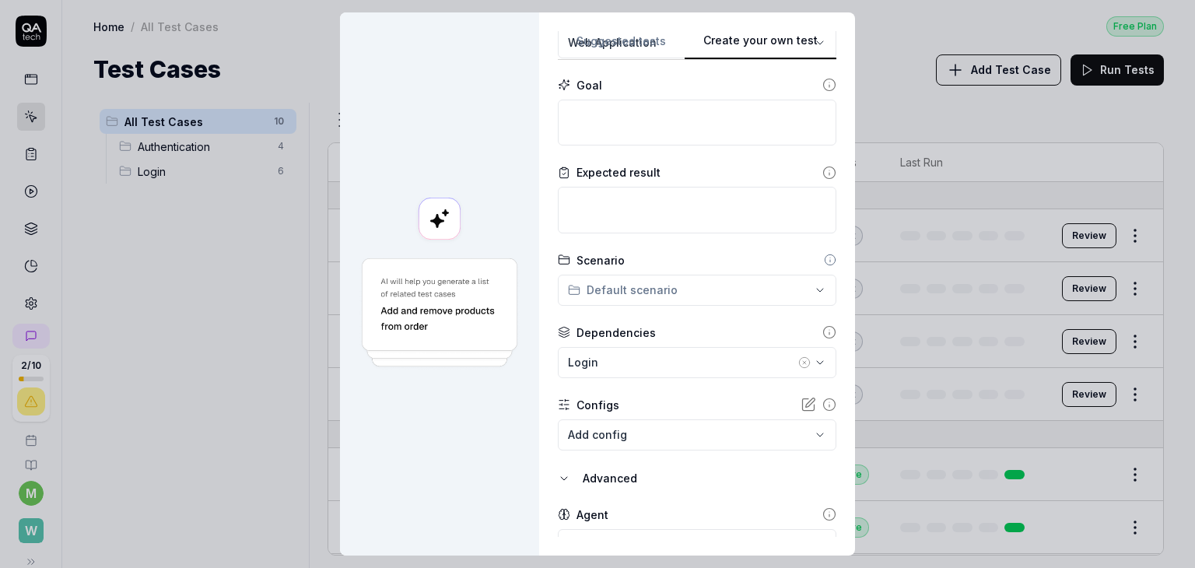
scroll to position [219, 0]
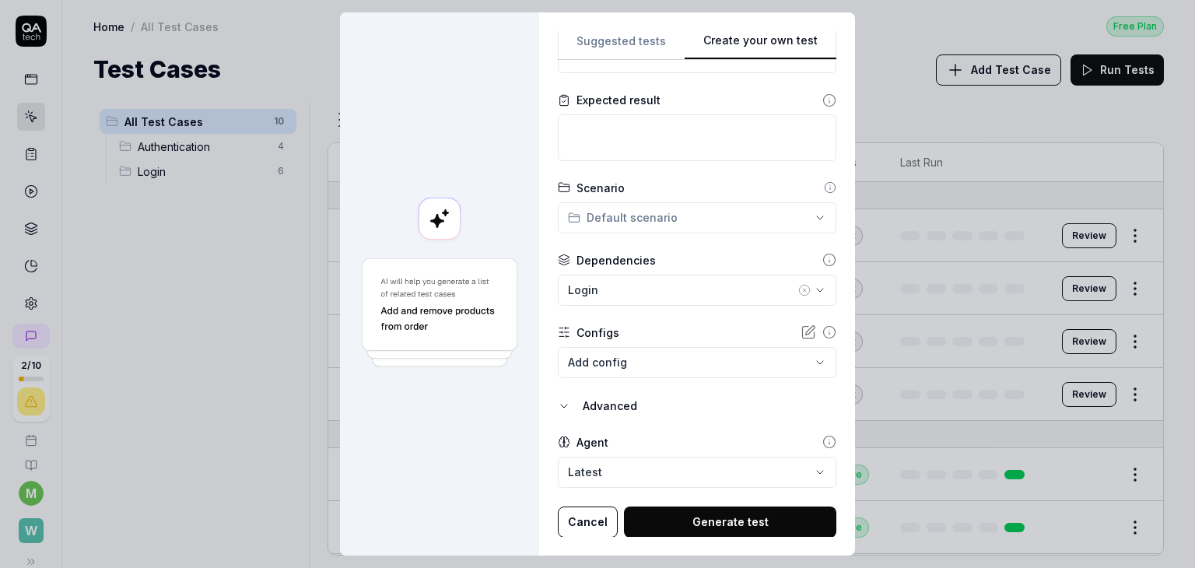
click at [574, 526] on button "Cancel" at bounding box center [588, 521] width 60 height 31
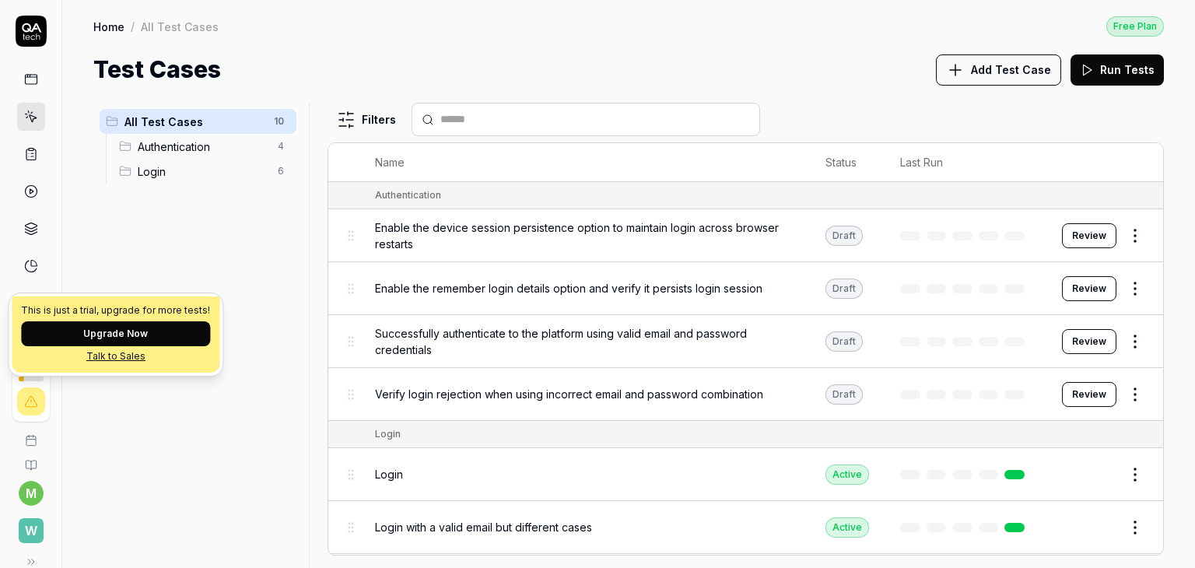
click at [25, 395] on icon at bounding box center [31, 401] width 14 height 14
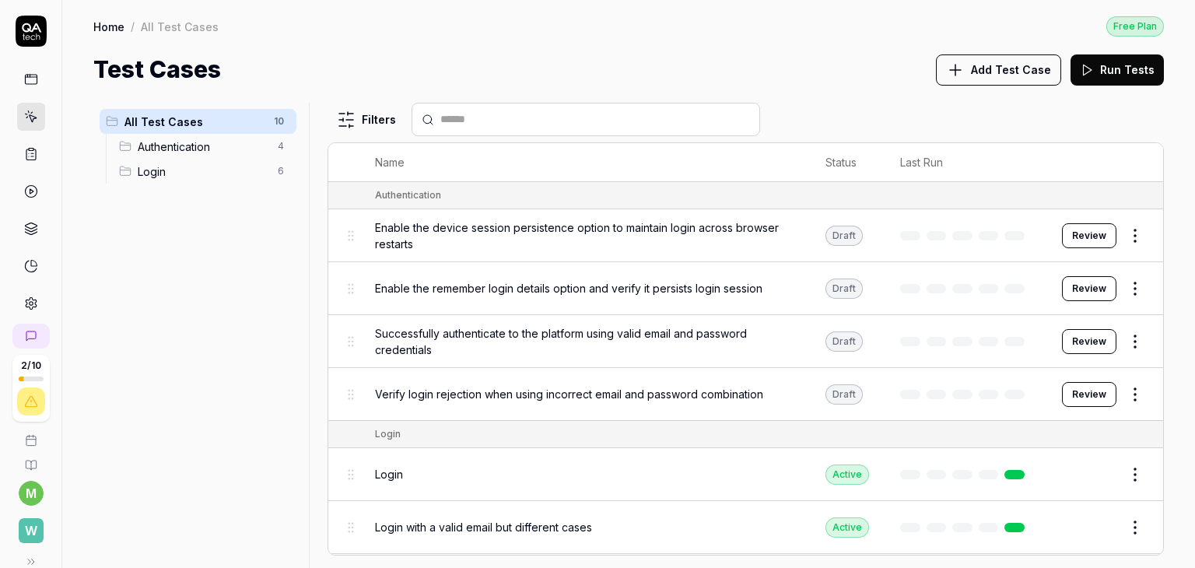
click at [24, 363] on span "2 / 10" at bounding box center [31, 365] width 20 height 9
click at [24, 563] on icon at bounding box center [28, 561] width 12 height 12
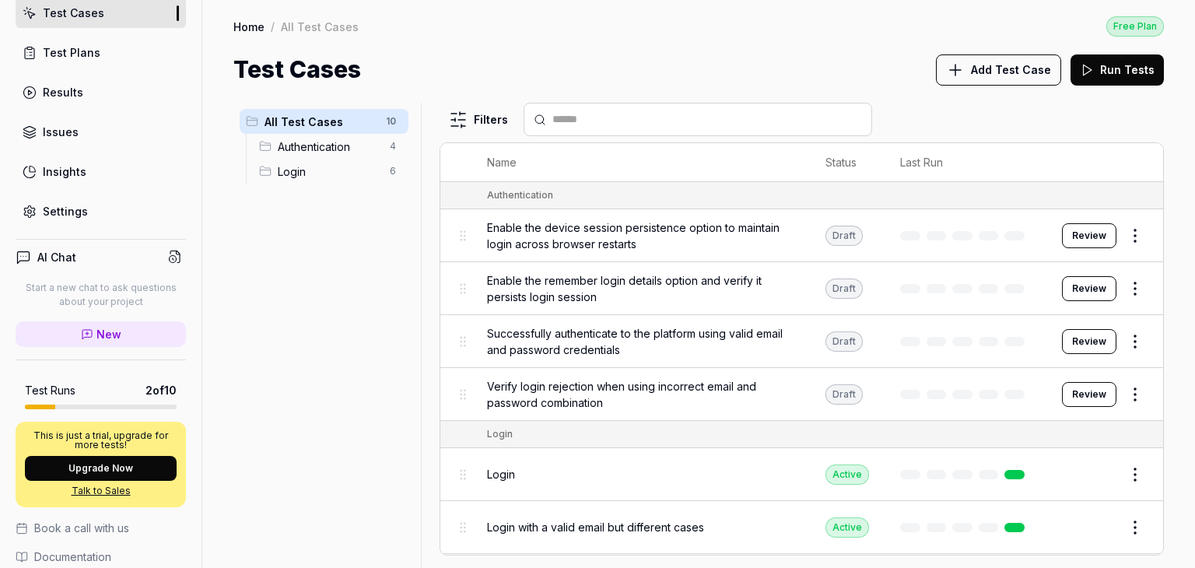
scroll to position [97, 0]
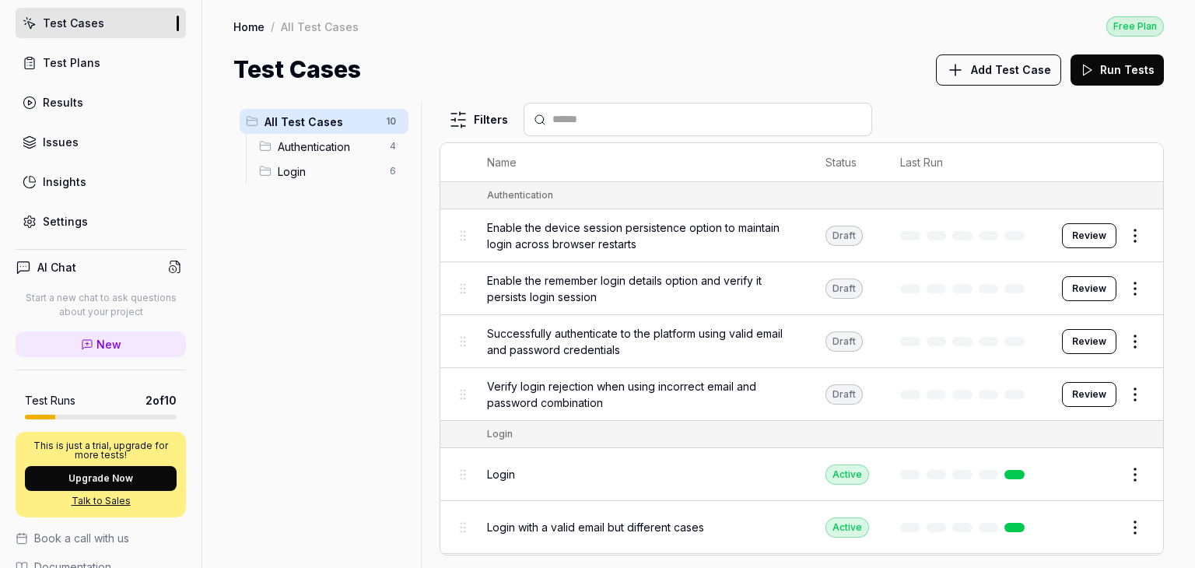
click at [54, 262] on h4 "AI Chat" at bounding box center [56, 267] width 39 height 16
click at [170, 266] on circle at bounding box center [173, 269] width 7 height 7
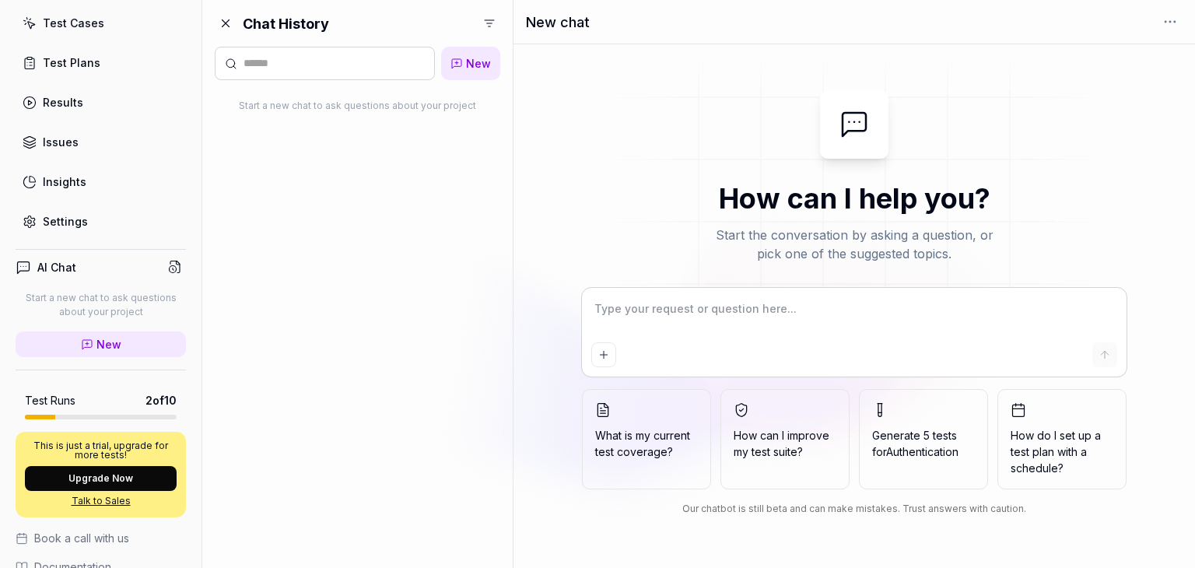
click at [650, 324] on textarea at bounding box center [854, 316] width 527 height 39
type textarea "*"
type textarea "h"
type textarea "*"
type textarea "ho"
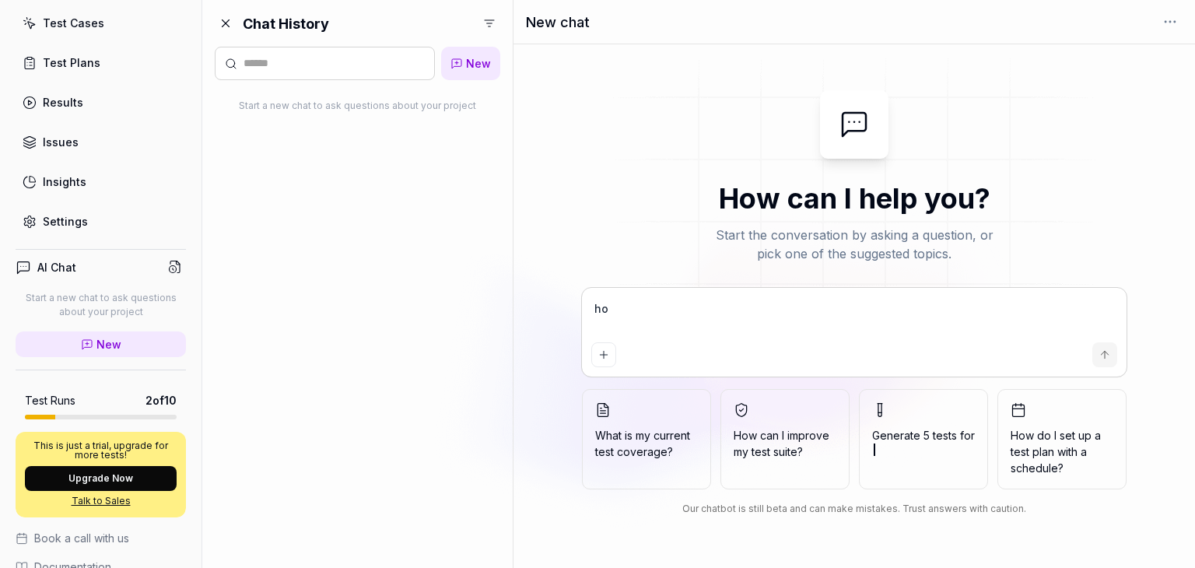
type textarea "*"
type textarea "ho"
type textarea "*"
type textarea "ho to"
type textarea "*"
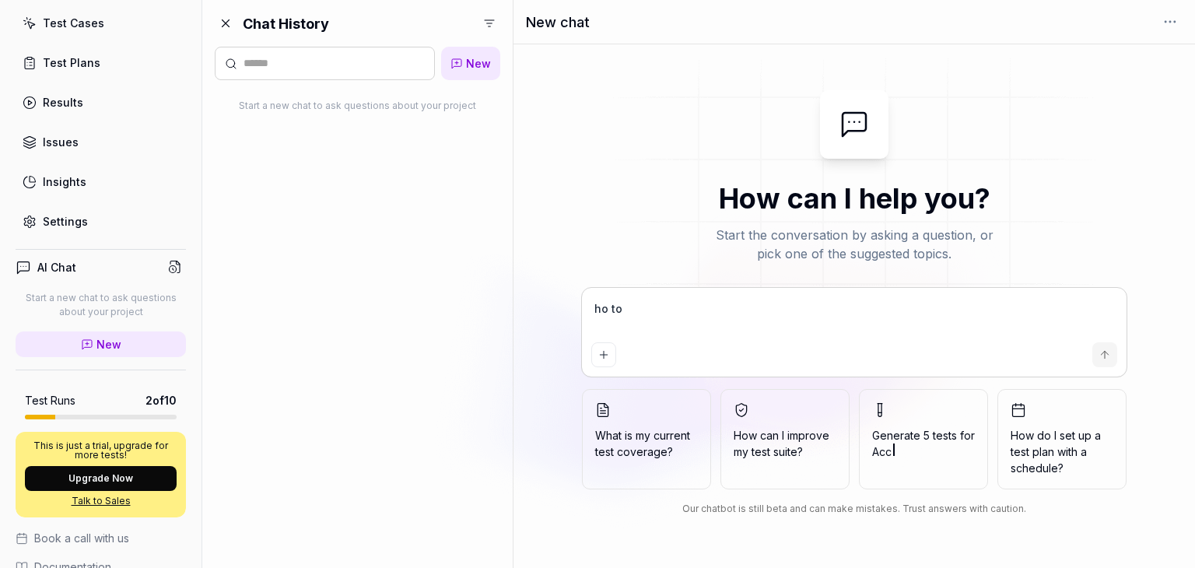
type textarea "ho to"
type textarea "*"
type textarea "ho to g"
type textarea "*"
type textarea "ho to ge"
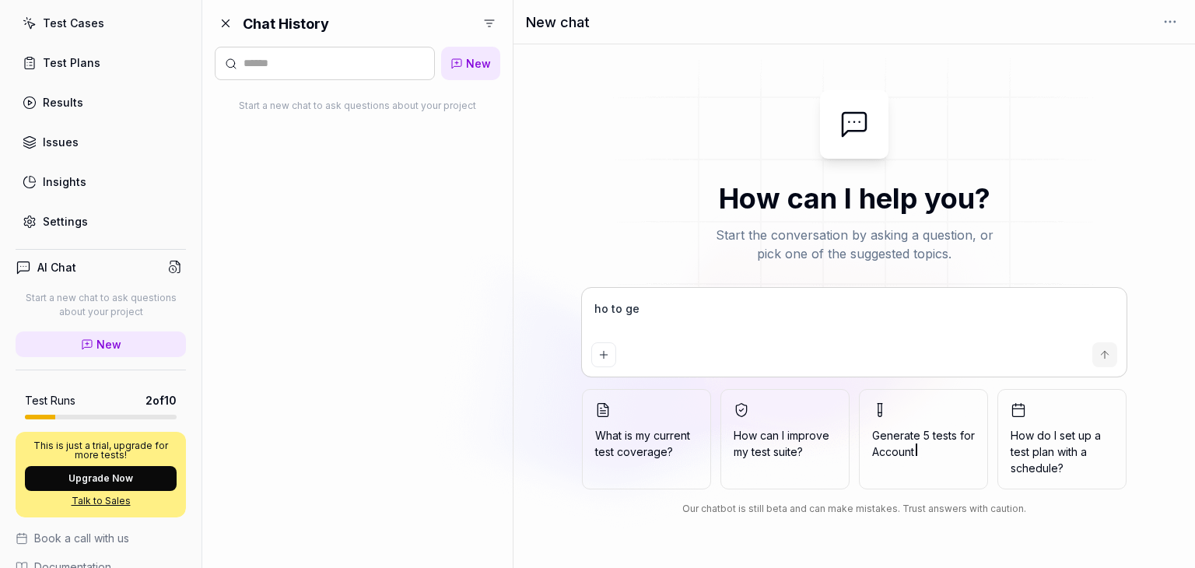
type textarea "*"
type textarea "ho to get"
type textarea "*"
type textarea "ho to get"
type textarea "*"
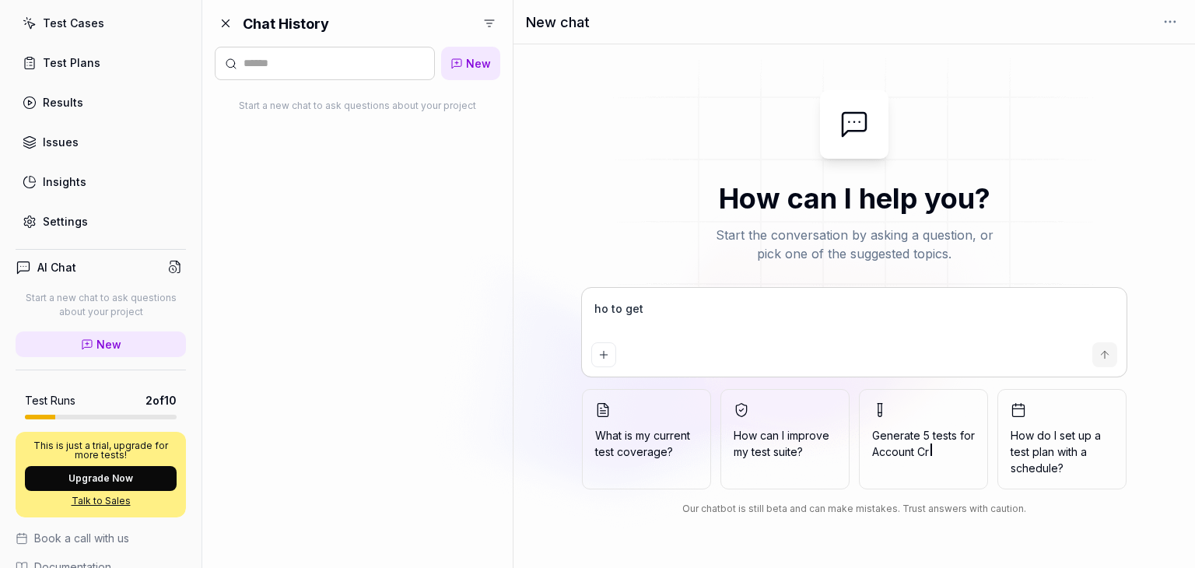
type textarea "ho to get t"
type textarea "*"
type textarea "ho to get th"
type textarea "*"
type textarea "ho to get the"
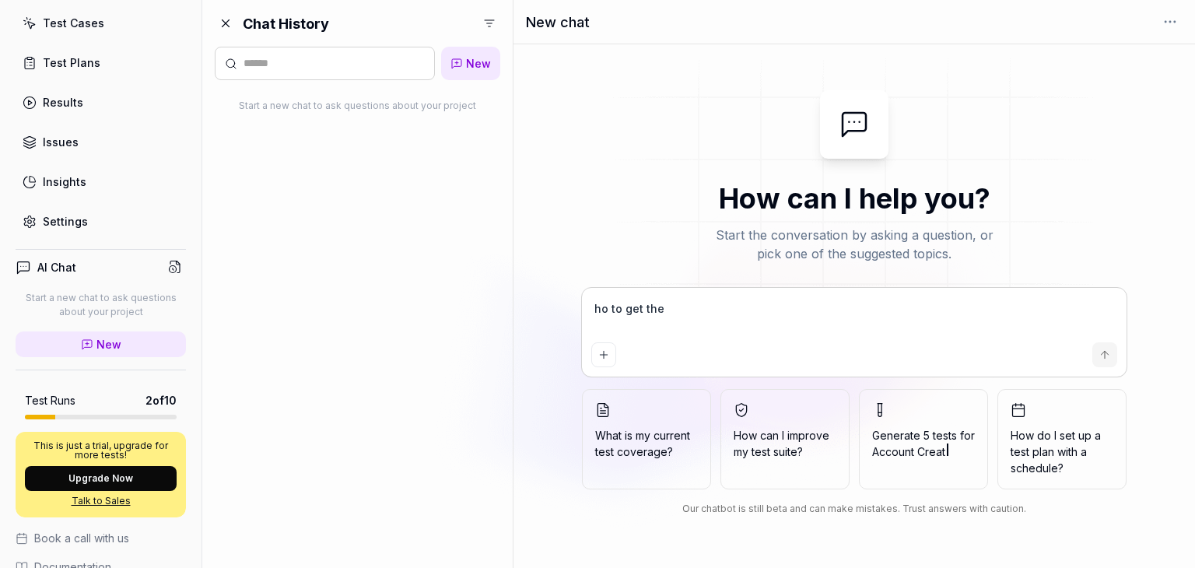
type textarea "*"
type textarea "ho to get the"
type textarea "*"
type textarea "ho to get the t"
type textarea "*"
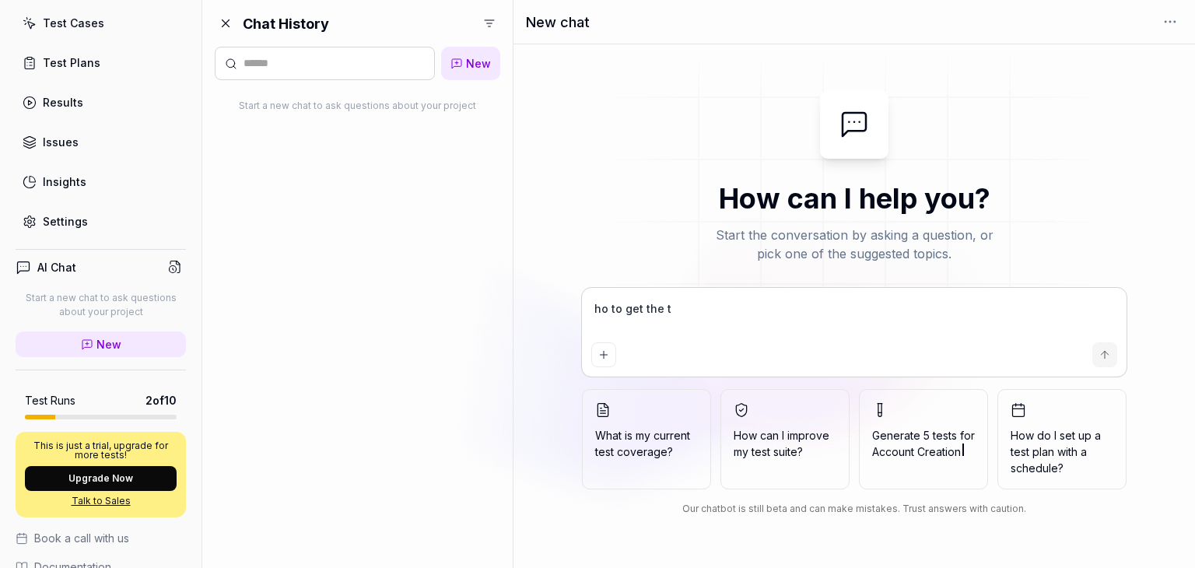
type textarea "ho to get the te"
type textarea "*"
type textarea "ho to get the tes"
type textarea "*"
type textarea "ho to get the test"
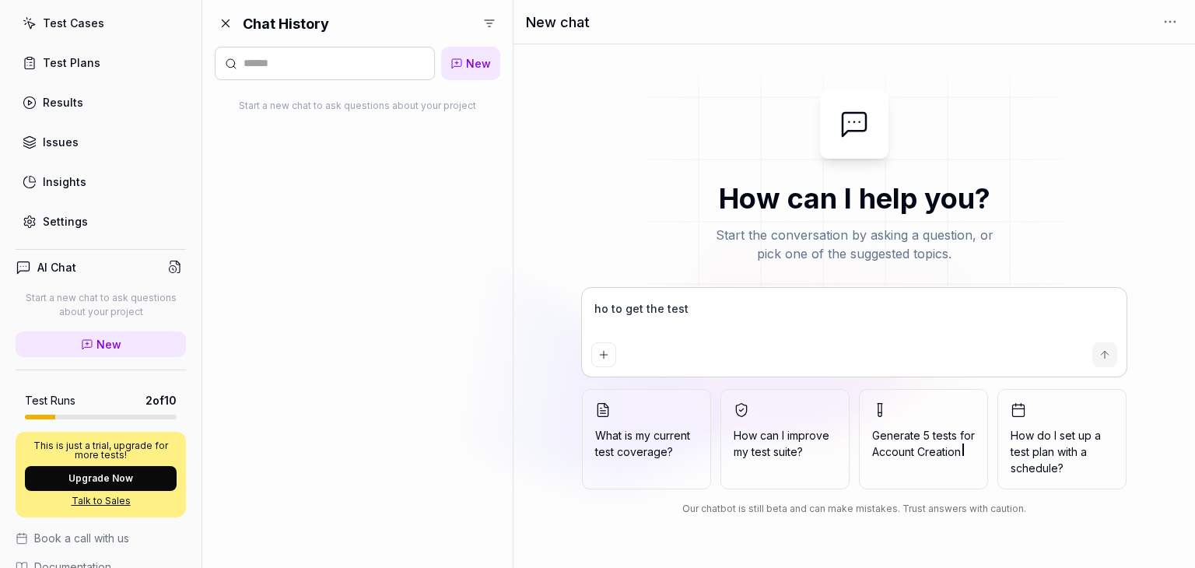
type textarea "*"
type textarea "ho to get the testc"
type textarea "*"
type textarea "ho to get the testc"
type textarea "*"
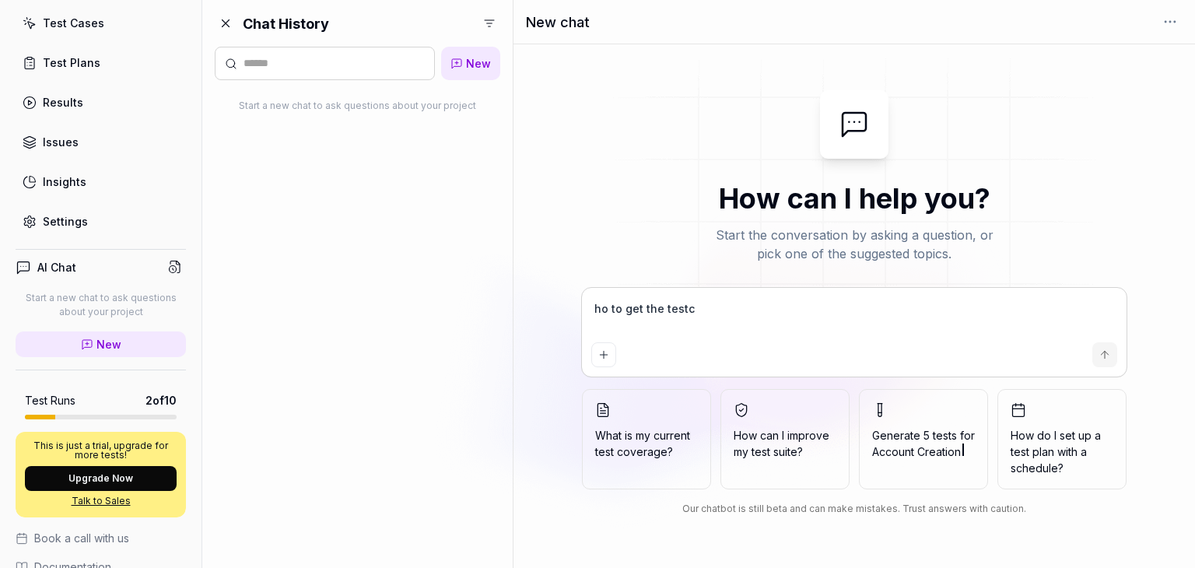
type textarea "ho to get the testc a"
type textarea "*"
type textarea "ho to get the testc as"
type textarea "*"
type textarea "ho to get the testc ase"
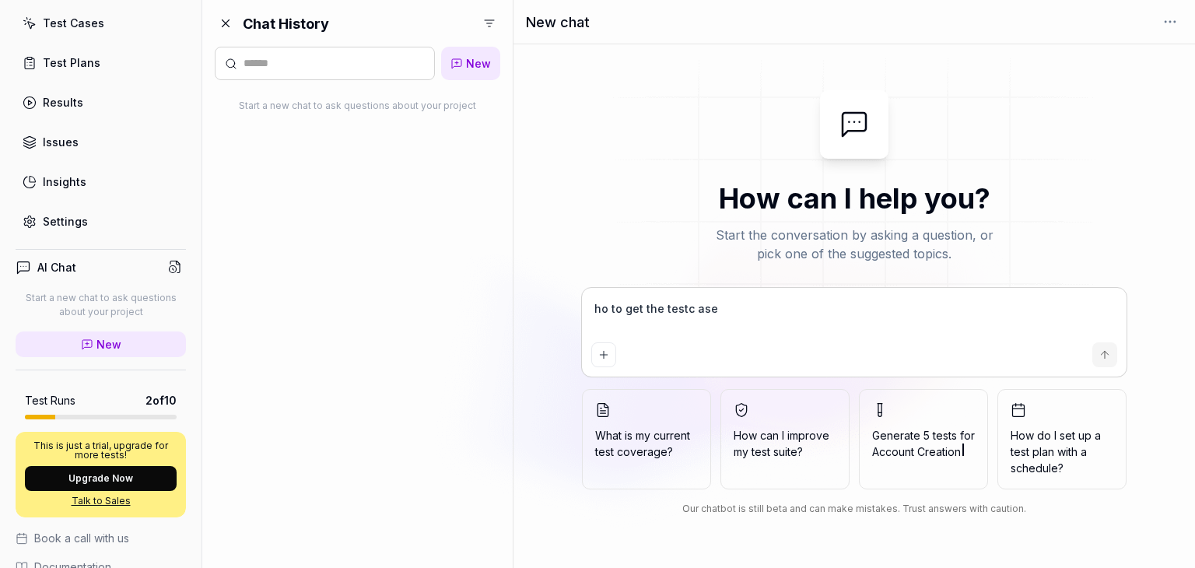
type textarea "*"
type textarea "ho to get the testc ases"
type textarea "*"
type textarea "ho to get the testc ases"
type textarea "*"
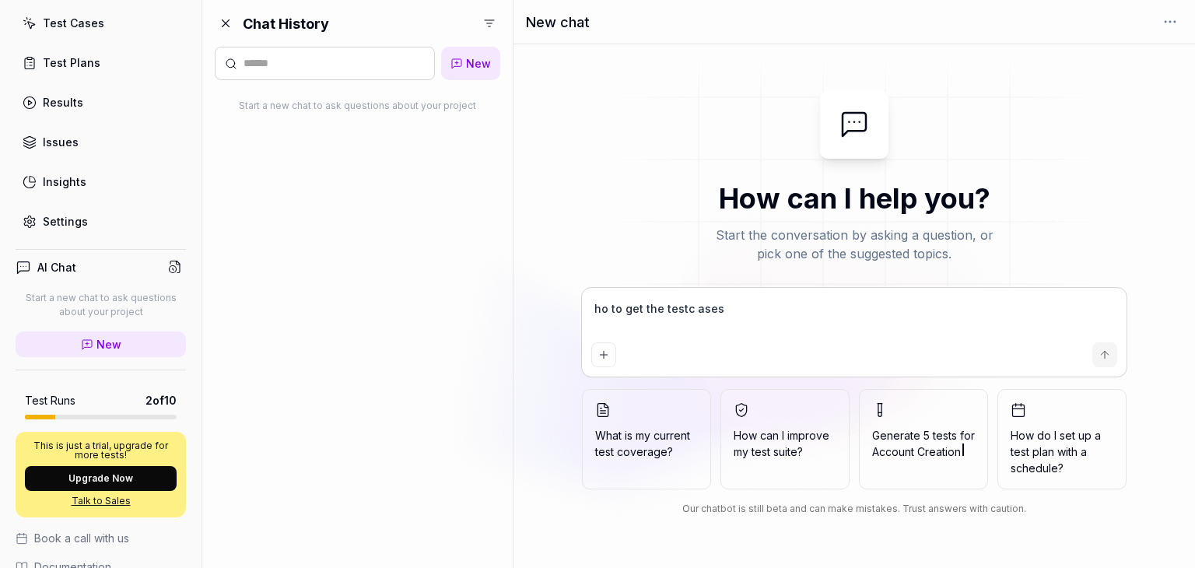
type textarea "ho to get the testc ases f"
type textarea "*"
type textarea "ho to get the testc ases fo"
type textarea "*"
type textarea "ho to get the testc ases fo r"
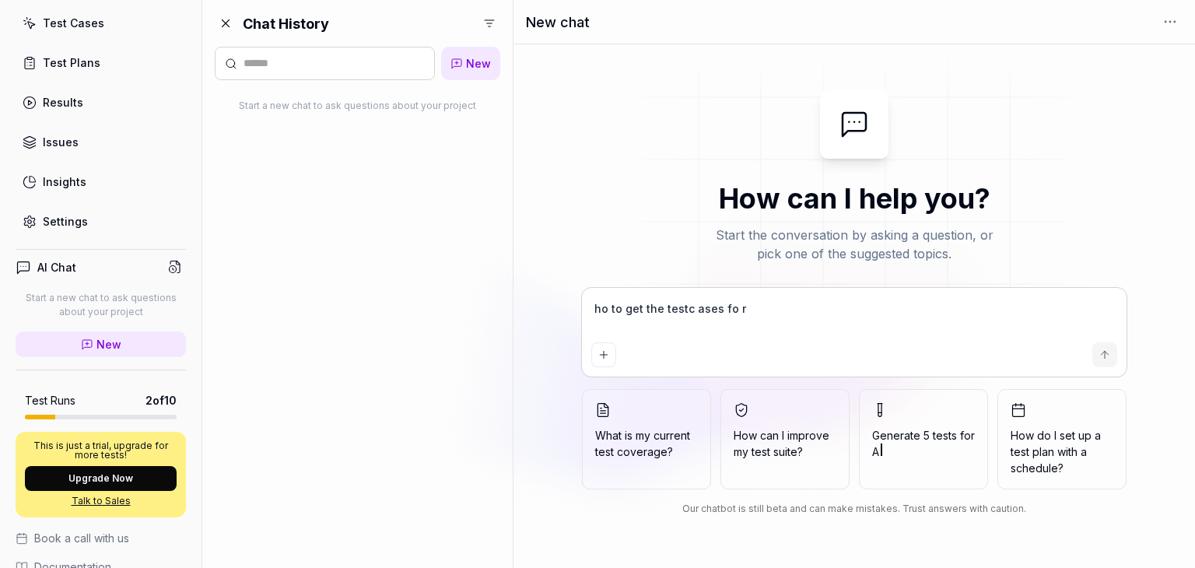
type textarea "*"
type textarea "ho to get the testc ases fo ro"
type textarea "*"
type textarea "ho to get the testc ases fo rot"
type textarea "*"
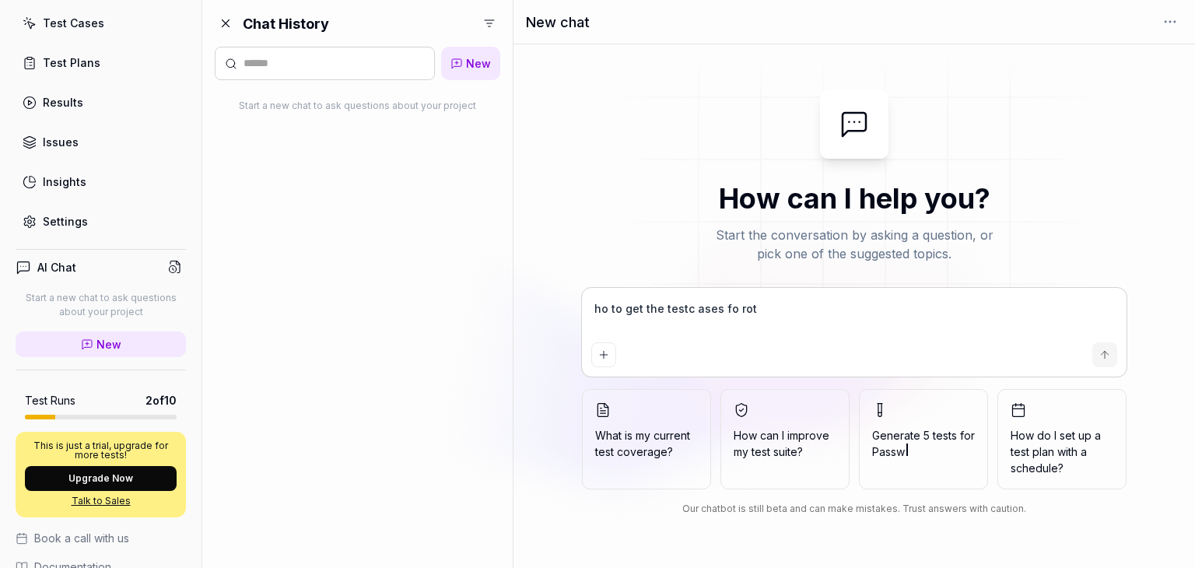
type textarea "ho to get the testc ases fo [PERSON_NAME]"
type textarea "*"
type textarea "ho to get the testc ases fo [PERSON_NAME]"
type textarea "*"
type textarea "ho to get the testc ases fo [PERSON_NAME]"
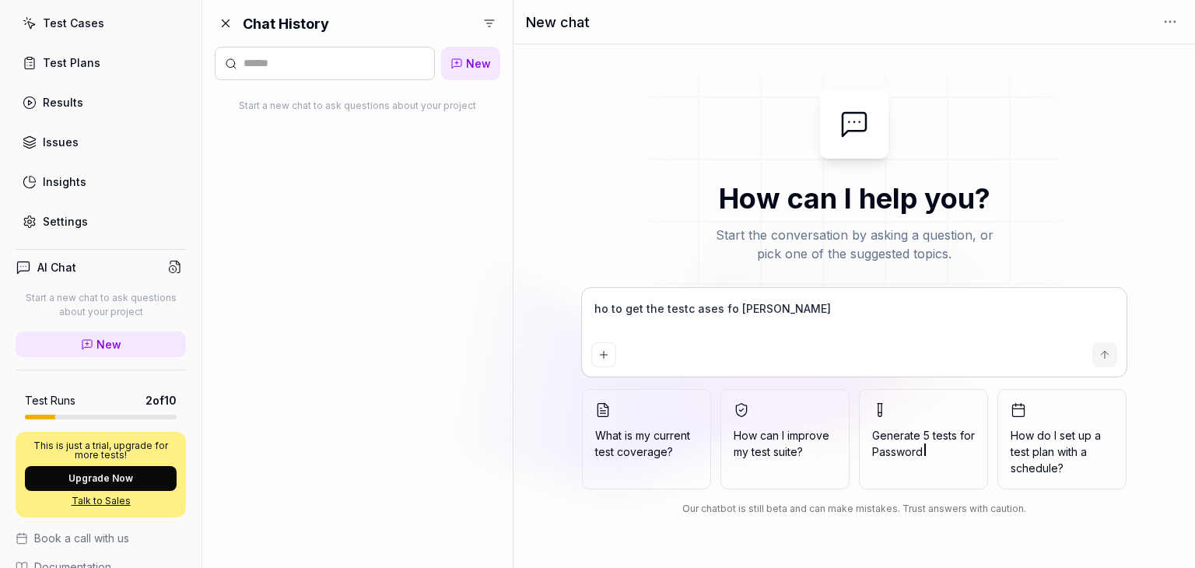
type textarea "*"
type textarea "ho to get the testc ases fo [PERSON_NAME]"
type textarea "*"
type textarea "ho to get the testc ases fo [PERSON_NAME] m"
type textarea "*"
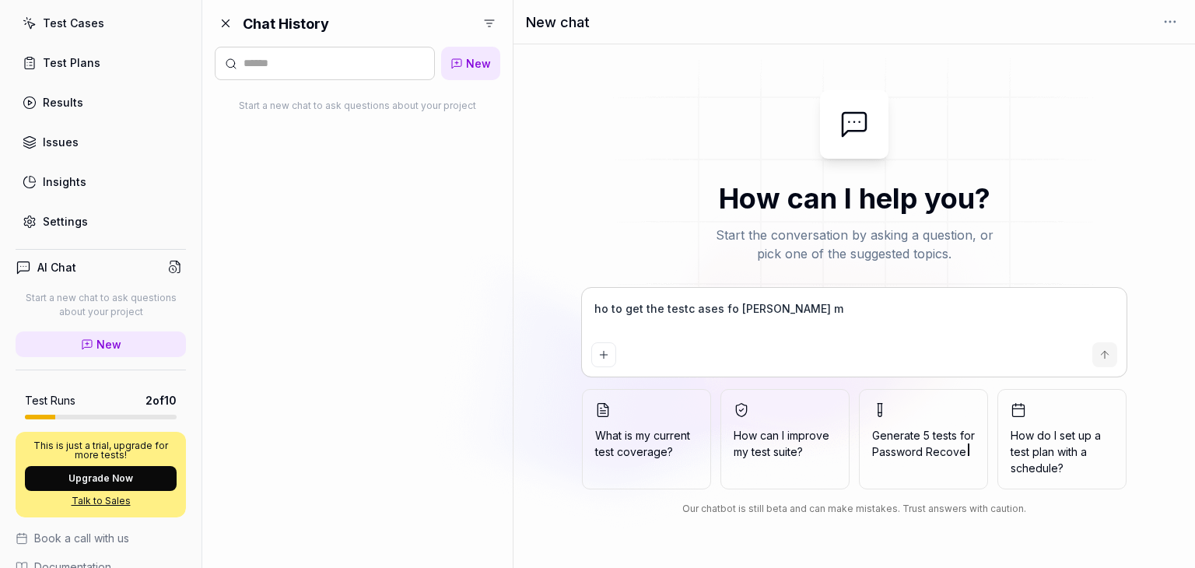
type textarea "ho to get the testc ases fo [PERSON_NAME] mo"
type textarea "*"
type textarea "ho to get the testc ases fo [PERSON_NAME] mod"
type textarea "*"
type textarea "ho to get the testc ases fo [PERSON_NAME] modu"
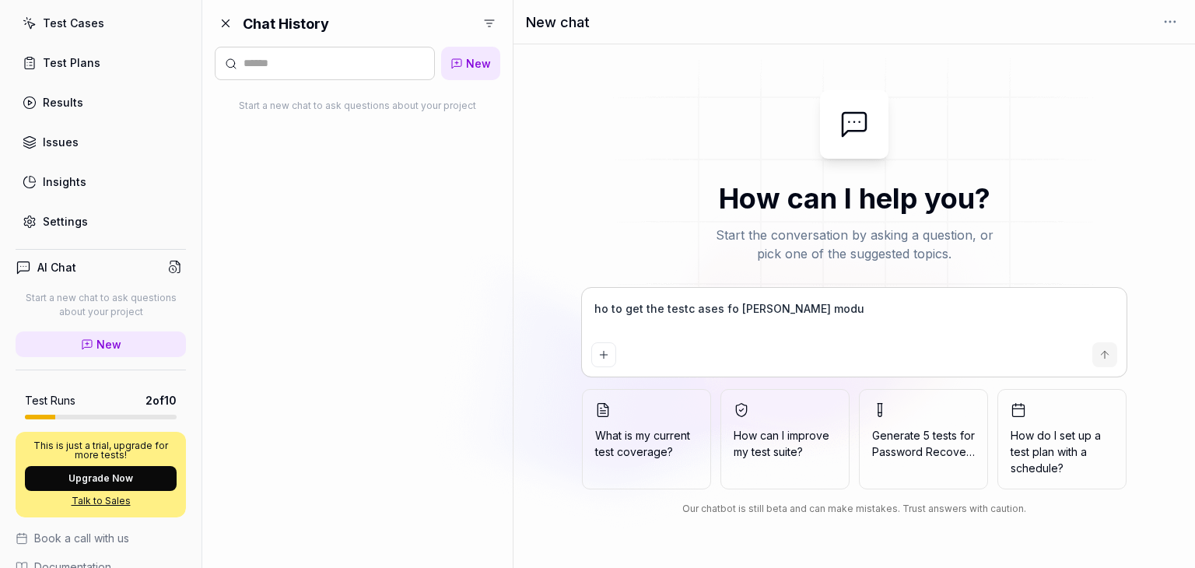
type textarea "*"
type textarea "ho to get the testc ases fo [PERSON_NAME] modul"
type textarea "*"
type textarea "ho to get the testc ases fo [PERSON_NAME] module"
type textarea "*"
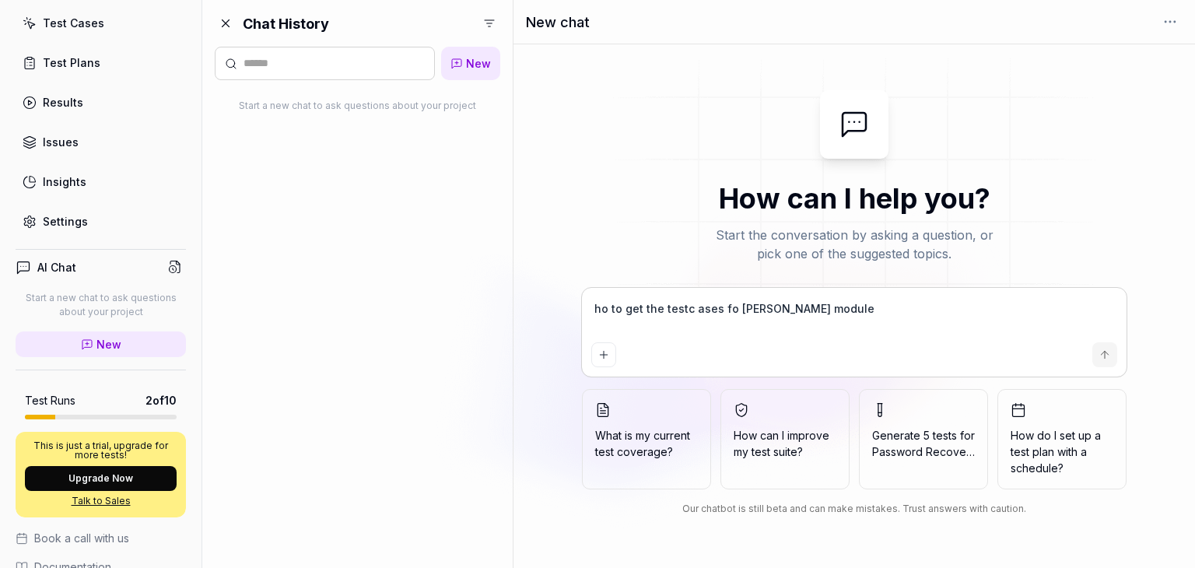
type textarea "ho to get the testc ases fo [PERSON_NAME] modules"
type textarea "*"
type textarea "ho to get the testc ases fo [PERSON_NAME] modules"
type textarea "*"
type textarea "ho to get the testc ases fo [PERSON_NAME] modules a"
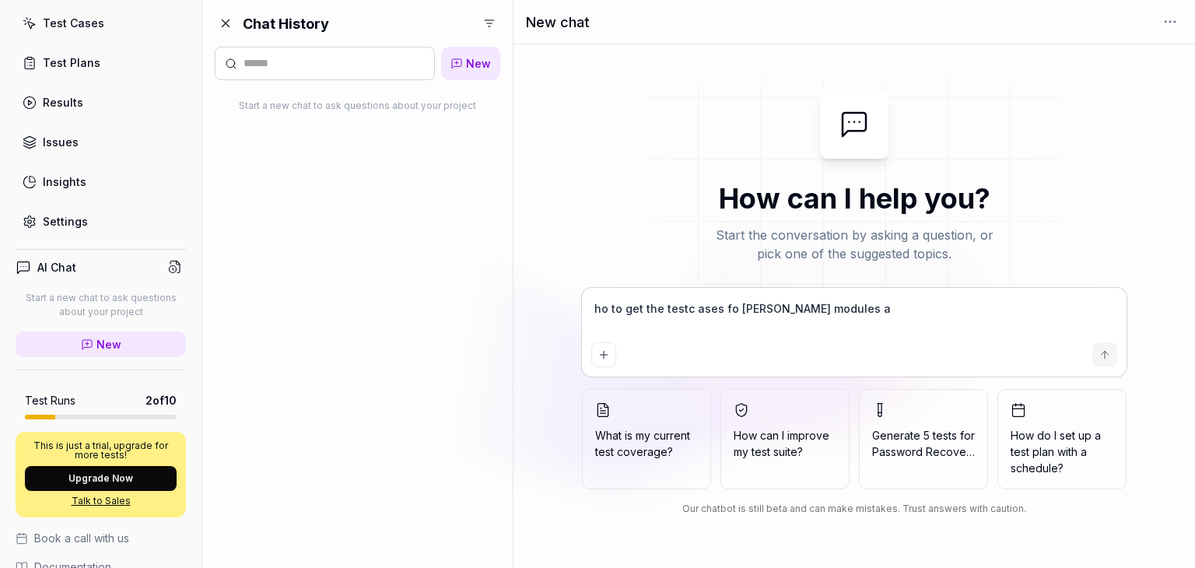
type textarea "*"
type textarea "ho to get the testc ases fo [PERSON_NAME] modules av"
type textarea "*"
type textarea "ho to get the testc ases fo [PERSON_NAME] modules ava"
type textarea "*"
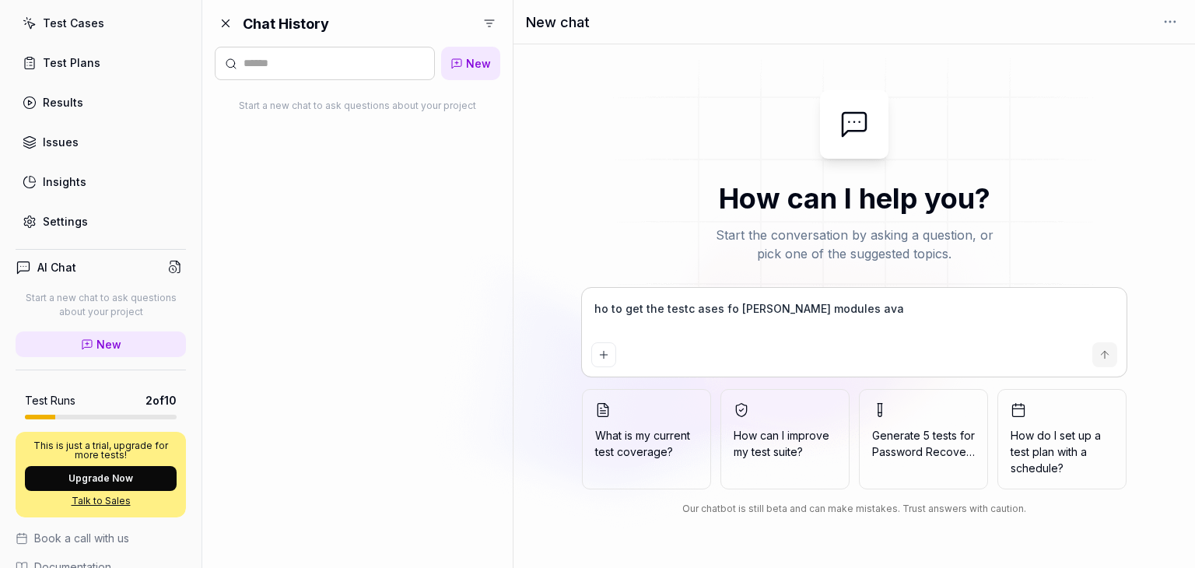
type textarea "ho to get the testc ases fo [PERSON_NAME] modules avai"
type textarea "*"
type textarea "ho to get the testc ases fo [PERSON_NAME] modules avail"
type textarea "*"
type textarea "ho to get the testc ases fo [PERSON_NAME] modules availa"
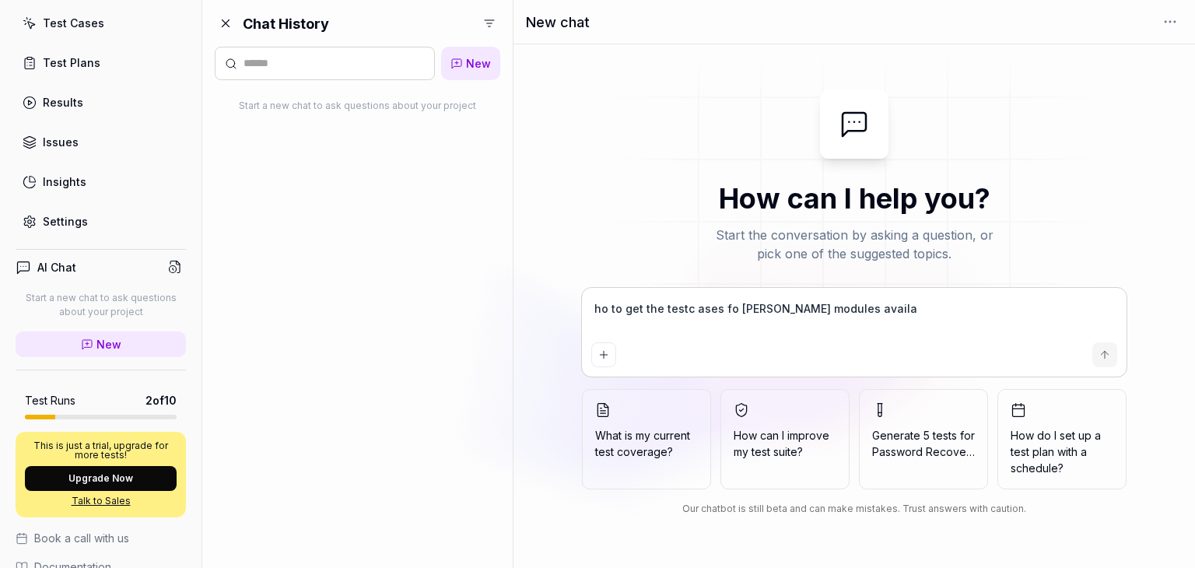
type textarea "*"
type textarea "ho to get the testc ases fo [PERSON_NAME] modules availab"
type textarea "*"
type textarea "ho to get the testc ases fo [PERSON_NAME] modules availabl"
type textarea "*"
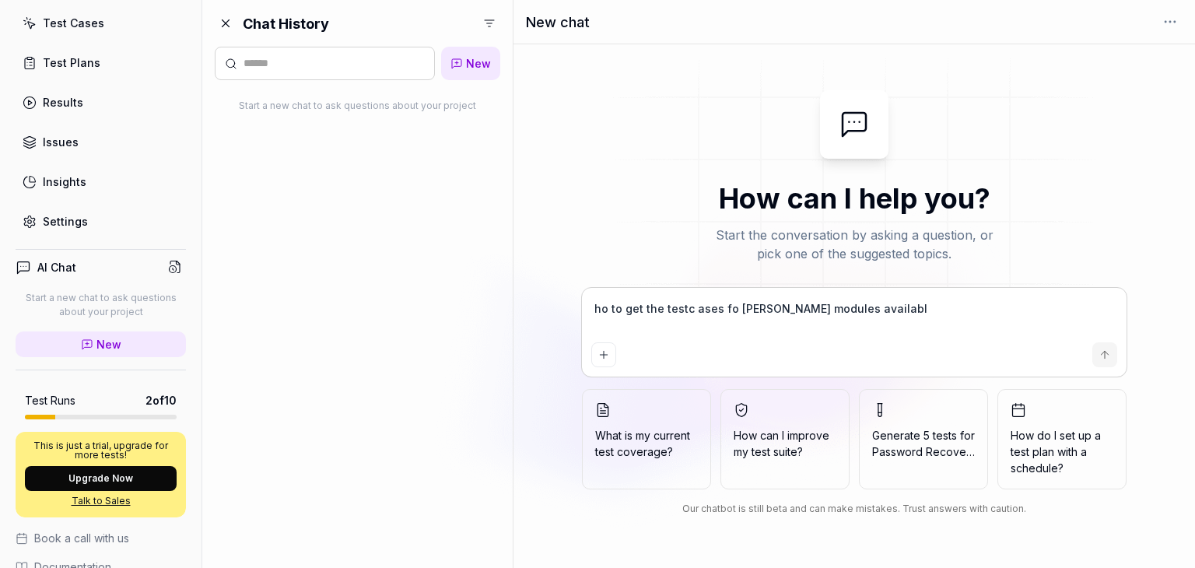
type textarea "ho to get the testc ases fo [PERSON_NAME] modules available"
type textarea "*"
type textarea "ho to get the testc ases fo [PERSON_NAME] modules available"
type textarea "*"
type textarea "ho to get the testc ases fo [PERSON_NAME] modules available i"
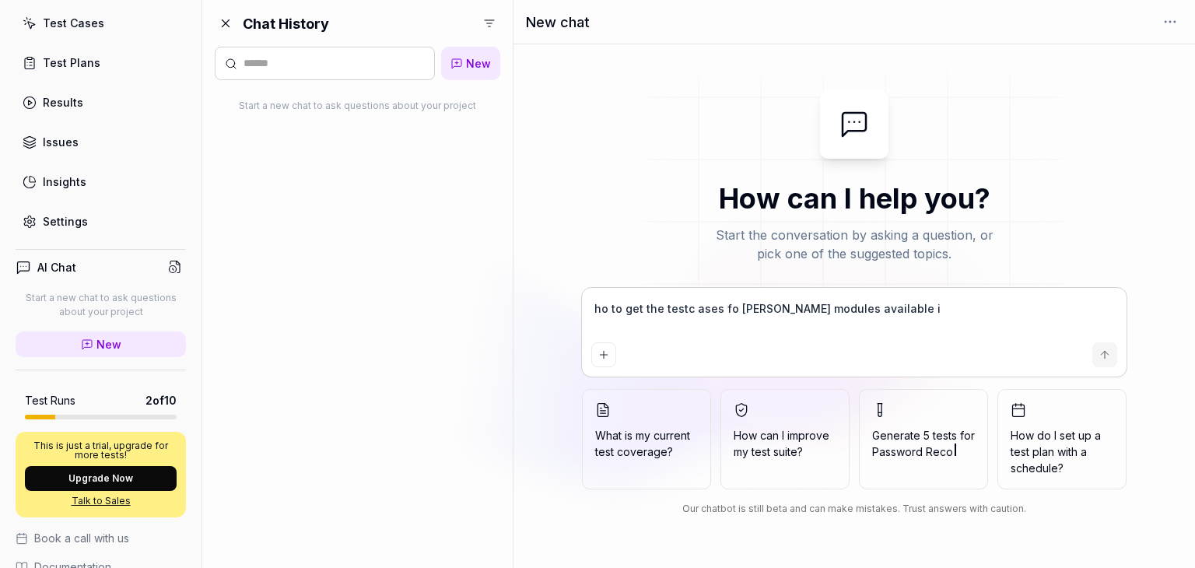
type textarea "*"
type textarea "ho to get the testc ases fo [PERSON_NAME] modules available in"
type textarea "*"
type textarea "ho to get the testc ases fo [PERSON_NAME] modules available in"
type textarea "*"
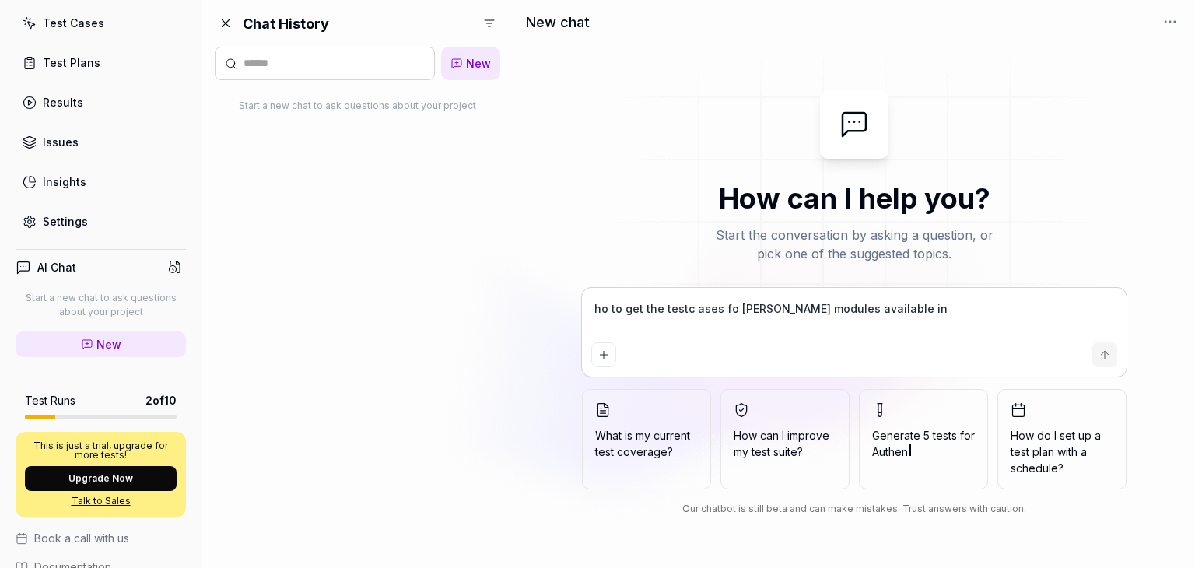
type textarea "ho to get the testc ases fo [PERSON_NAME] modules available in a"
type textarea "*"
type textarea "ho to get the testc ases fo [PERSON_NAME] modules available in ap"
type textarea "*"
type textarea "ho to get the testc ases fo [PERSON_NAME] modules available in app"
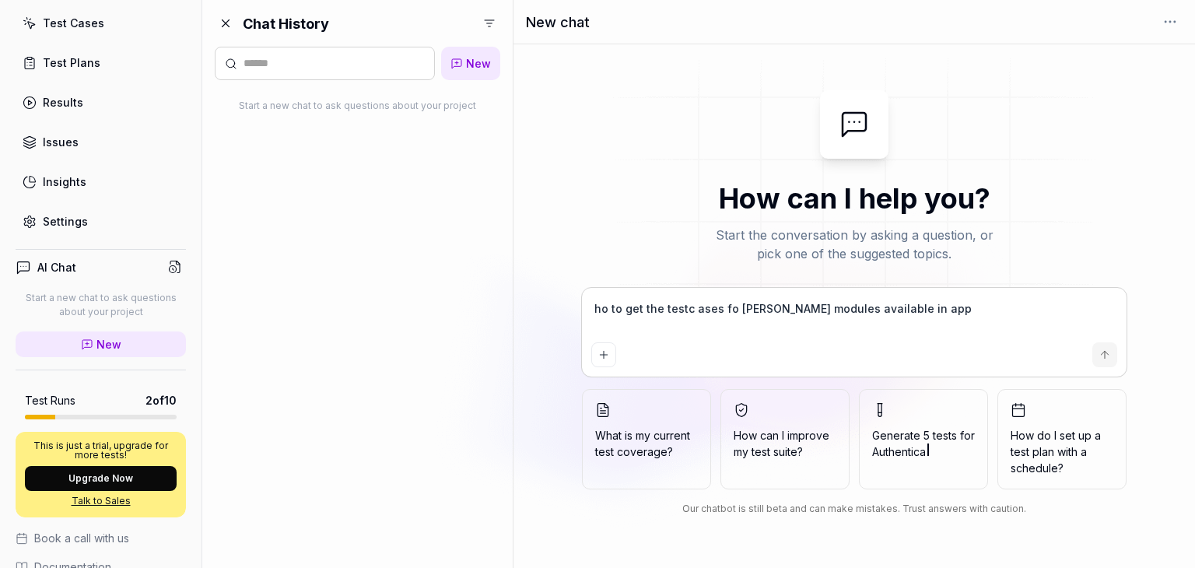
type textarea "*"
type textarea "ho to get the testc ases fo [PERSON_NAME] modules available in appl"
type textarea "*"
type textarea "ho to get the testc ases fo [PERSON_NAME] modules available in appli"
type textarea "*"
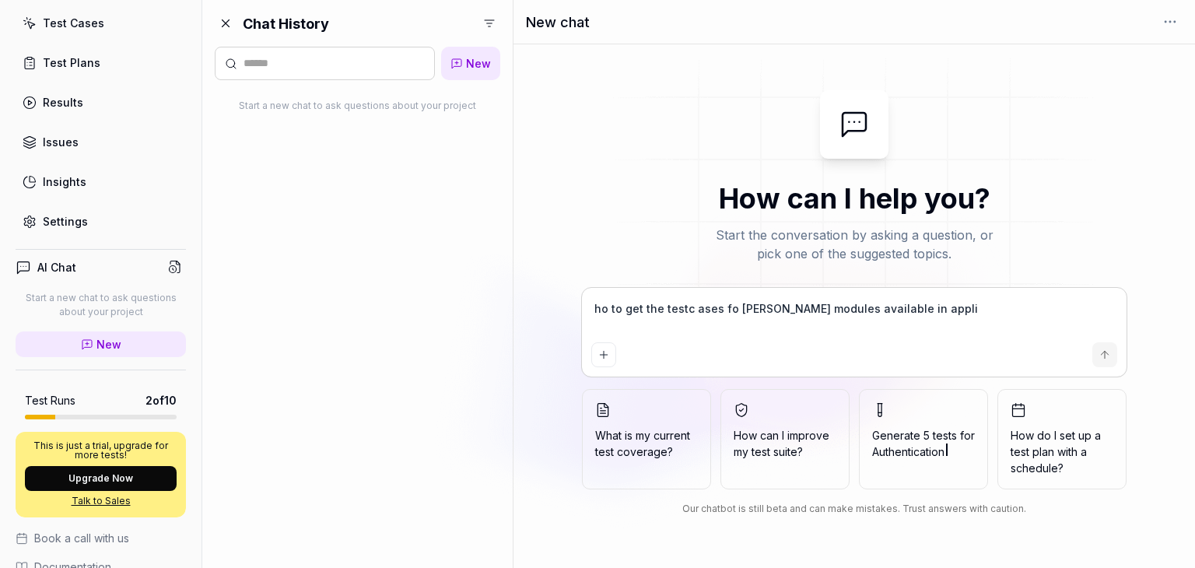
type textarea "ho to get the testc ases fo [PERSON_NAME] modules available in applic"
type textarea "*"
type textarea "ho to get the testc ases fo [PERSON_NAME] modules available in applica"
type textarea "*"
type textarea "ho to get the testc ases fo [PERSON_NAME] modules available in applicat"
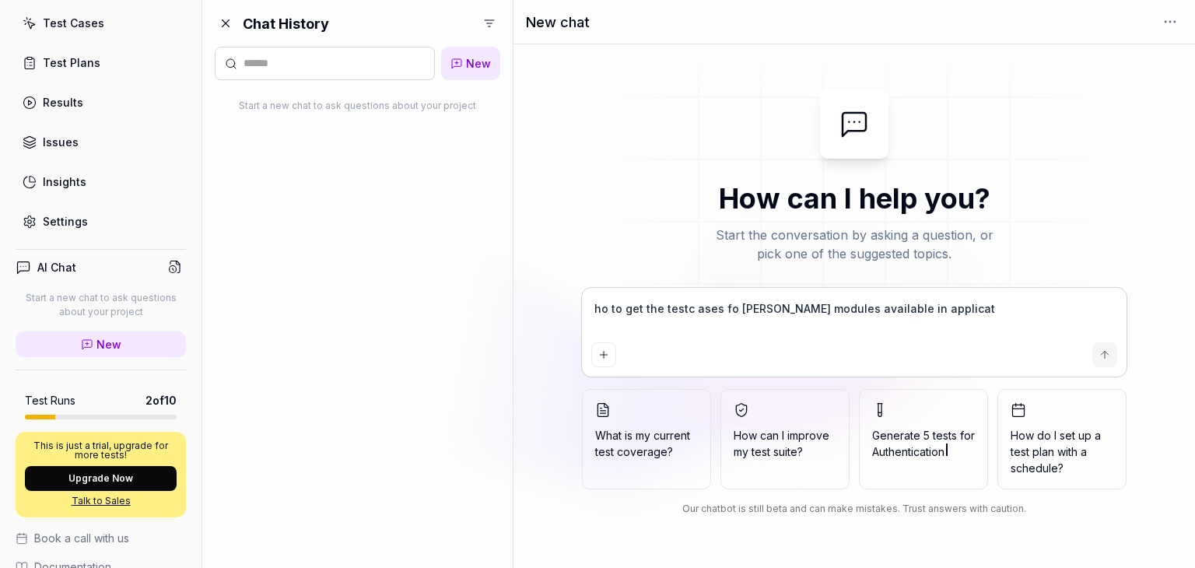
type textarea "*"
type textarea "ho to get the testc ases fo [PERSON_NAME] modules available in applicati"
type textarea "*"
type textarea "ho to get the testc ases fo [PERSON_NAME] modules available in applicatio"
type textarea "*"
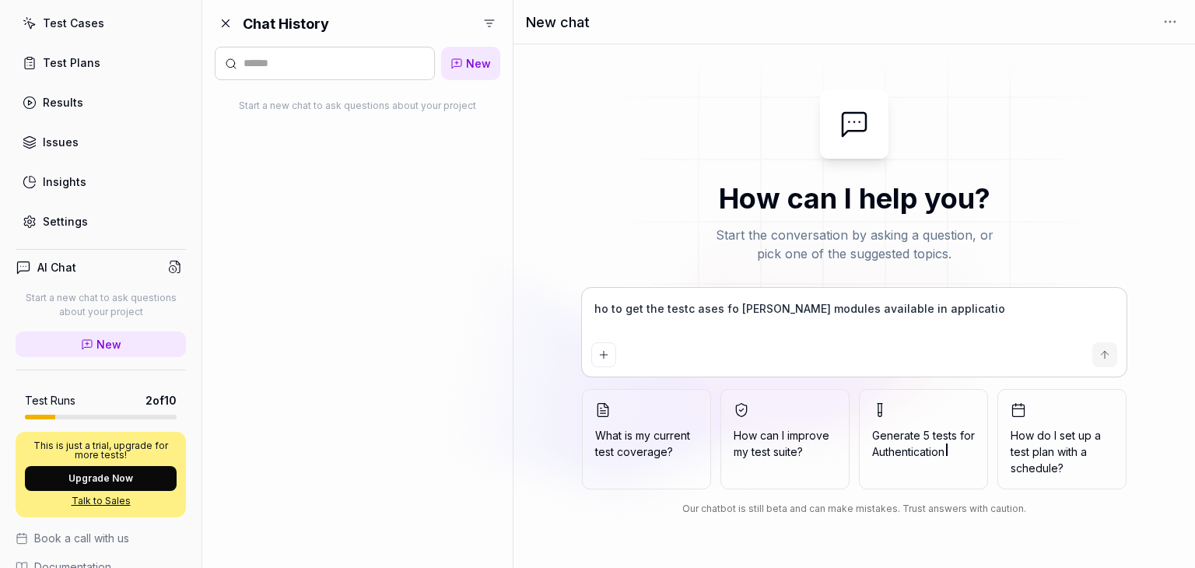
type textarea "ho to get the testc ases fo [PERSON_NAME] modules available in application"
type textarea "*"
type textarea "ho to get the testc ases fo [PERSON_NAME] modules available in applications"
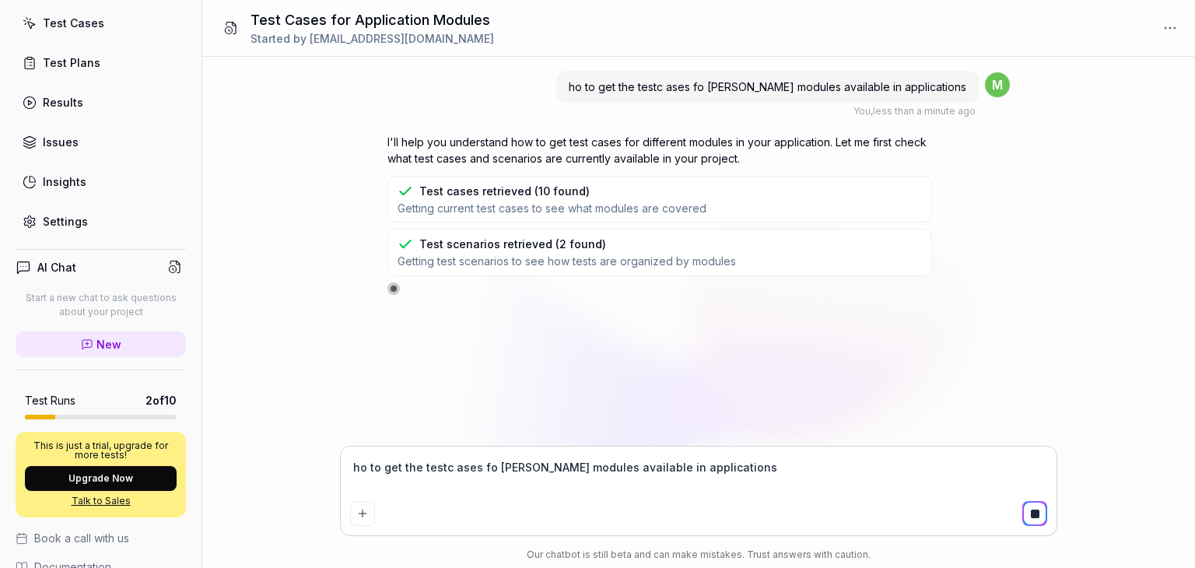
type textarea "*"
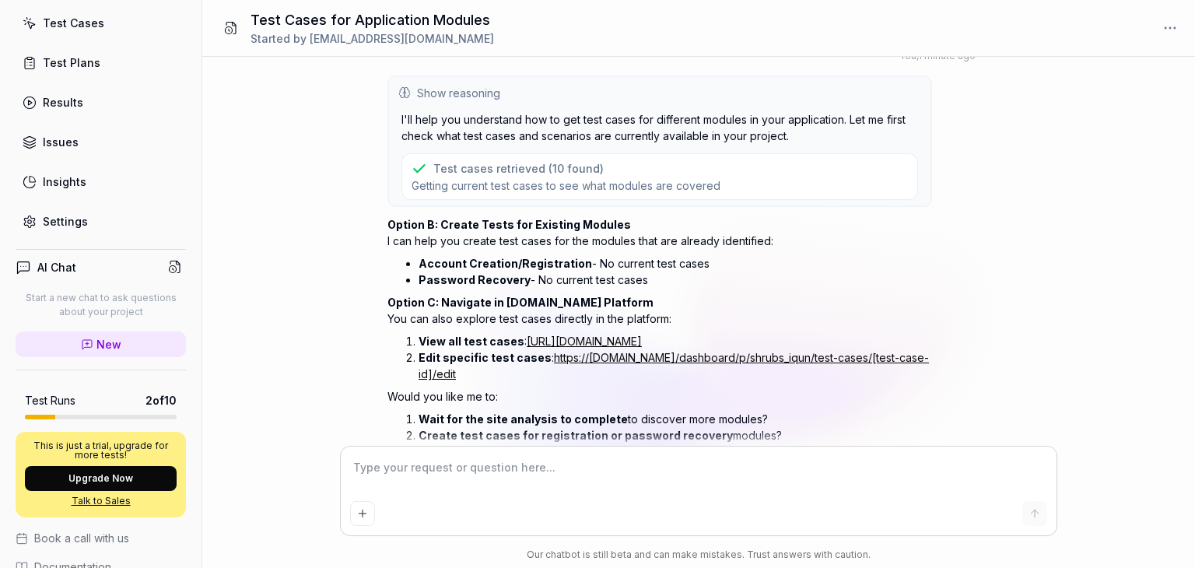
scroll to position [49, 0]
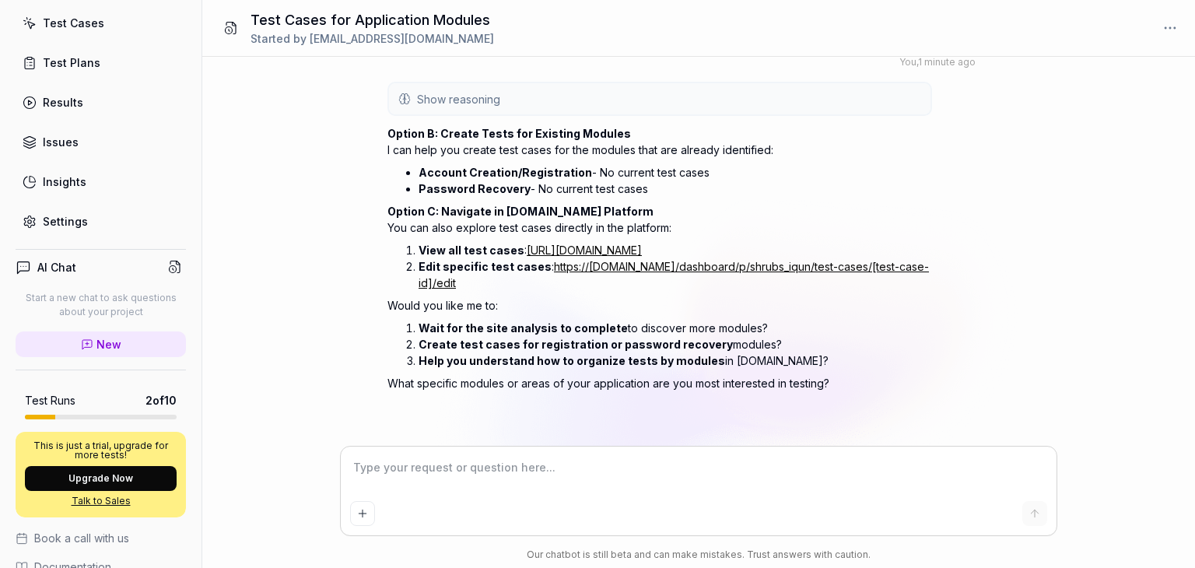
drag, startPoint x: 766, startPoint y: 324, endPoint x: 418, endPoint y: 328, distance: 347.8
click at [419, 328] on li "Wait for the site analysis to complete to discover more modules?" at bounding box center [675, 328] width 513 height 16
copy li "Wait for the site analysis to complete to discover more modules?"
click at [376, 475] on textarea at bounding box center [698, 475] width 697 height 39
paste textarea "Wait for the site analysis to complete to discover more modules?"
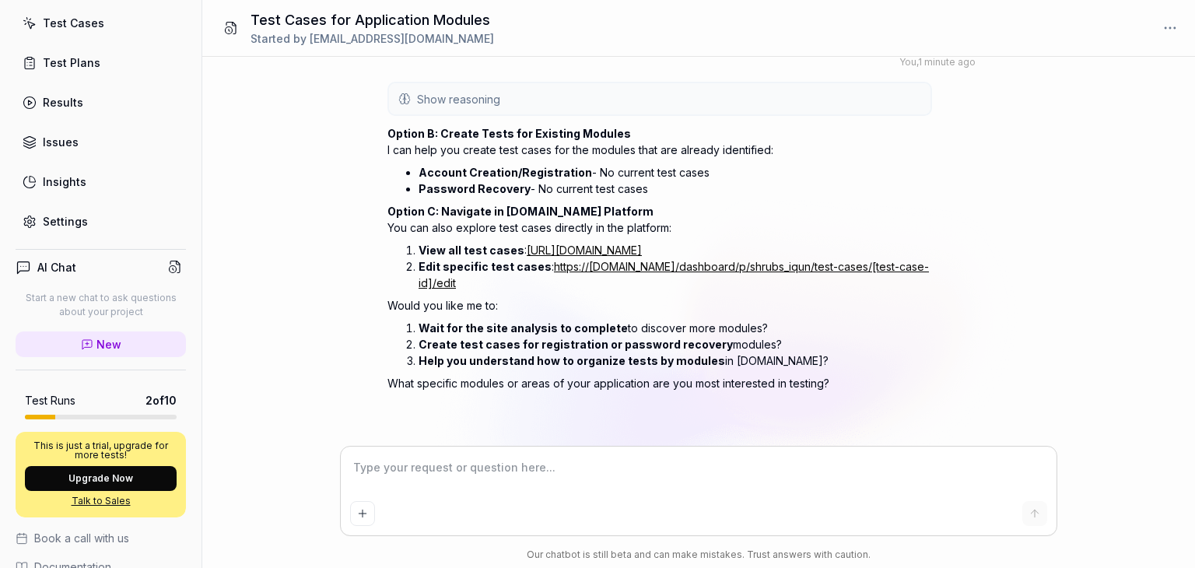
type textarea "*"
type textarea "Wait for the site analysis to complete to discover more modules?"
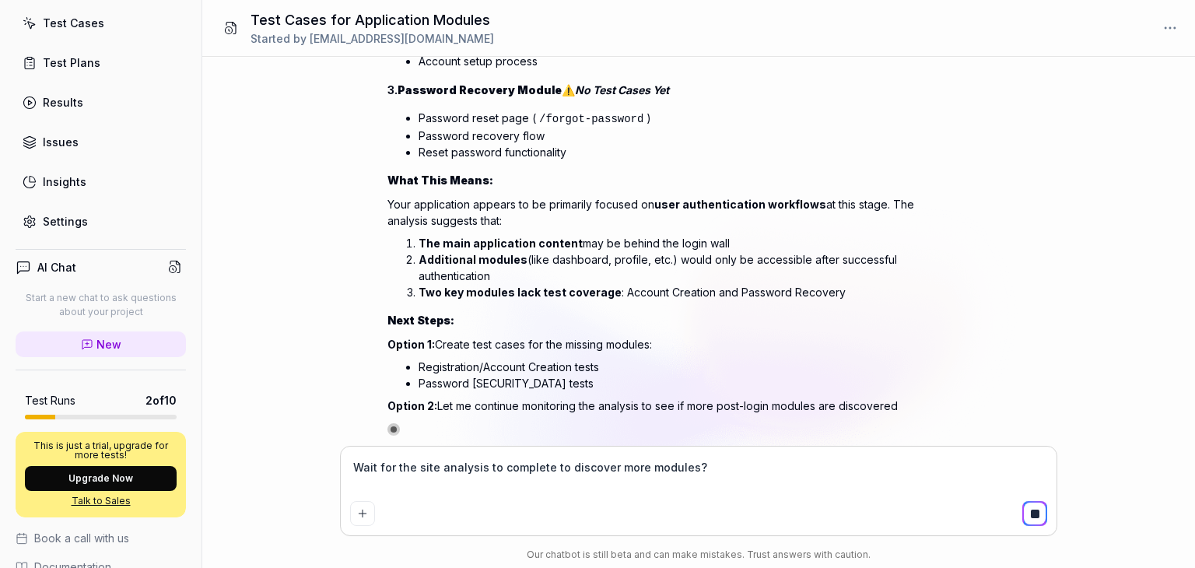
scroll to position [1067, 0]
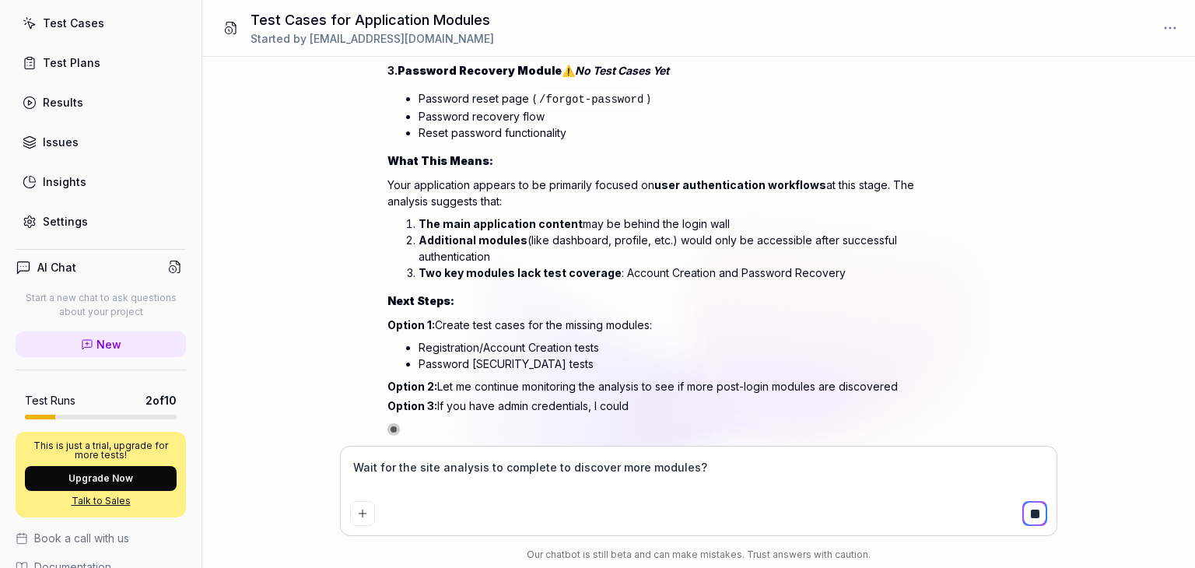
type textarea "*"
type textarea "Wait for the site analysis to complete to discover more modules?"
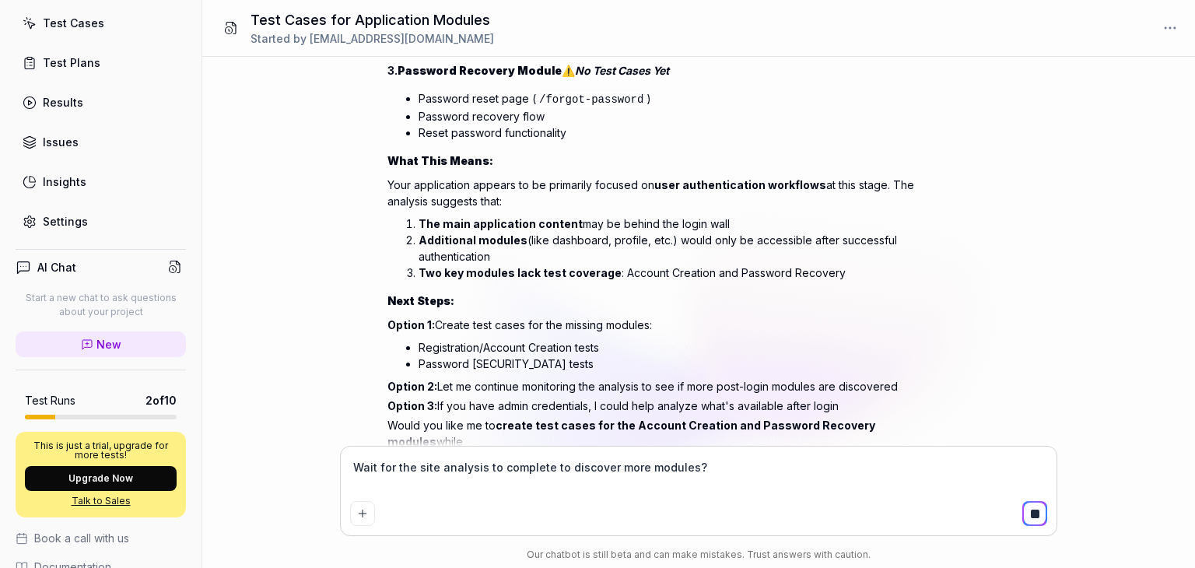
scroll to position [1086, 0]
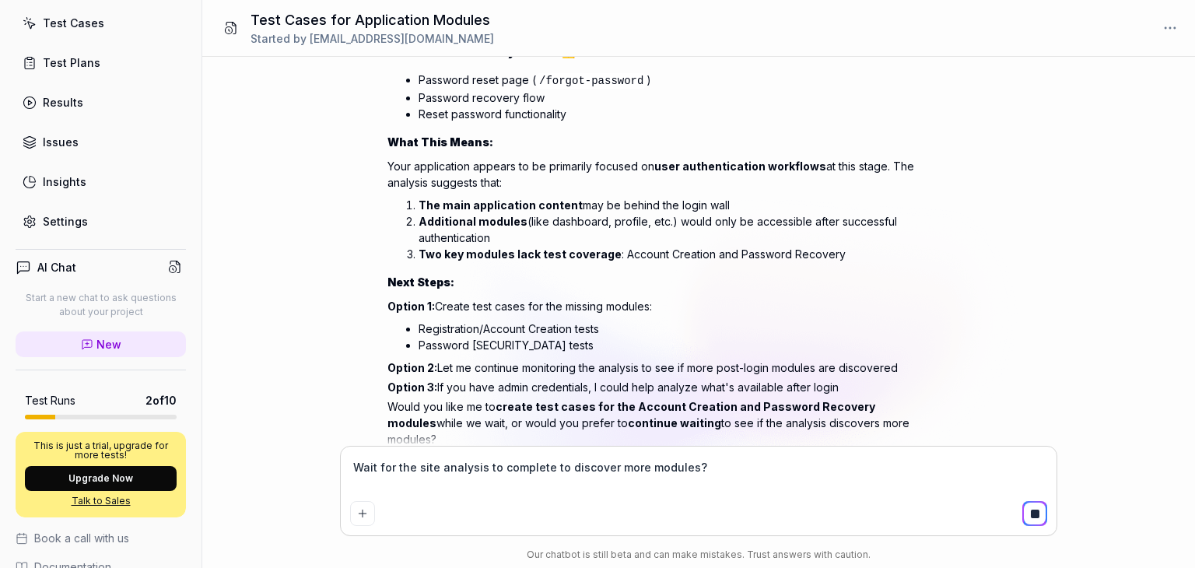
type textarea "*"
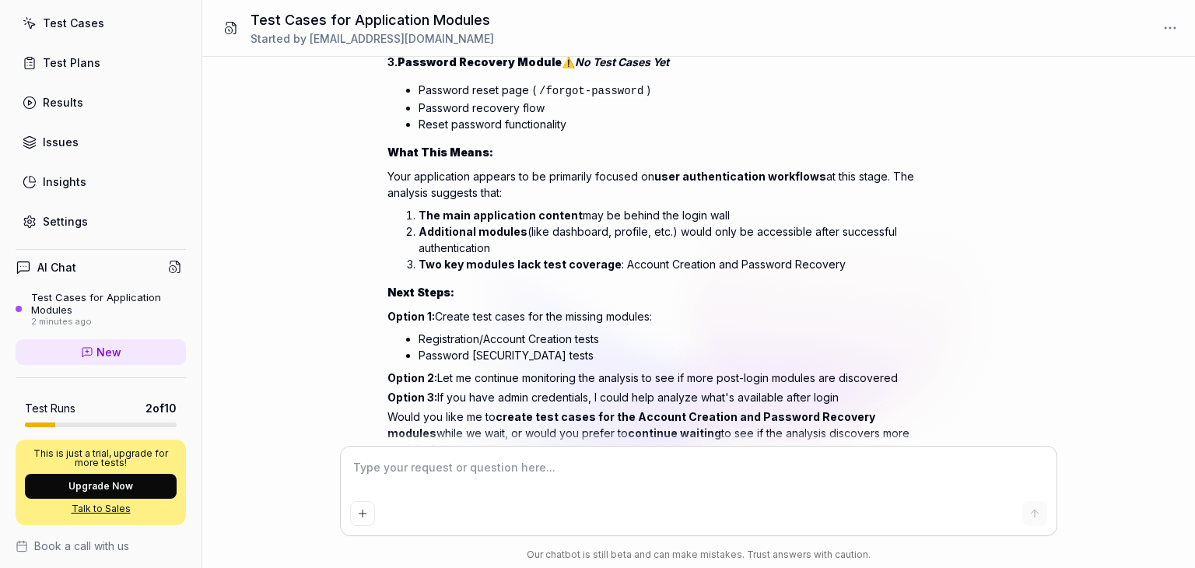
scroll to position [838, 0]
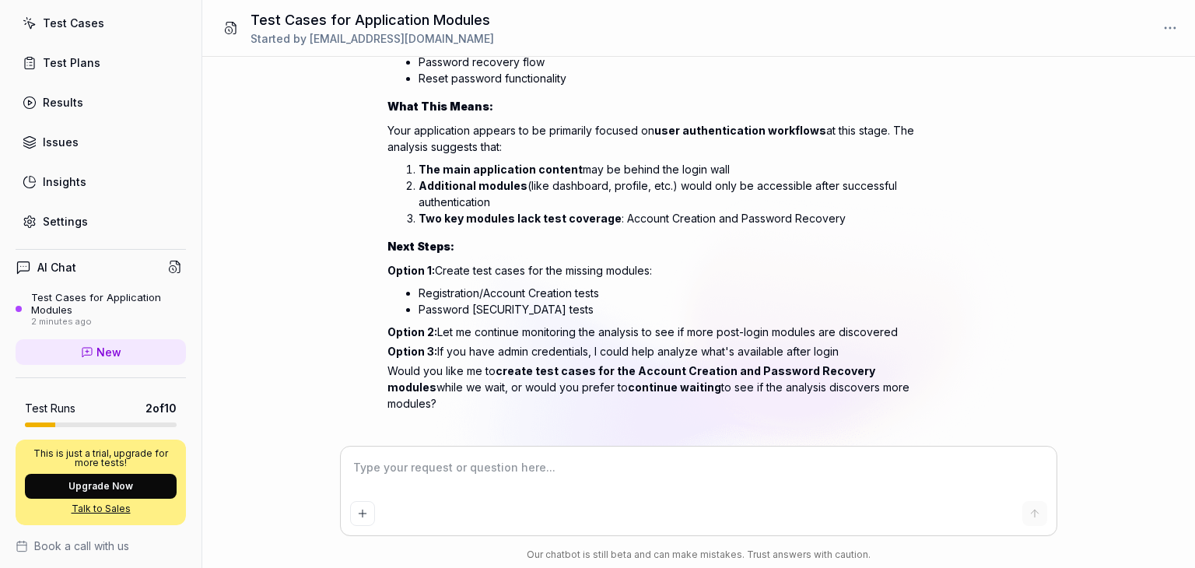
click at [492, 478] on textarea at bounding box center [698, 475] width 697 height 39
type textarea "*"
